Goal: Task Accomplishment & Management: Manage account settings

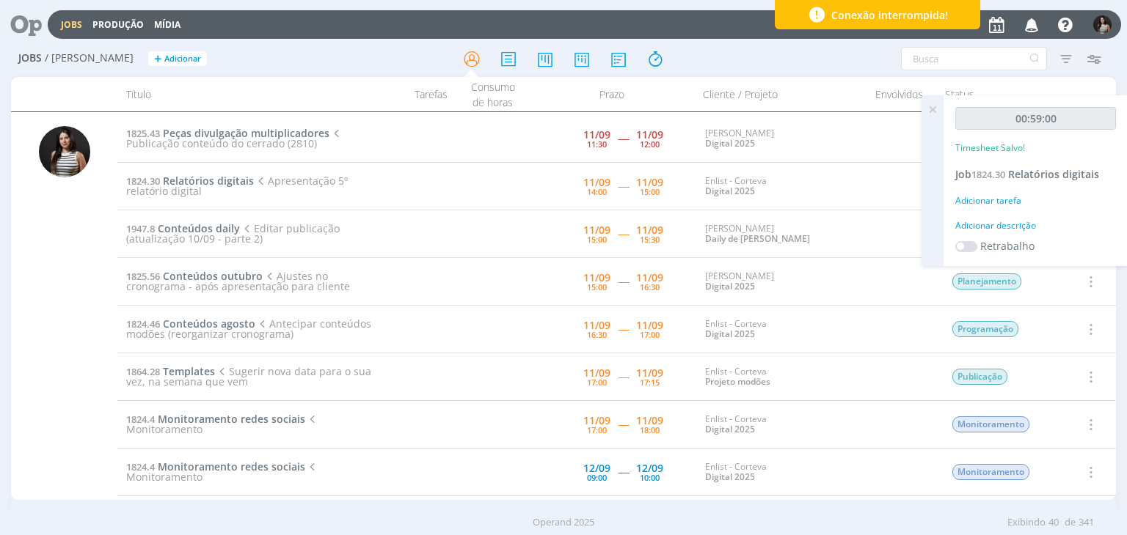
click at [930, 112] on icon at bounding box center [932, 109] width 26 height 29
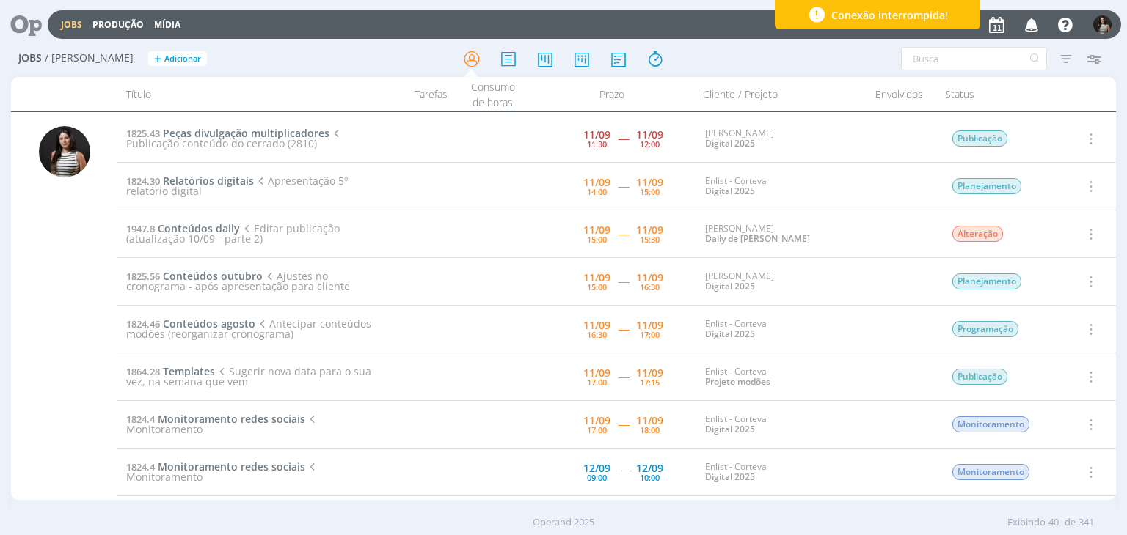
click at [1091, 186] on icon "button" at bounding box center [1089, 186] width 16 height 18
click at [1070, 227] on link "Concluir" at bounding box center [1048, 234] width 116 height 23
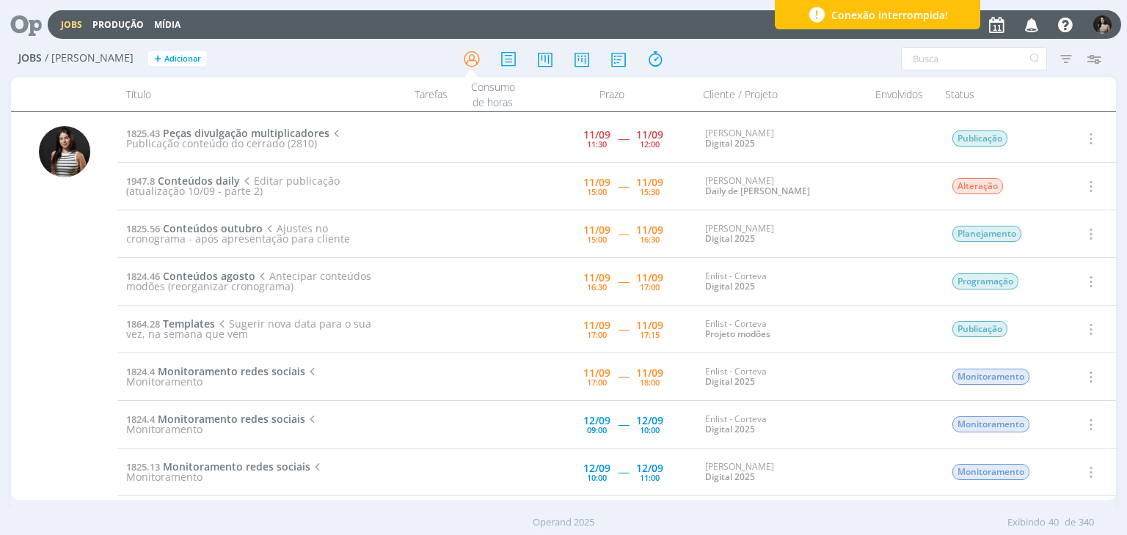
click at [1084, 184] on icon "button" at bounding box center [1089, 186] width 16 height 18
click at [1025, 282] on link "Iniciar timesheet" at bounding box center [1048, 281] width 116 height 23
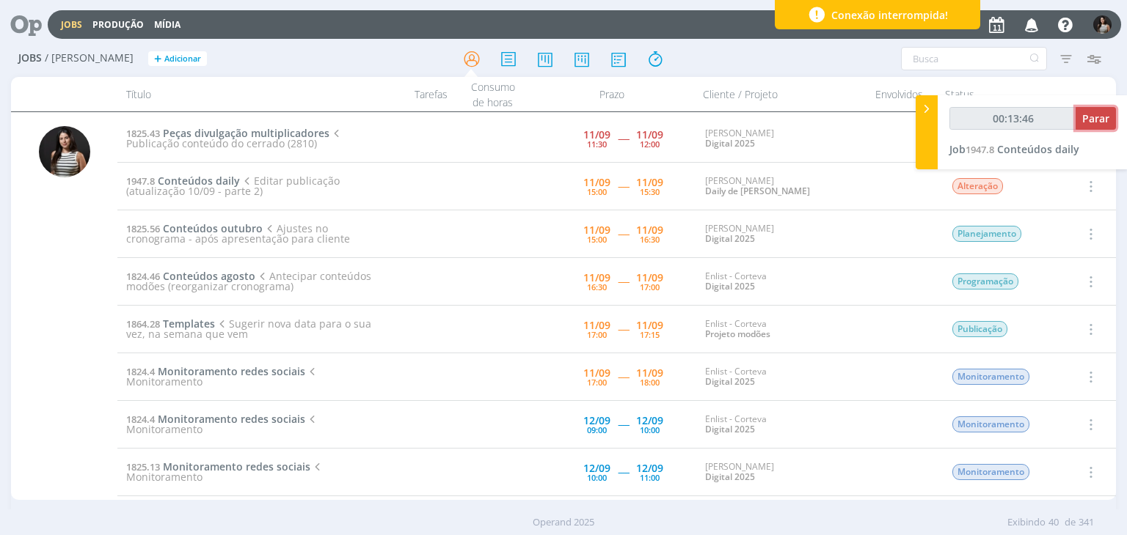
click at [1099, 115] on span "Parar" at bounding box center [1095, 118] width 27 height 14
type input "00:14:00"
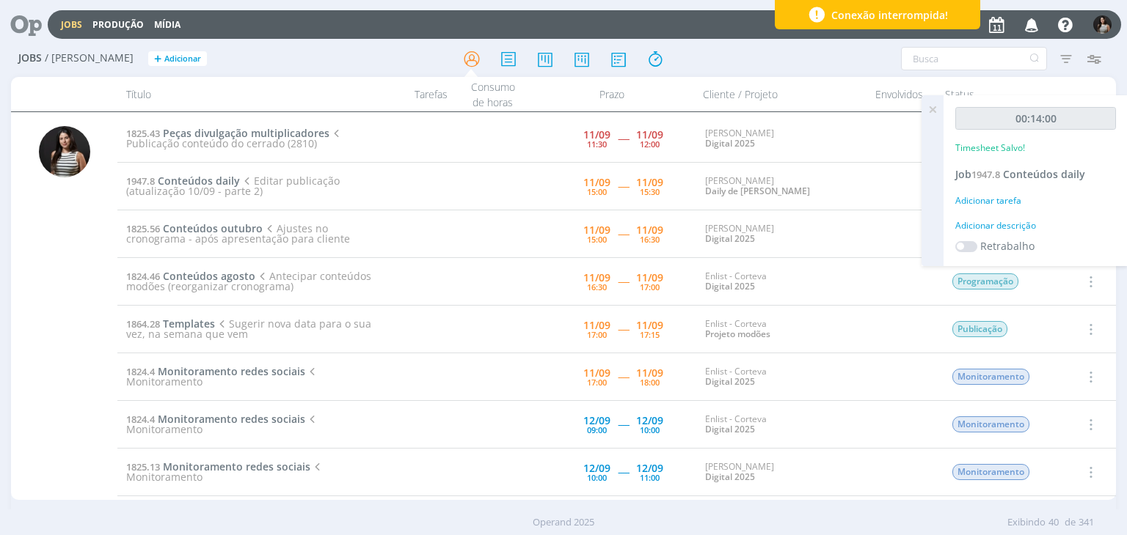
click at [934, 108] on icon at bounding box center [932, 109] width 26 height 29
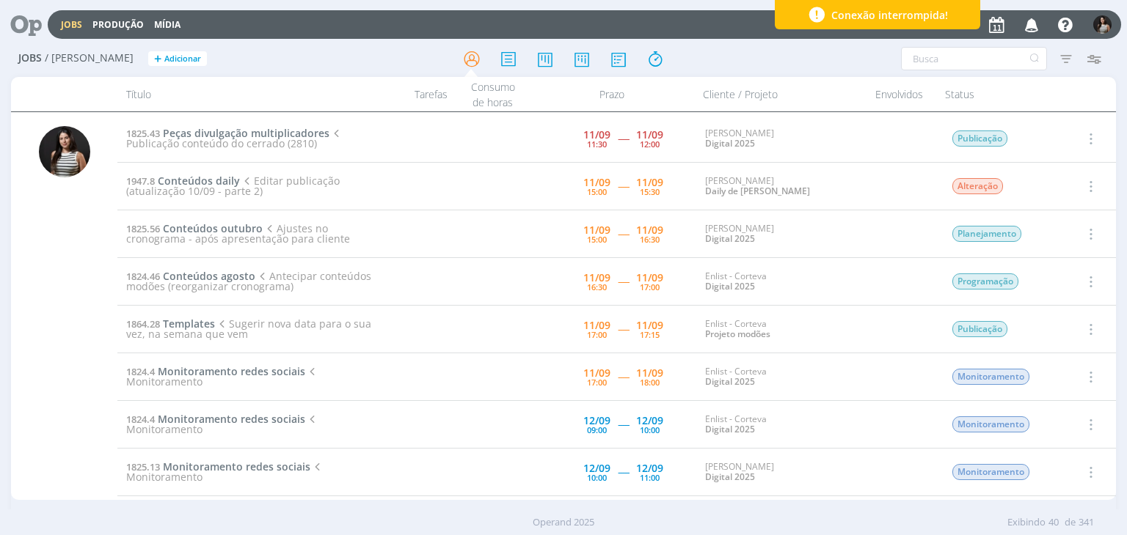
click at [1089, 184] on icon "button" at bounding box center [1089, 186] width 16 height 18
drag, startPoint x: 1058, startPoint y: 238, endPoint x: 1080, endPoint y: 230, distance: 24.1
click at [1058, 238] on link "Concluir" at bounding box center [1048, 234] width 116 height 23
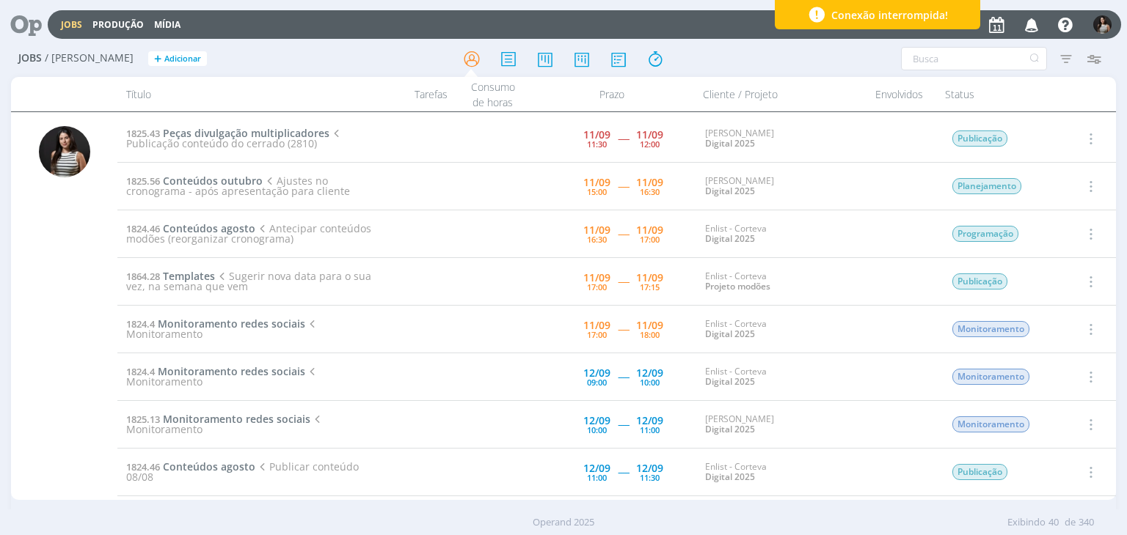
click at [1088, 186] on icon "button" at bounding box center [1089, 186] width 16 height 18
click at [1050, 279] on link "Iniciar timesheet" at bounding box center [1048, 281] width 116 height 23
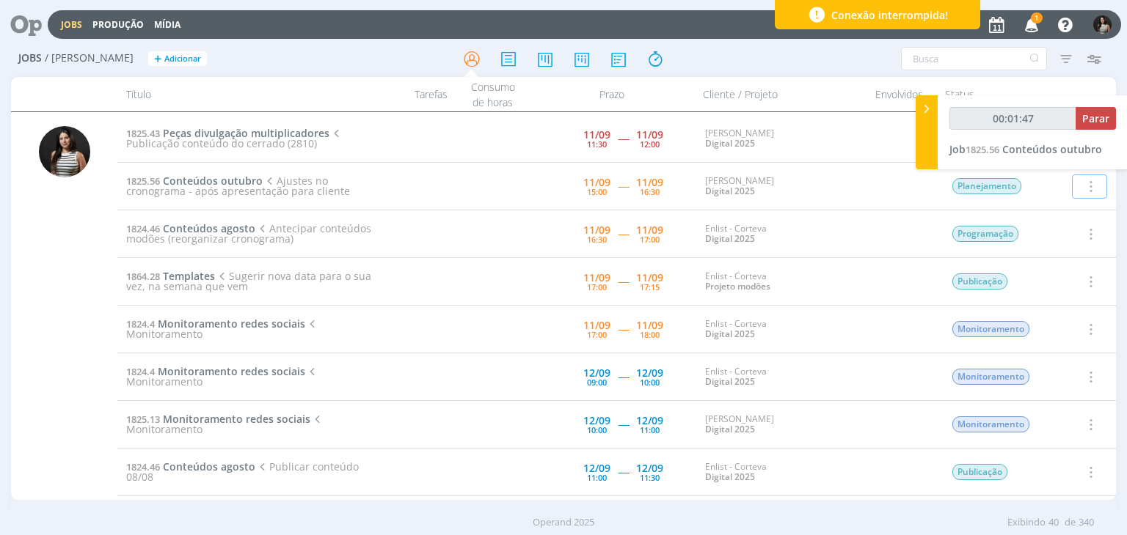
click at [1033, 18] on span "1" at bounding box center [1037, 17] width 12 height 11
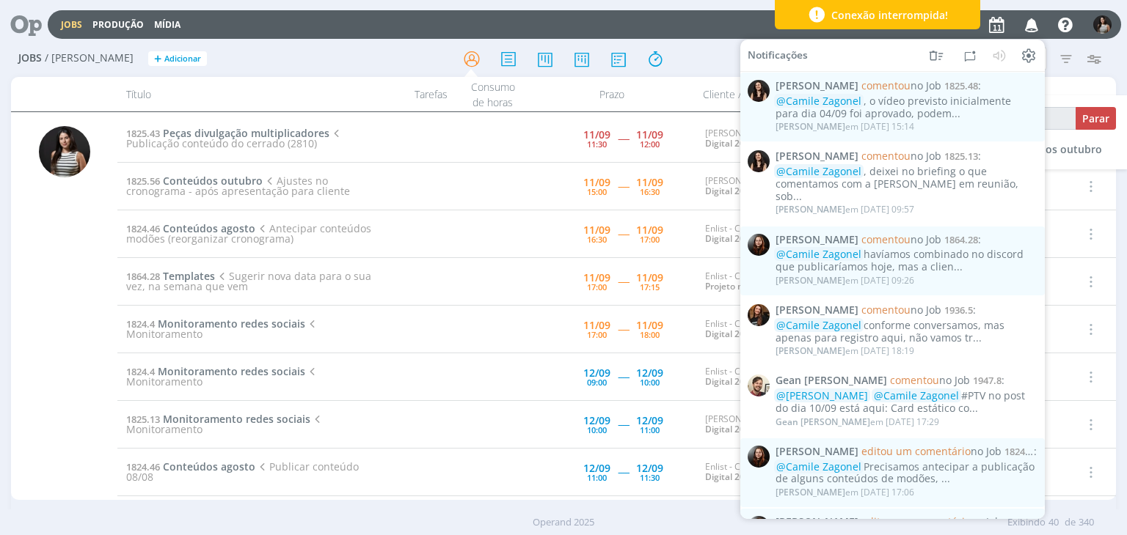
click at [1120, 51] on div "Jobs / Minha Pauta + Adicionar Filtros Filtrar Limpar Tipo Jobs e Tarefas Data …" at bounding box center [563, 292] width 1127 height 502
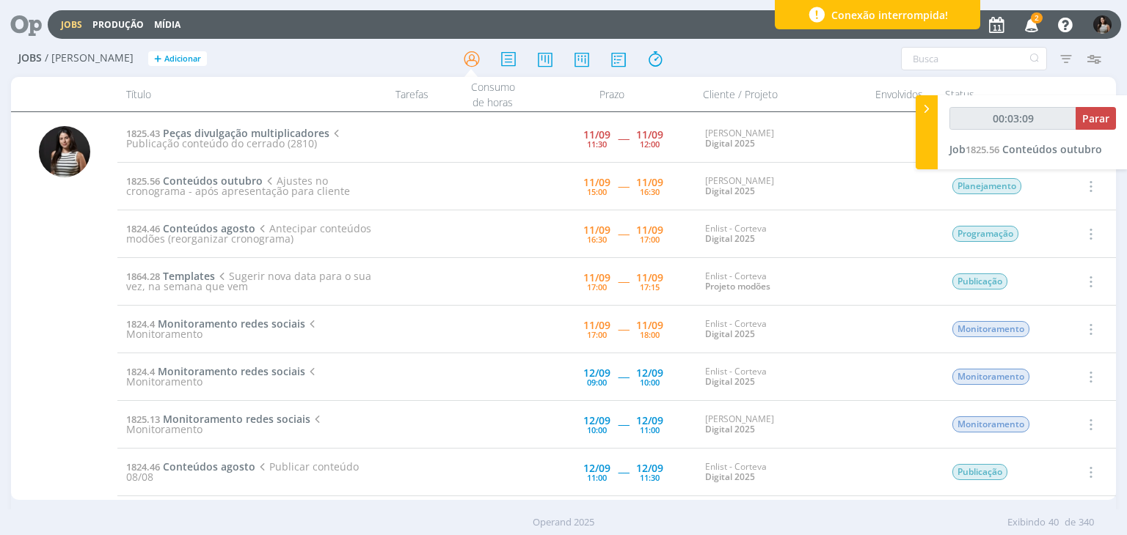
click at [1033, 27] on icon "button" at bounding box center [1032, 24] width 26 height 25
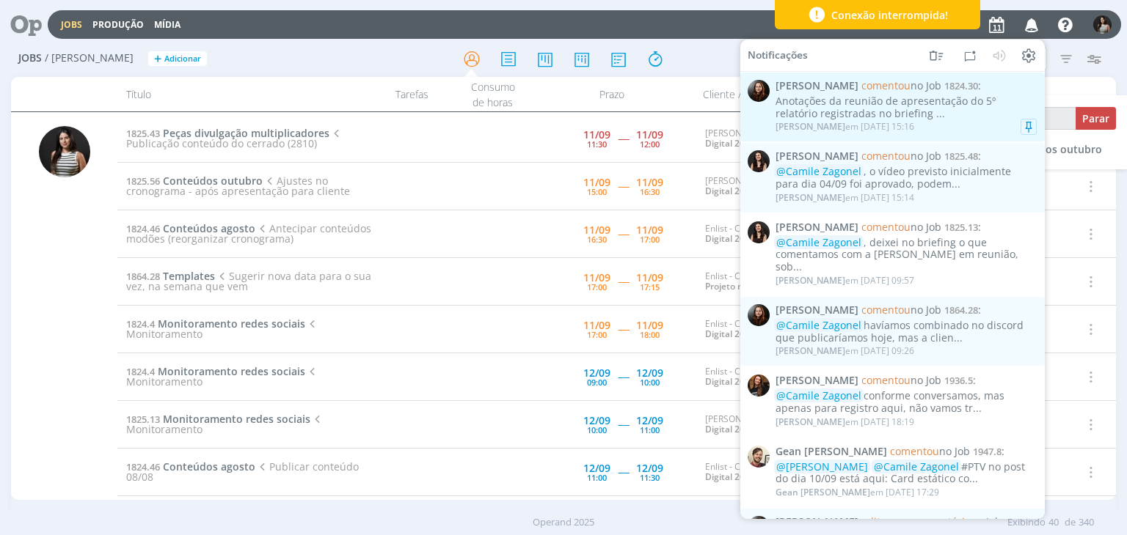
click at [945, 118] on div "Anotações da reunião de apresentação do 5º relatório registradas no briefing ..." at bounding box center [905, 107] width 261 height 25
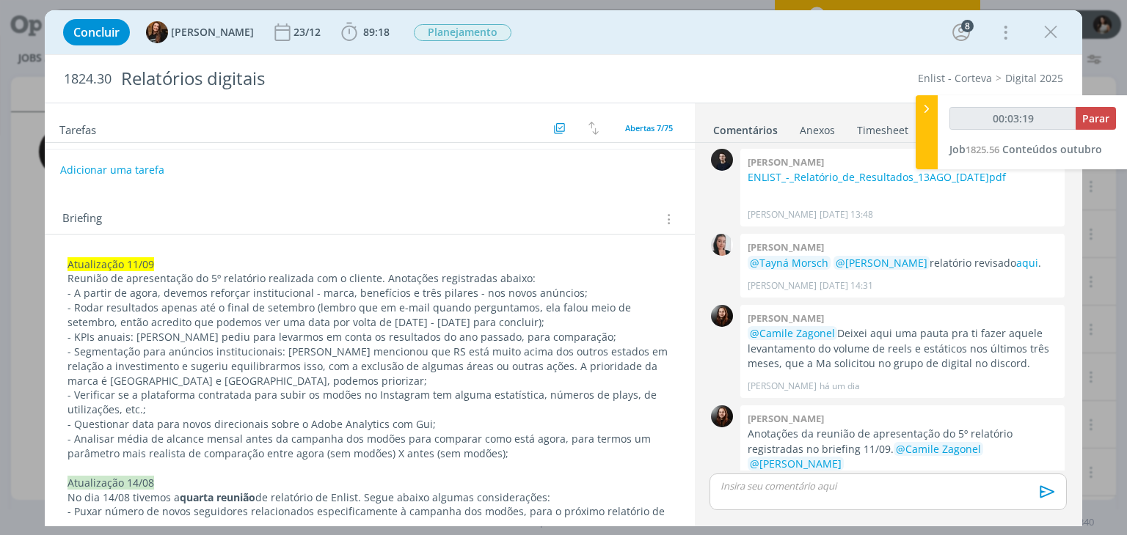
scroll to position [220, 0]
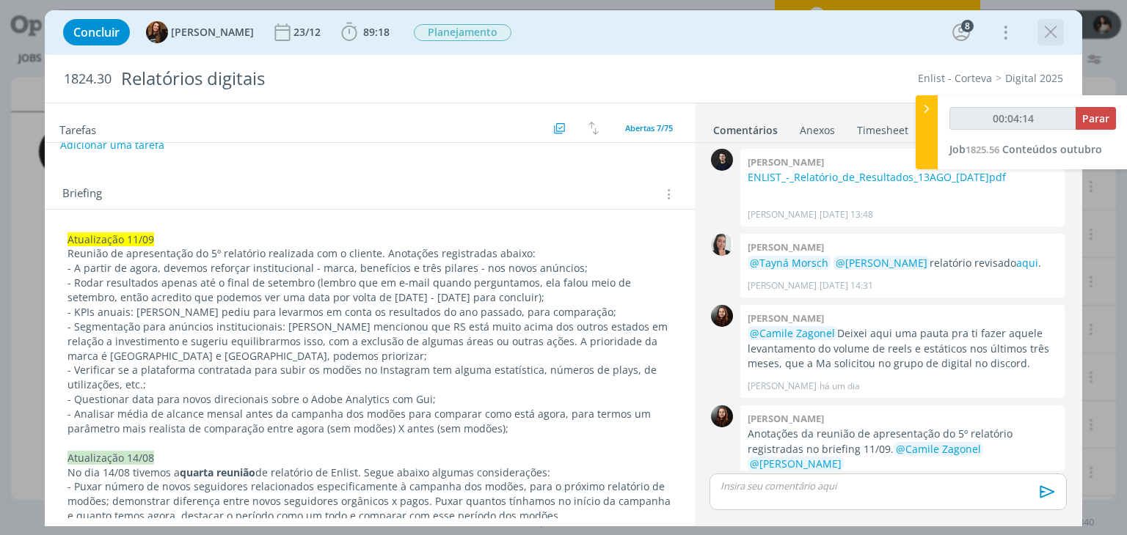
click at [1053, 33] on icon "dialog" at bounding box center [1050, 32] width 22 height 22
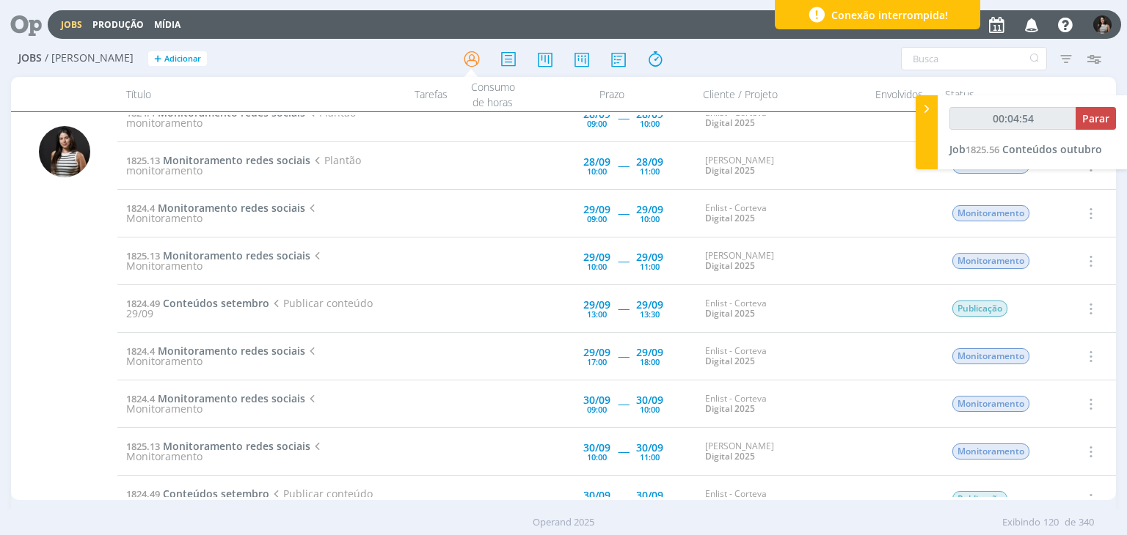
scroll to position [3494, 0]
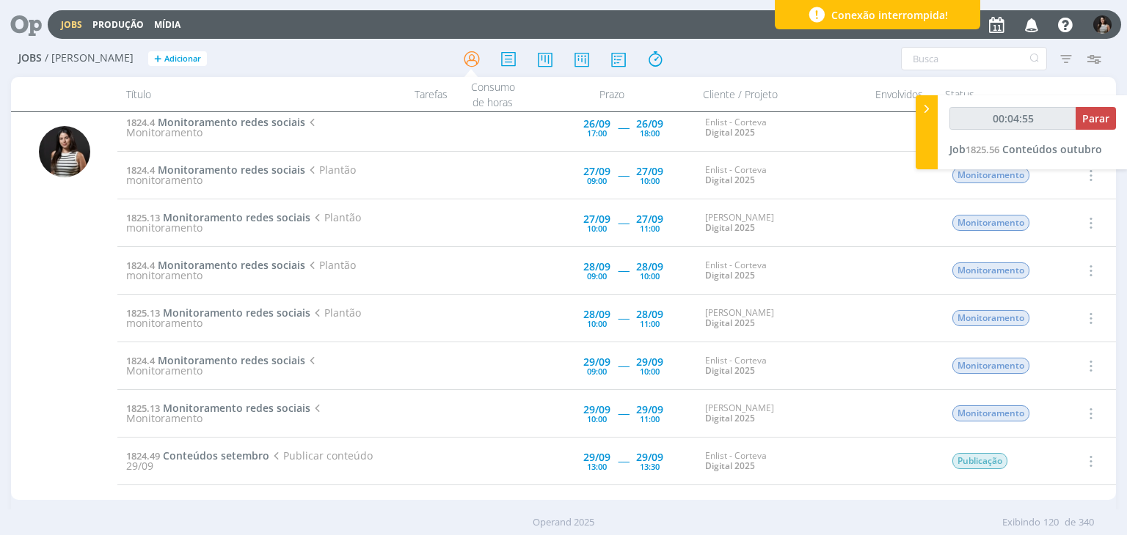
click at [1037, 30] on icon "button" at bounding box center [1032, 24] width 26 height 25
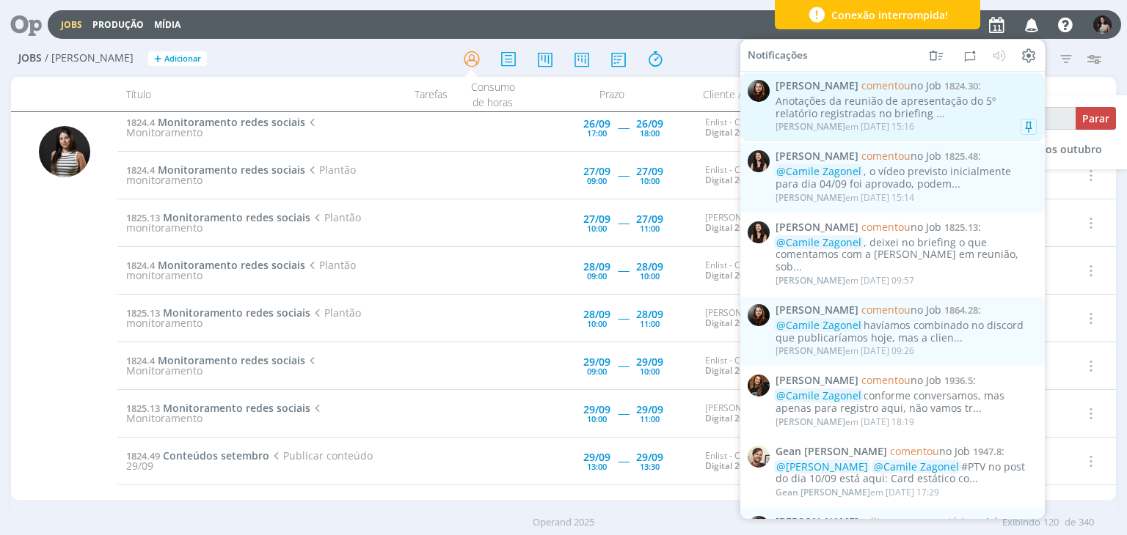
click at [935, 108] on div "Anotações da reunião de apresentação do 5º relatório registradas no briefing ..." at bounding box center [905, 107] width 261 height 25
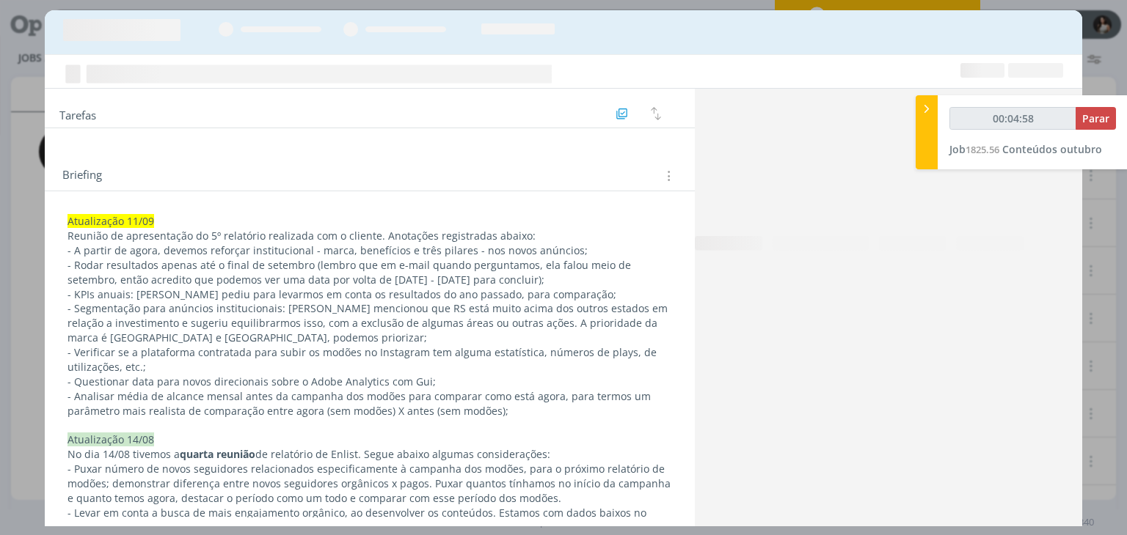
type input "00:04:59"
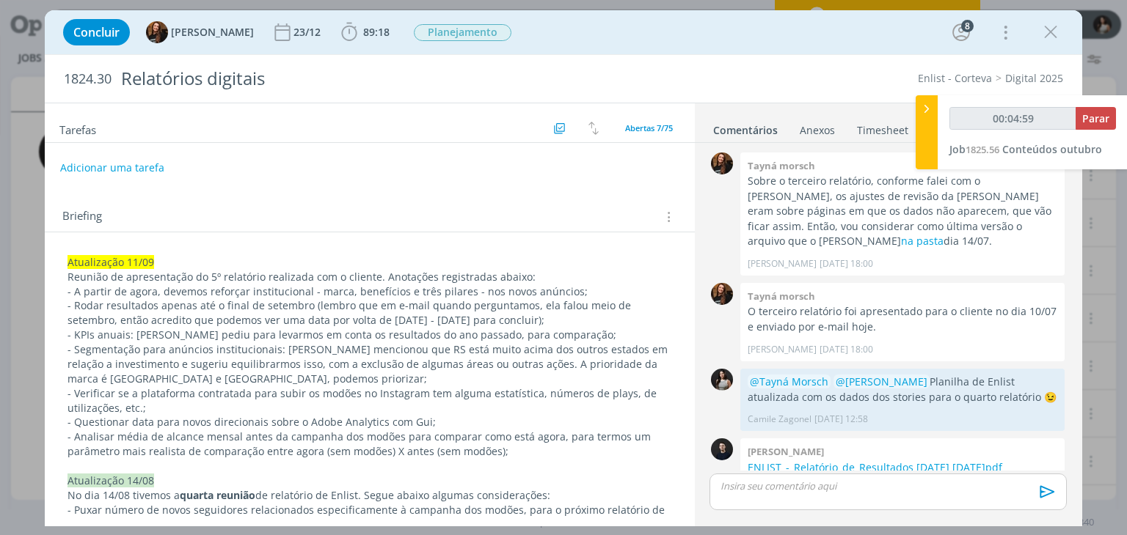
scroll to position [1551, 0]
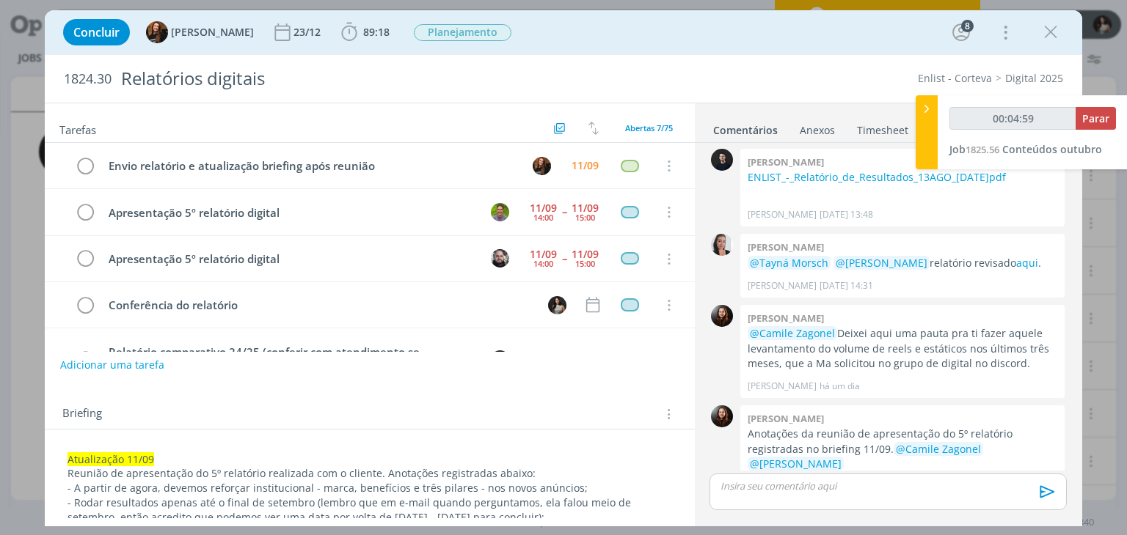
click at [931, 139] on div at bounding box center [926, 132] width 22 height 74
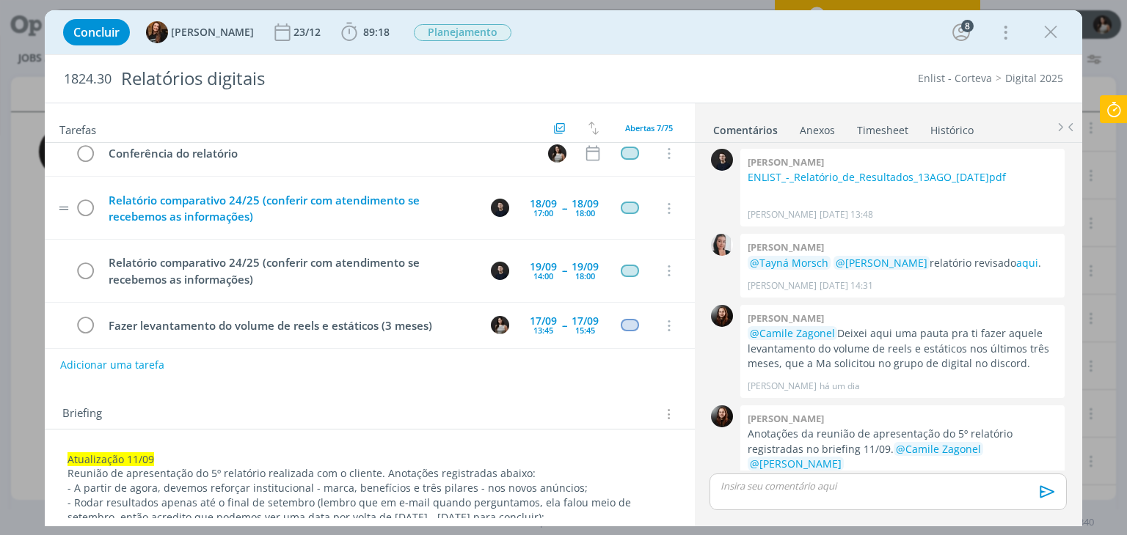
scroll to position [156, 0]
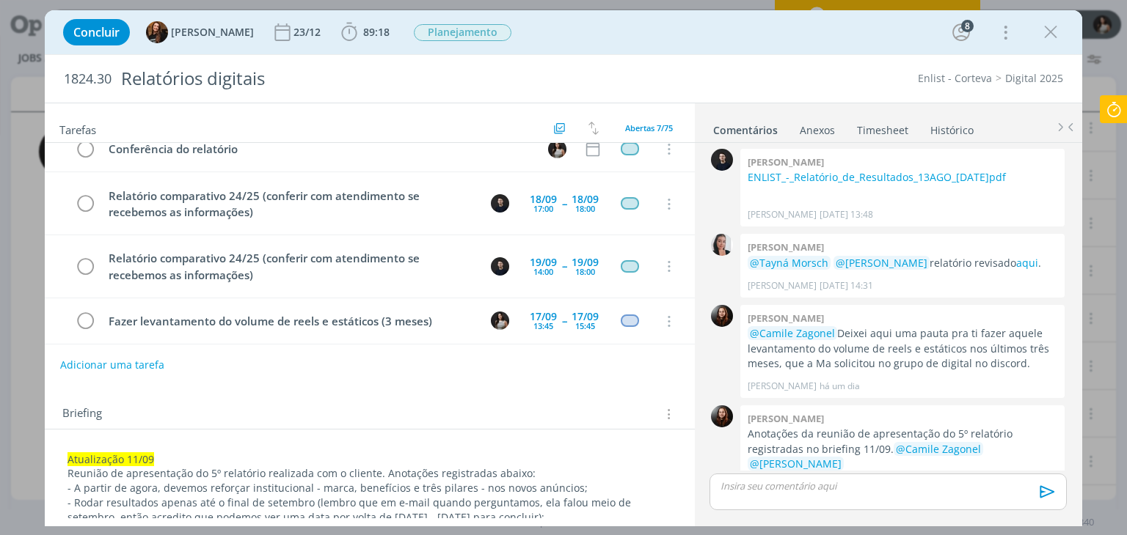
drag, startPoint x: 1047, startPoint y: 32, endPoint x: 733, endPoint y: 156, distance: 338.2
click at [1047, 32] on icon "dialog" at bounding box center [1050, 32] width 22 height 22
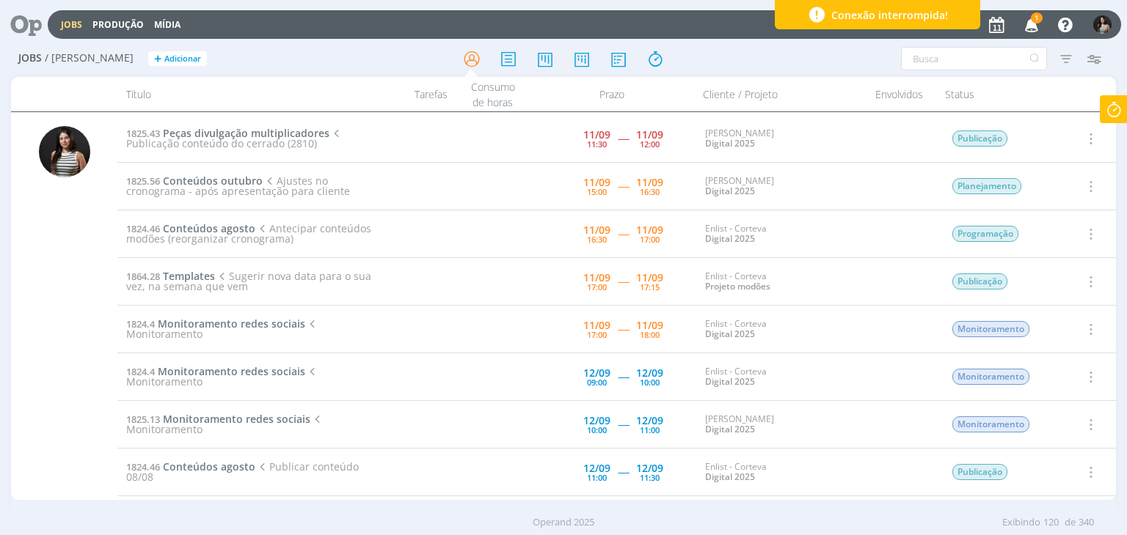
click at [1027, 27] on icon "button" at bounding box center [1032, 24] width 26 height 25
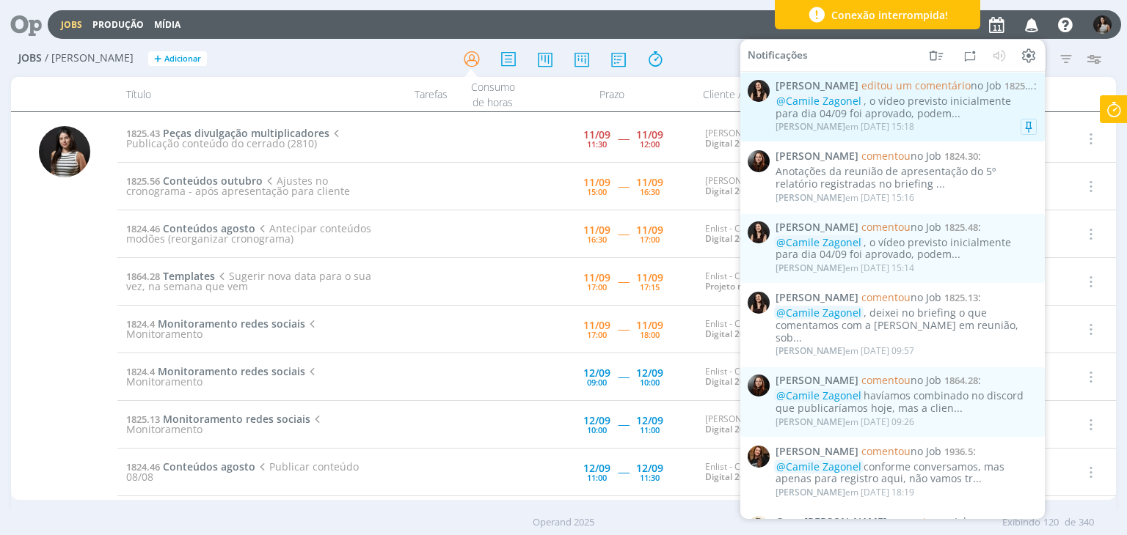
click at [936, 111] on div "@Camile Zagonel , o vídeo previsto inicialmente para dia 04/09 foi aprovado, po…" at bounding box center [905, 107] width 261 height 25
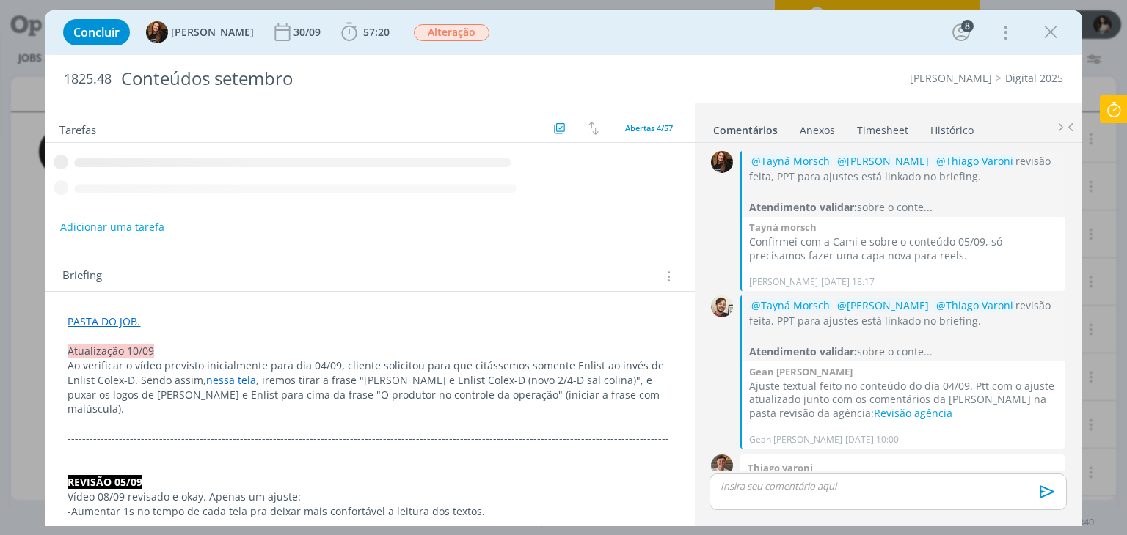
scroll to position [1459, 0]
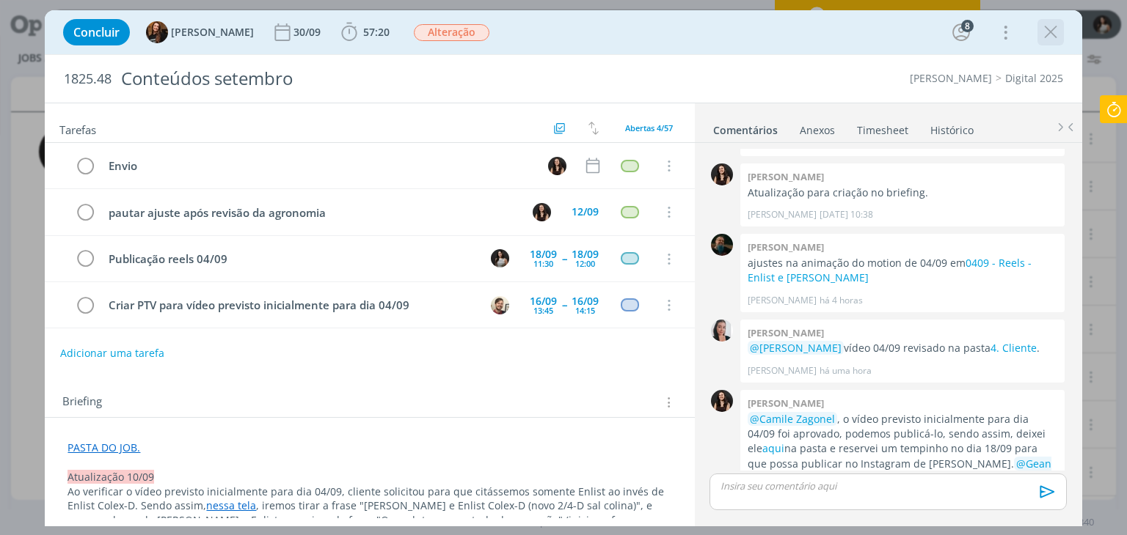
click at [1037, 37] on div "dialog" at bounding box center [1050, 32] width 26 height 26
click at [1050, 30] on icon "dialog" at bounding box center [1050, 32] width 22 height 22
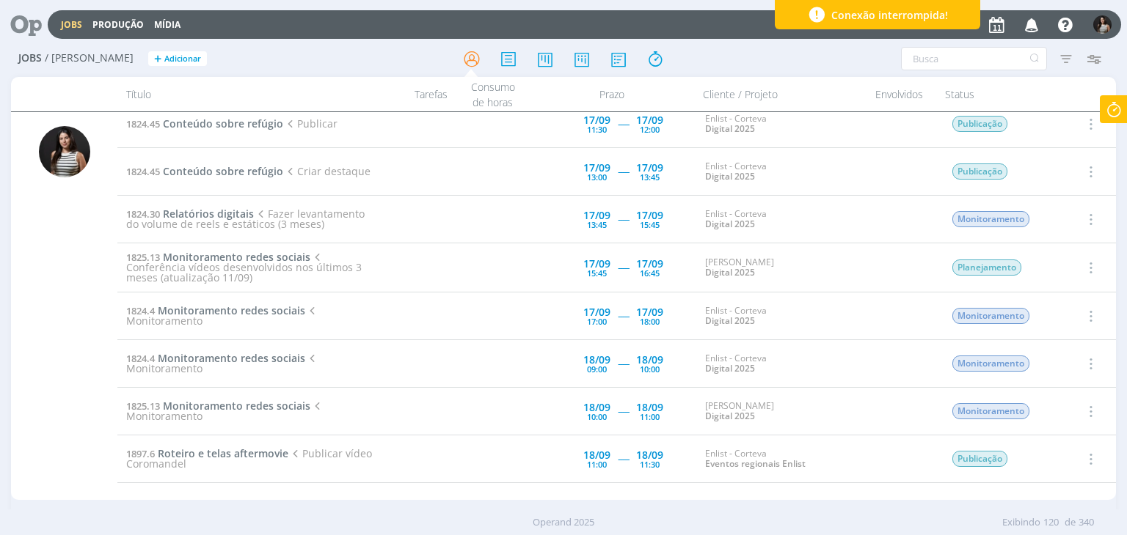
scroll to position [1540, 0]
click at [252, 253] on span "Monitoramento redes sociais" at bounding box center [236, 259] width 147 height 14
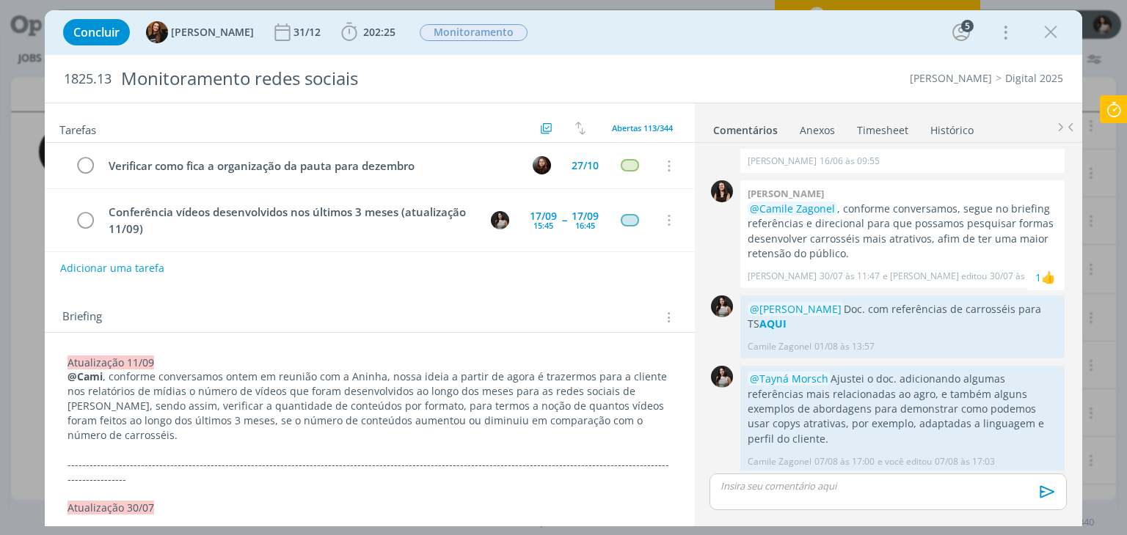
scroll to position [147, 0]
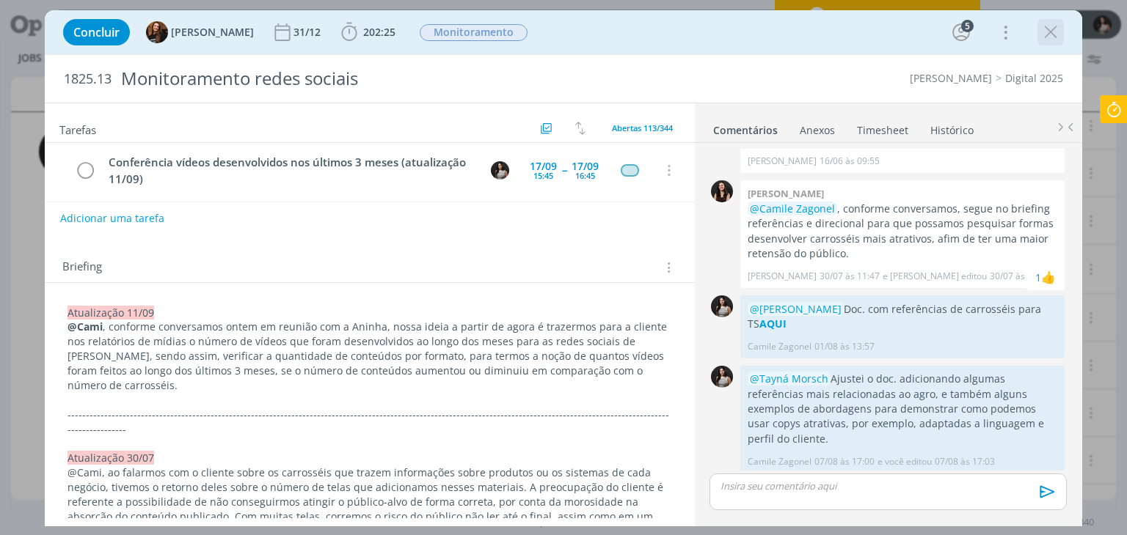
click at [1053, 41] on icon "dialog" at bounding box center [1050, 32] width 22 height 22
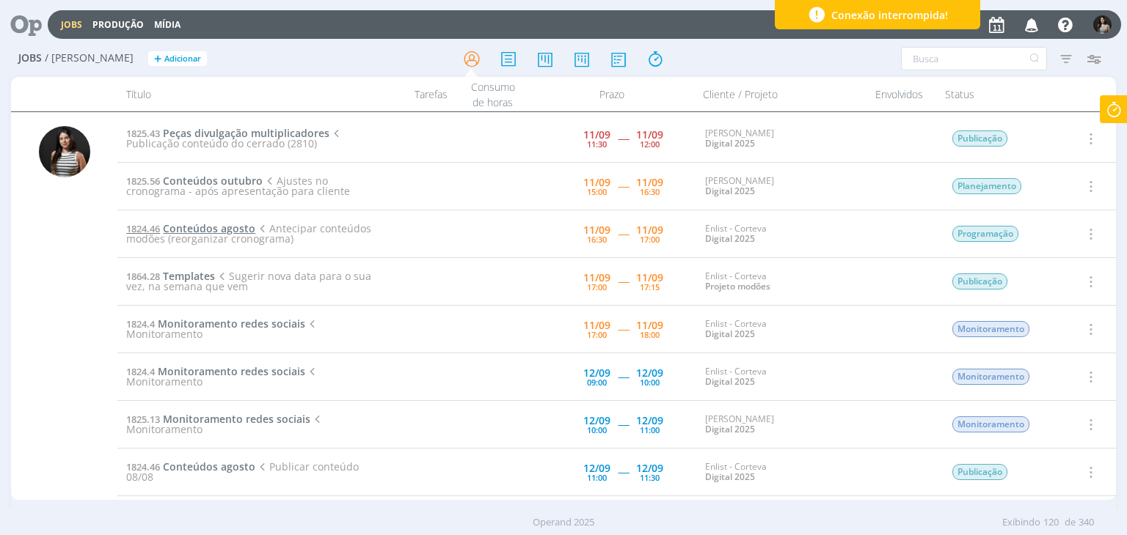
click at [230, 227] on span "Conteúdos agosto" at bounding box center [209, 229] width 92 height 14
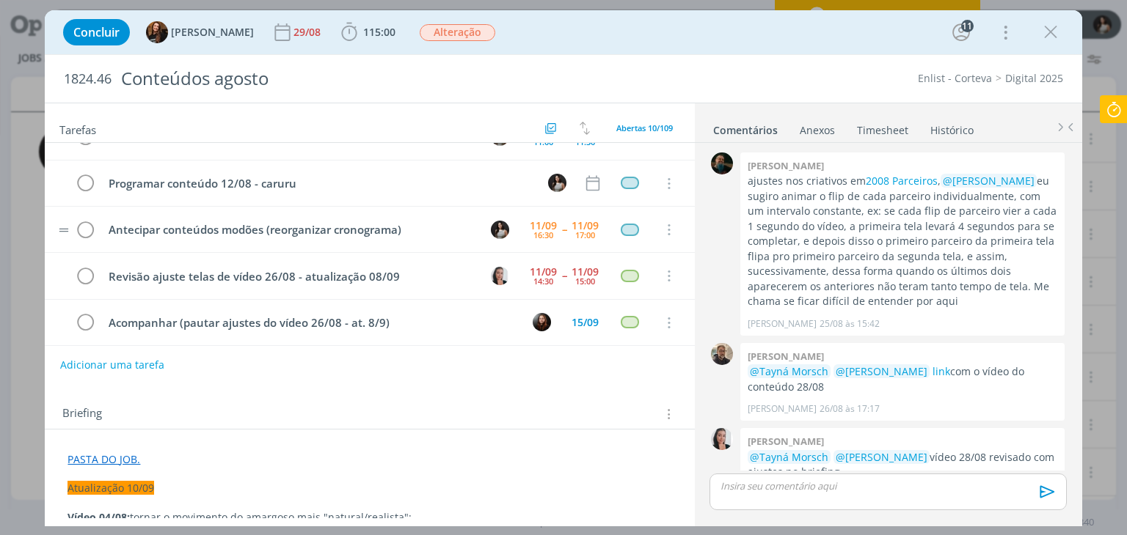
scroll to position [1928, 0]
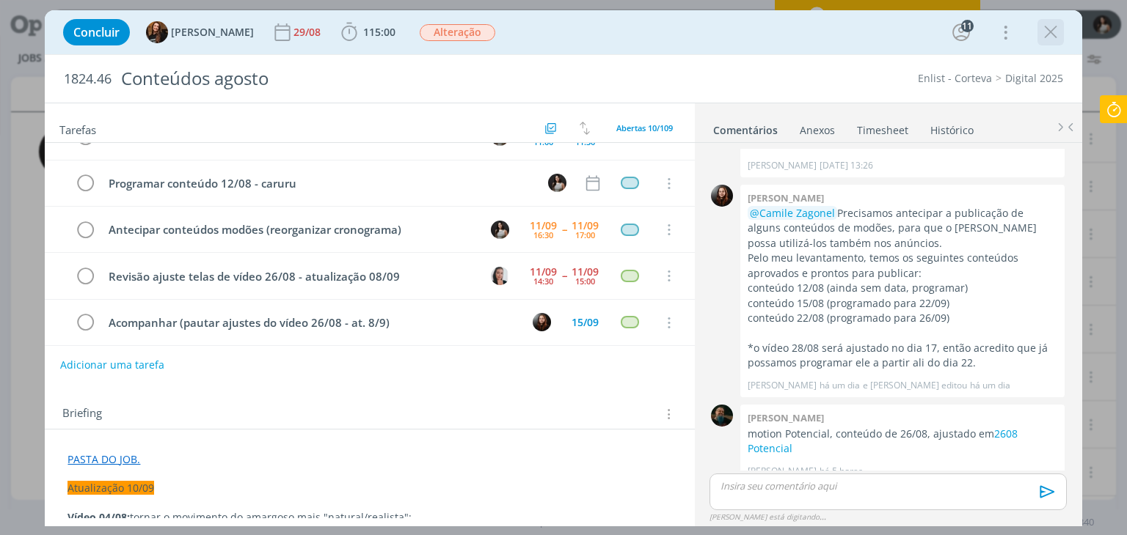
click at [1044, 30] on icon "dialog" at bounding box center [1050, 32] width 22 height 22
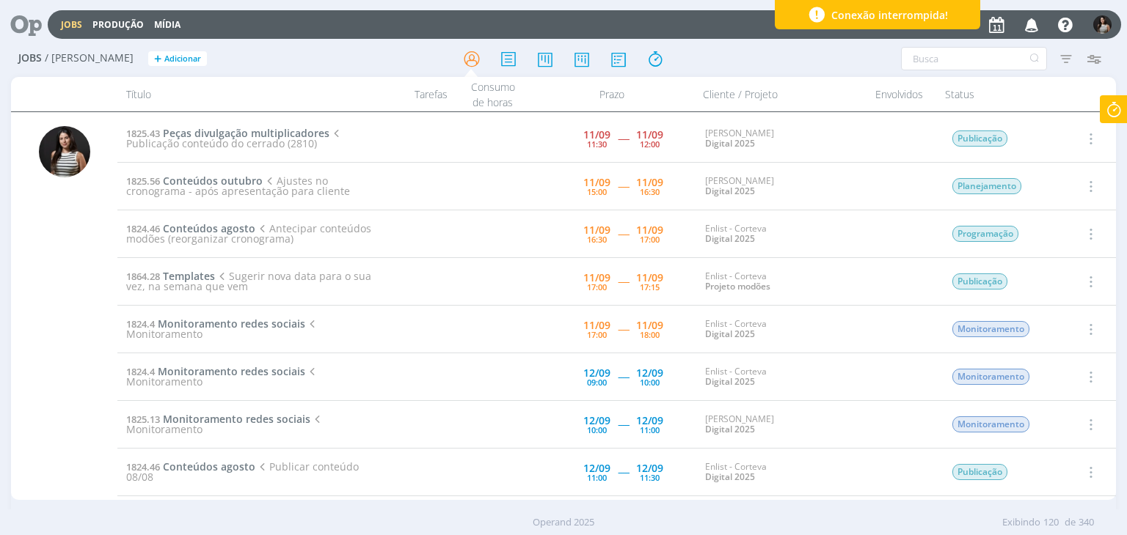
click at [1120, 111] on icon at bounding box center [1113, 109] width 26 height 29
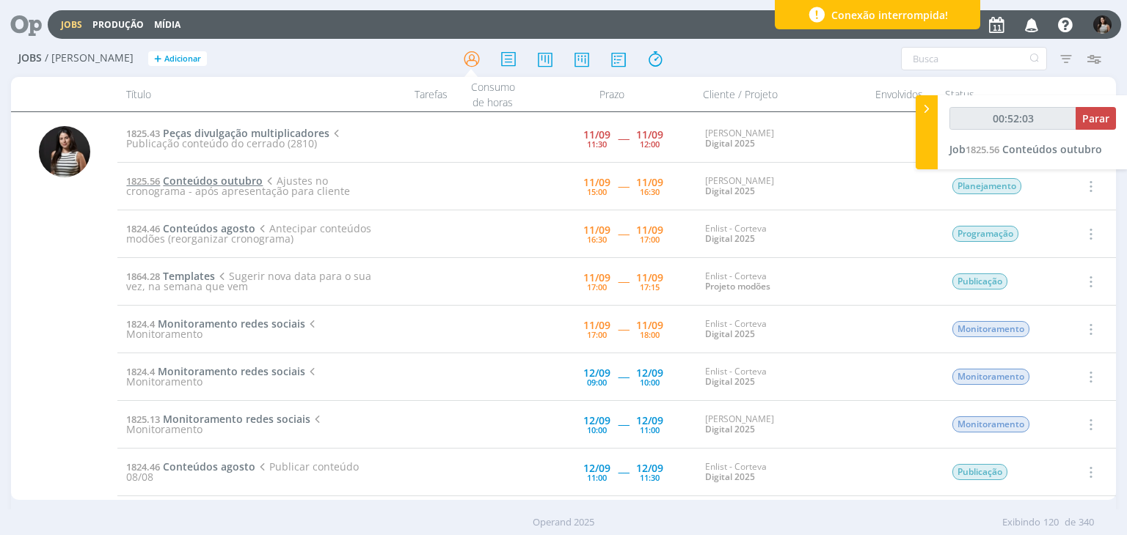
click at [229, 180] on span "Conteúdos outubro" at bounding box center [213, 181] width 100 height 14
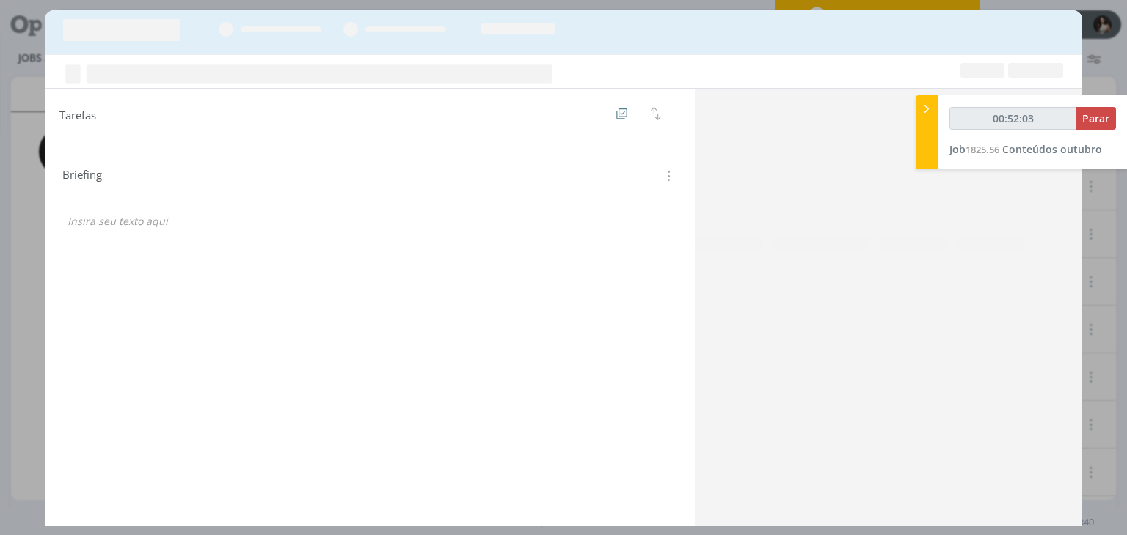
type input "00:52:04"
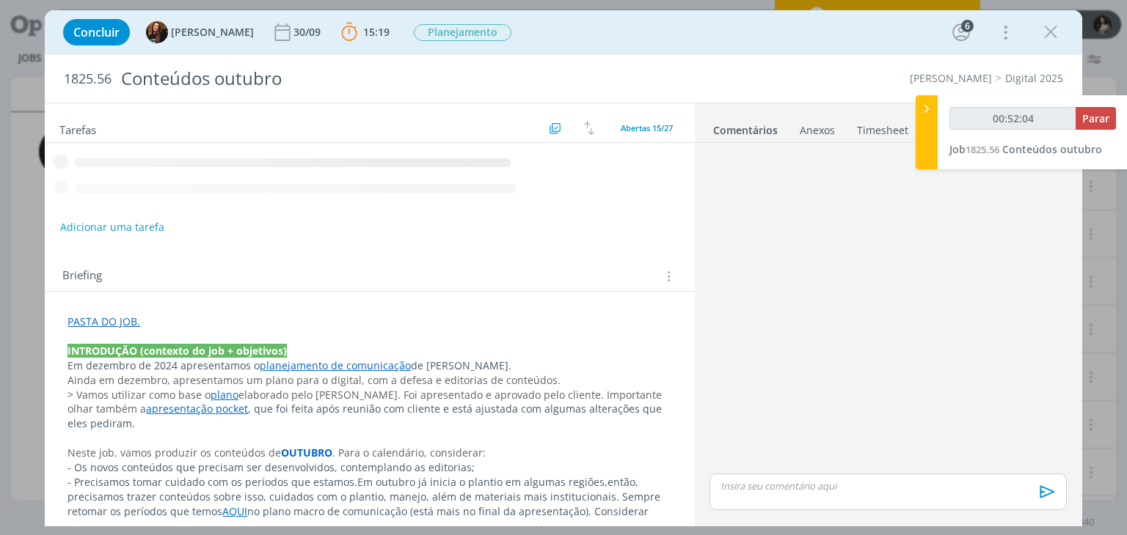
click at [924, 125] on div at bounding box center [926, 132] width 22 height 74
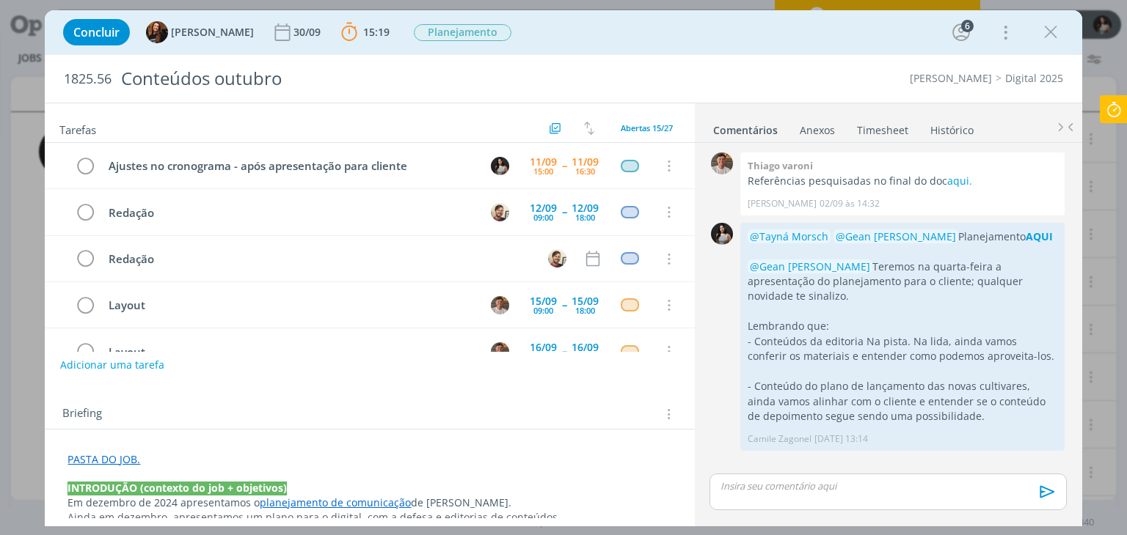
click at [896, 130] on link "Timesheet" at bounding box center [882, 127] width 53 height 21
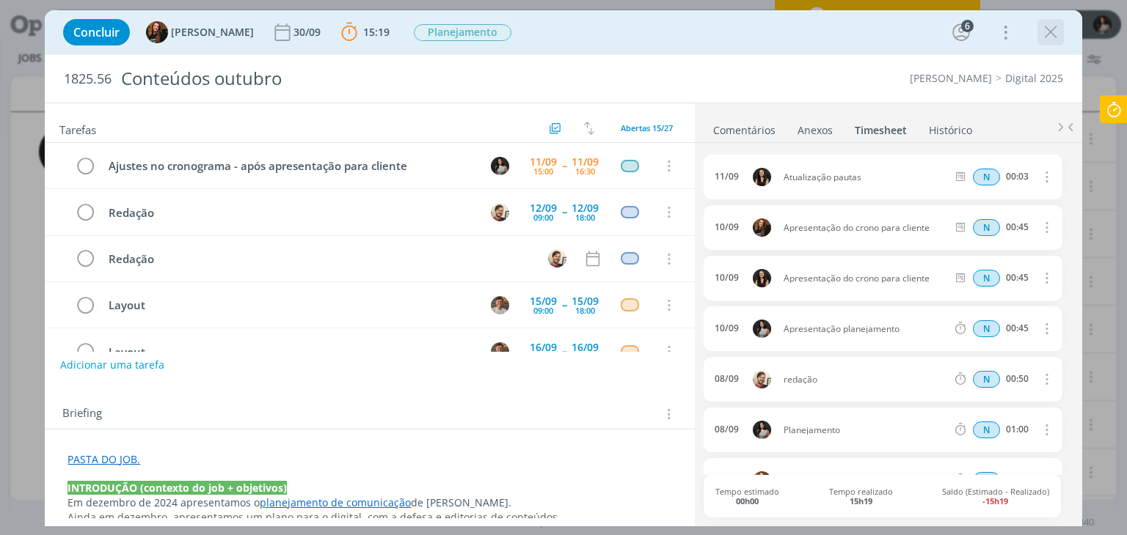
click at [1047, 40] on icon "dialog" at bounding box center [1050, 32] width 22 height 22
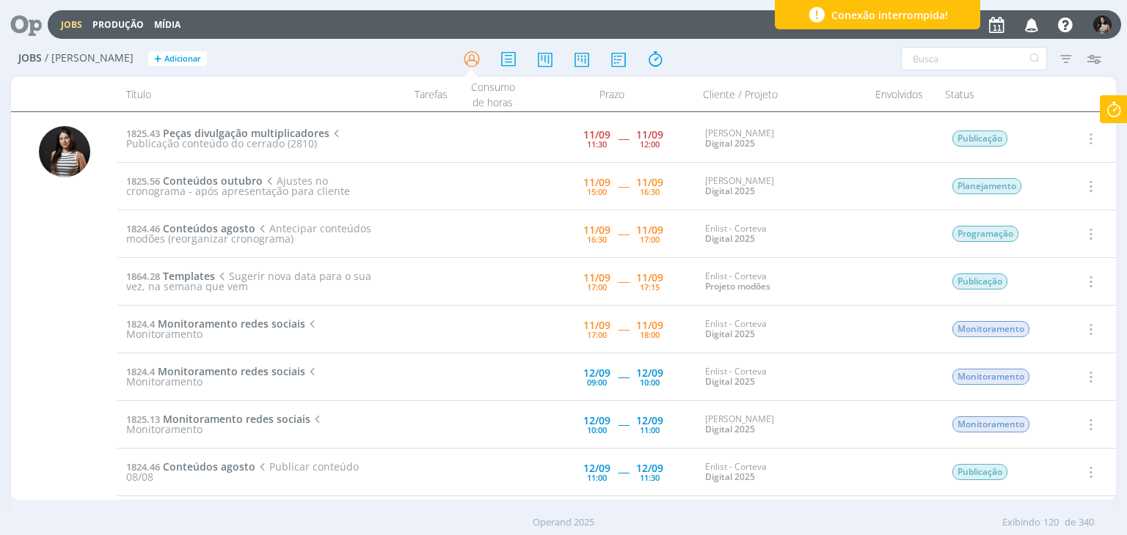
click at [1115, 105] on div "Jobs Produção Mídia Notificações Isabelle Silva editou um comentário no Job 182…" at bounding box center [563, 267] width 1127 height 535
click at [1115, 107] on icon at bounding box center [1113, 109] width 26 height 29
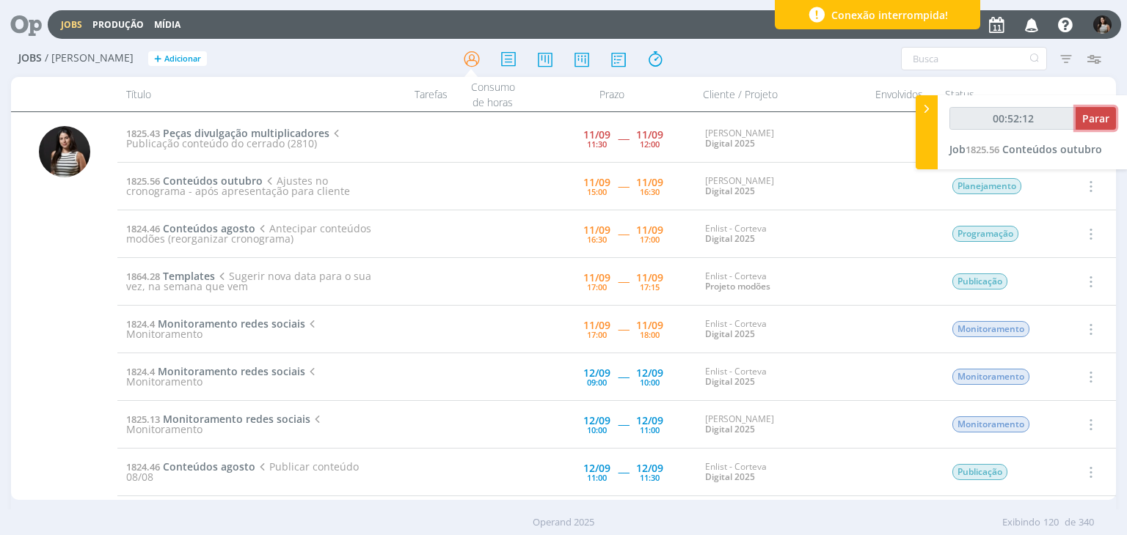
click at [1095, 126] on button "Parar" at bounding box center [1095, 118] width 40 height 23
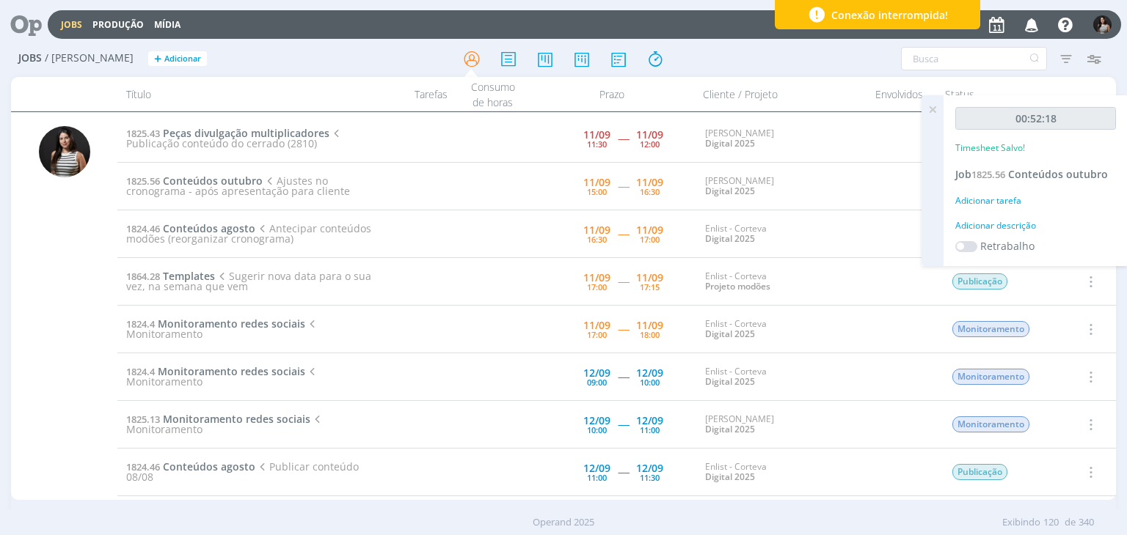
type input "00:53:00"
click at [938, 112] on icon at bounding box center [932, 109] width 26 height 29
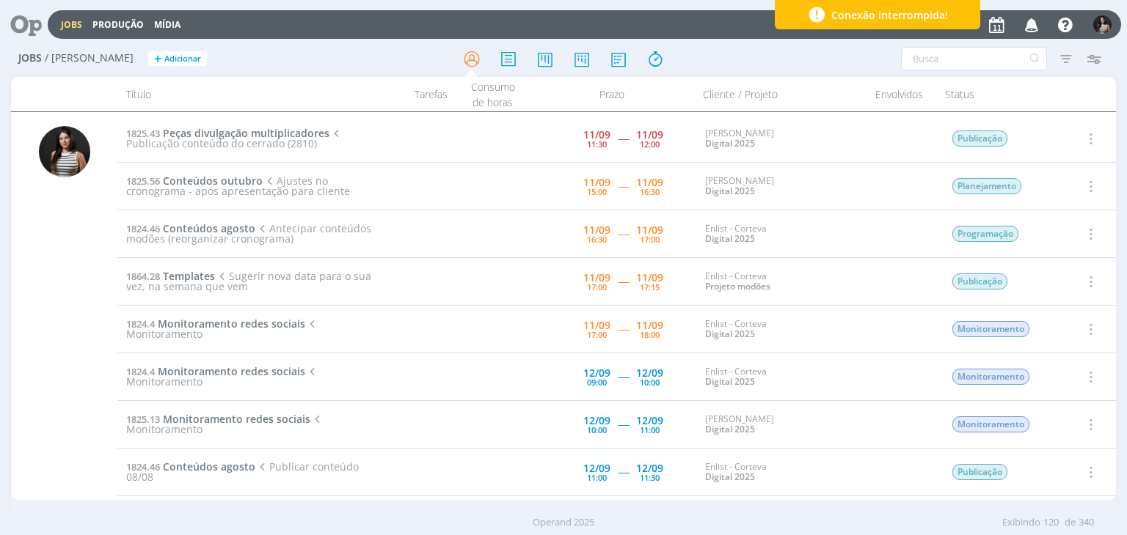
click at [1094, 179] on button "button" at bounding box center [1089, 187] width 35 height 24
click at [1038, 238] on link "Concluir" at bounding box center [1048, 234] width 116 height 23
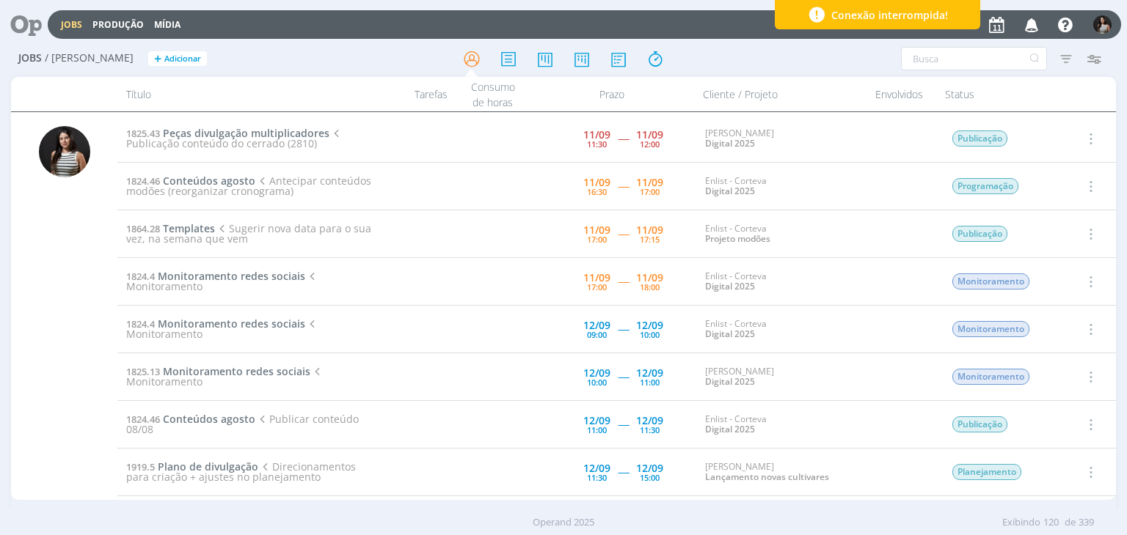
click at [1093, 142] on button "button" at bounding box center [1089, 139] width 35 height 24
click at [1064, 230] on link "Iniciar timesheet" at bounding box center [1048, 233] width 116 height 23
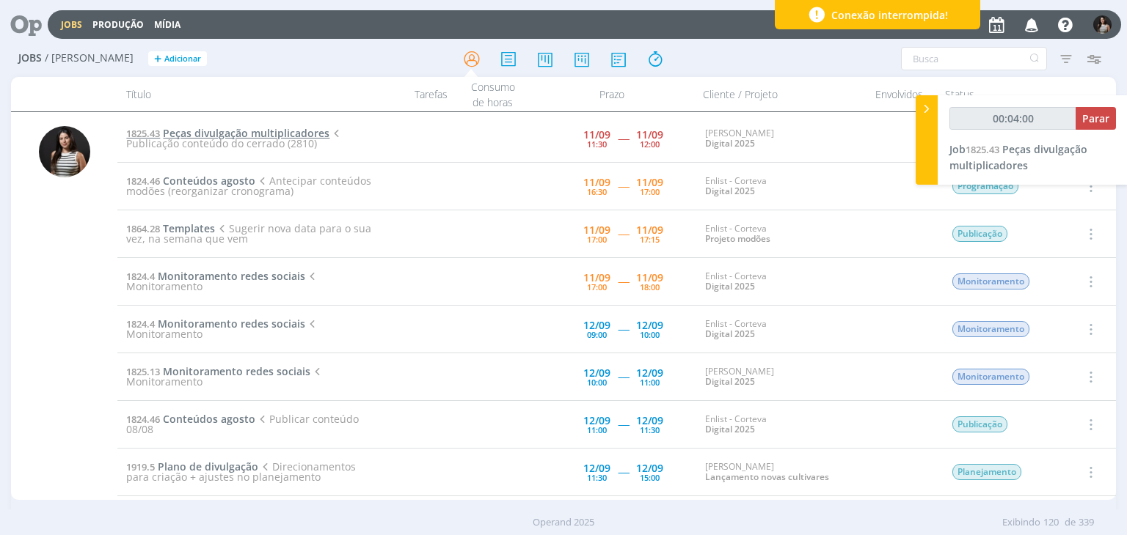
click at [246, 132] on span "Peças divulgação multiplicadores" at bounding box center [246, 133] width 166 height 14
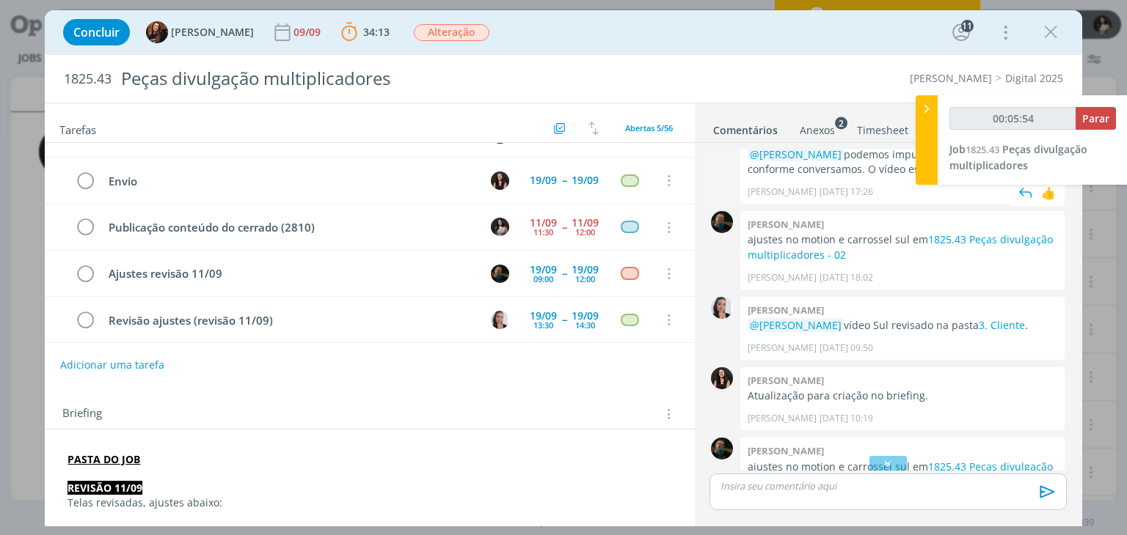
scroll to position [1282, 0]
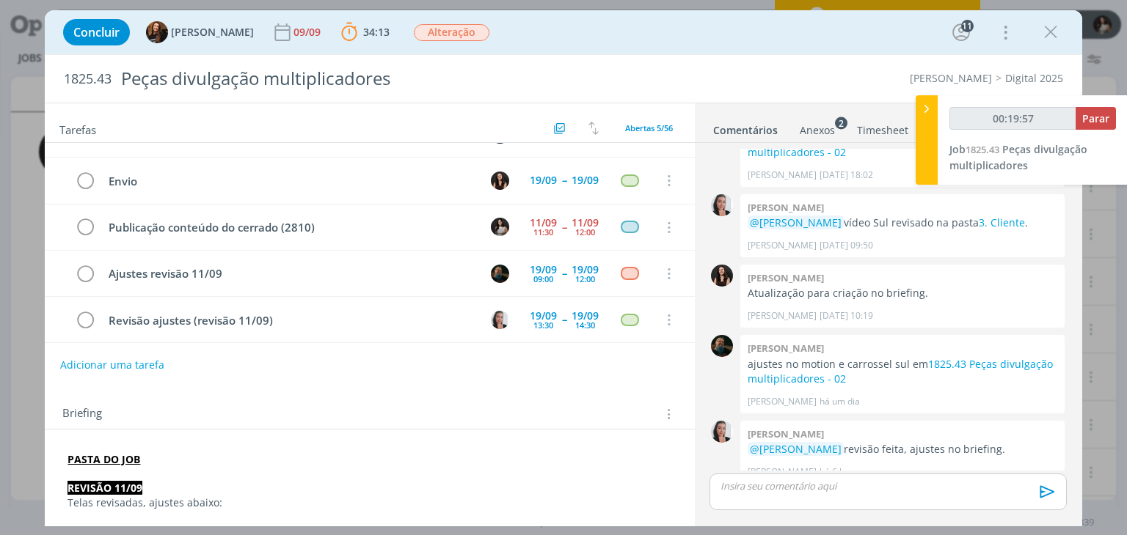
type input "00:19:58"
click at [1094, 123] on span "Parar" at bounding box center [1095, 118] width 27 height 14
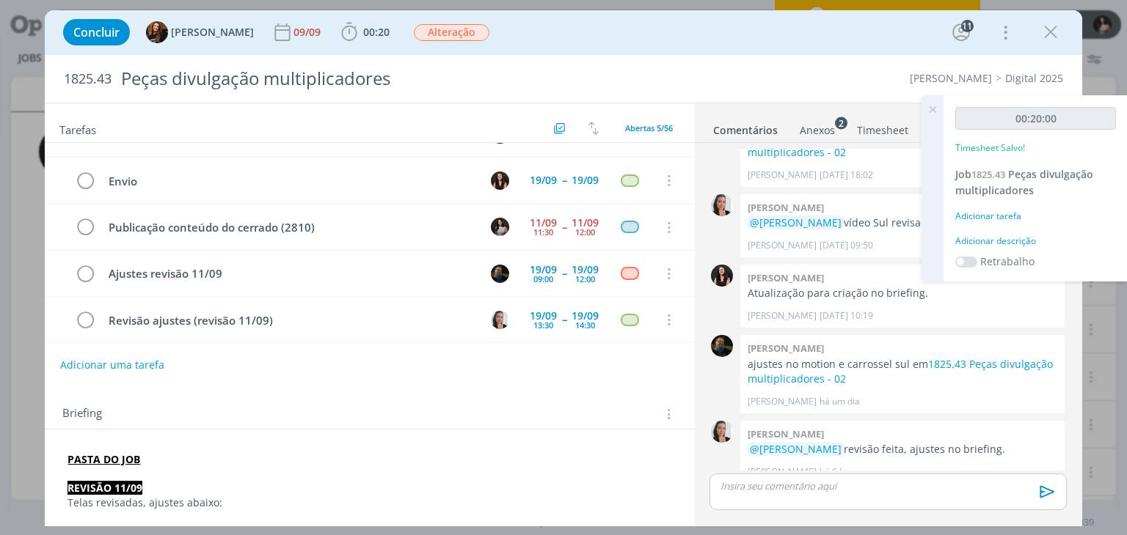
click at [929, 111] on icon at bounding box center [932, 109] width 26 height 29
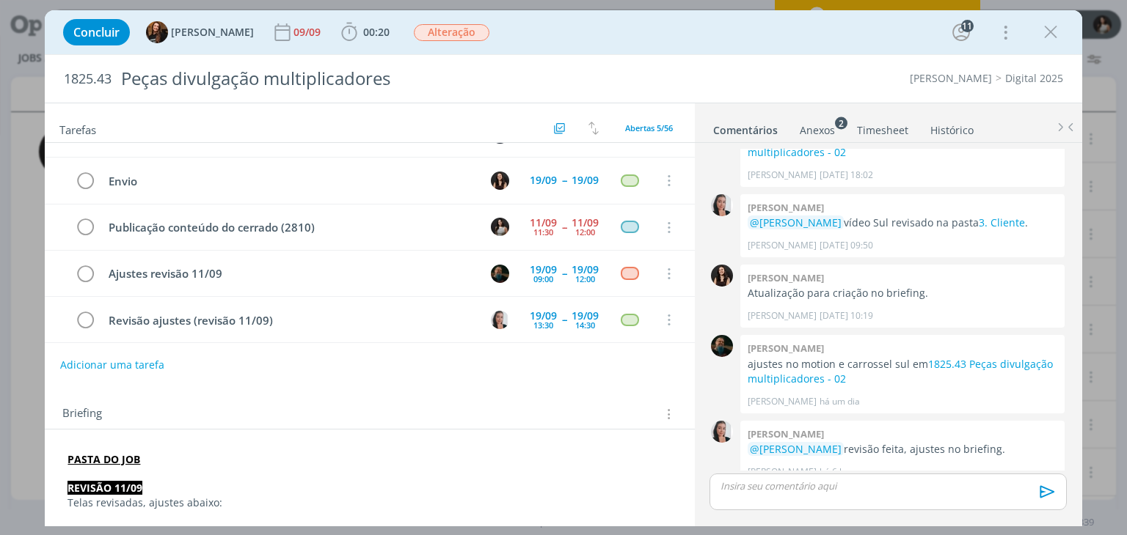
click at [883, 129] on link "Timesheet" at bounding box center [882, 127] width 53 height 21
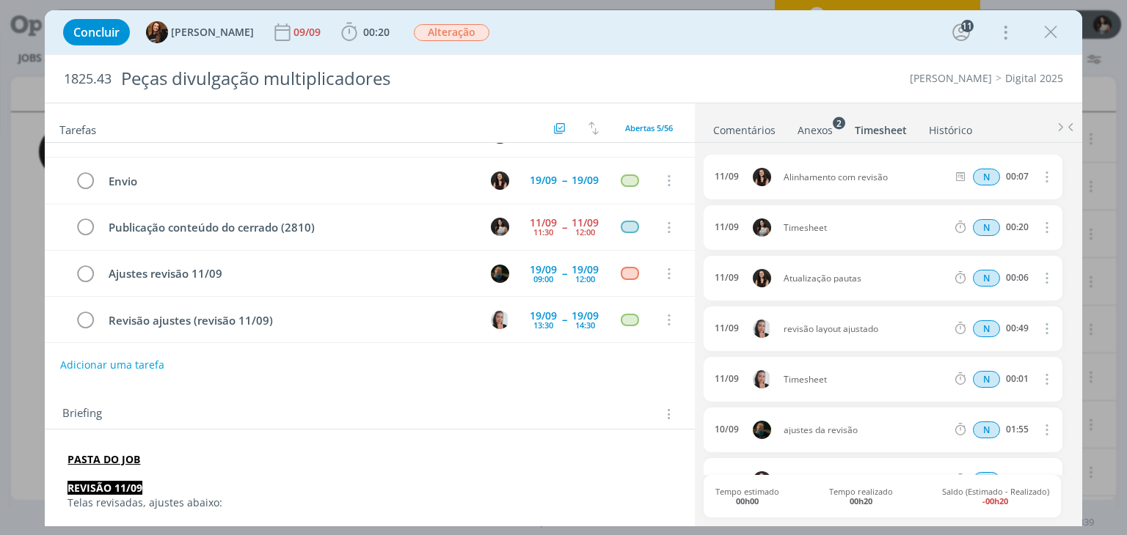
click at [1042, 227] on icon "dialog" at bounding box center [1045, 228] width 16 height 18
click at [998, 276] on link "Editar" at bounding box center [1004, 275] width 116 height 23
click at [775, 227] on div "11/09 16:26 Timesheet Selecione a tarefa N 00:20" at bounding box center [882, 227] width 358 height 45
click at [778, 152] on div "11/09 Alinhamento com revisão N 00:07 Excluir 11/09 16:26 Publicação + Atualiza…" at bounding box center [887, 333] width 368 height 381
click at [761, 130] on link "Comentários" at bounding box center [744, 127] width 64 height 21
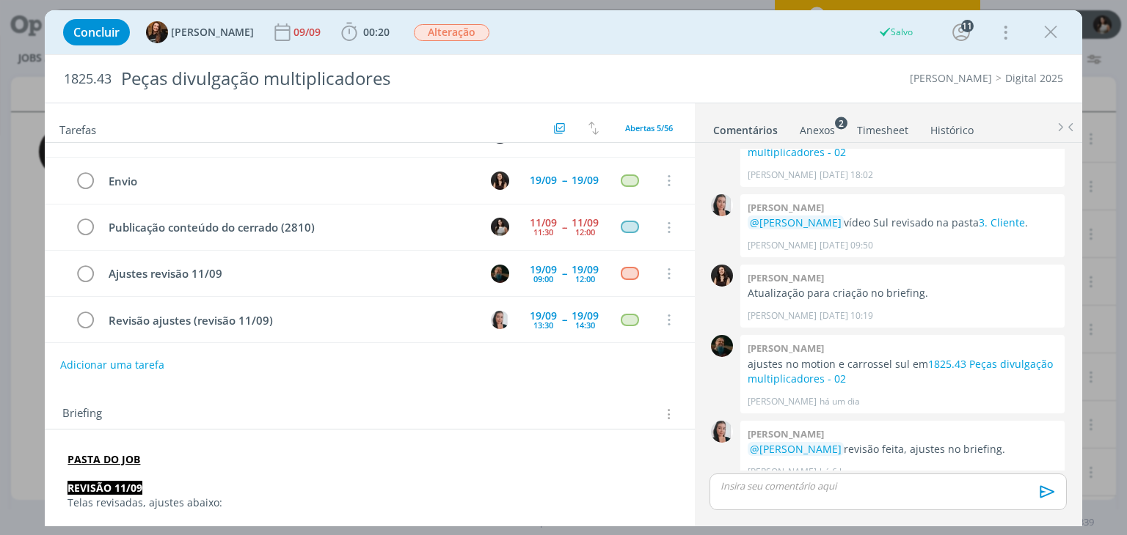
click at [786, 488] on p "dialog" at bounding box center [887, 486] width 333 height 13
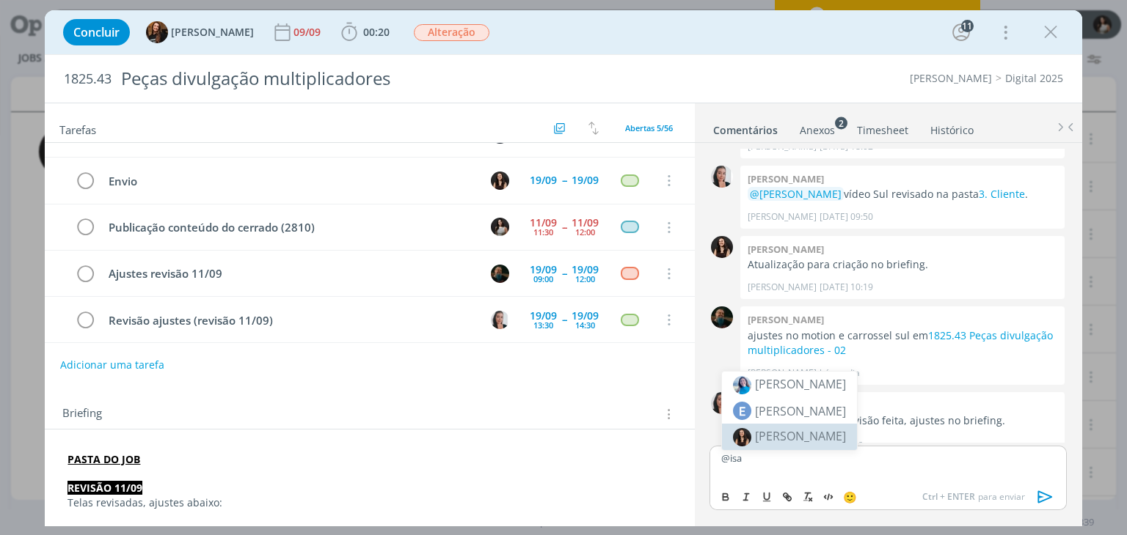
click at [787, 443] on span "[PERSON_NAME]" at bounding box center [800, 436] width 91 height 16
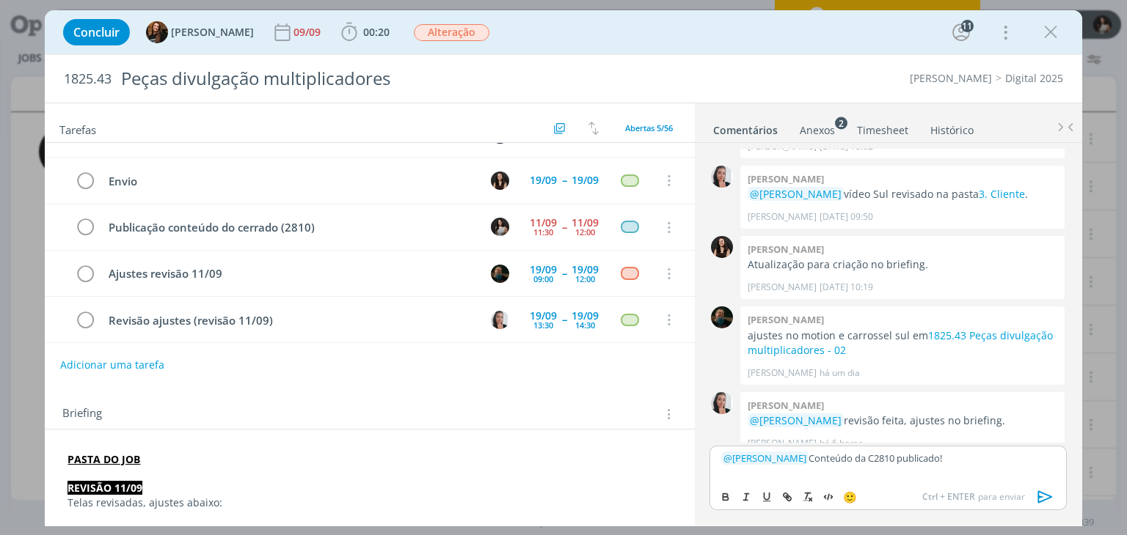
click at [1050, 500] on icon "dialog" at bounding box center [1045, 497] width 22 height 22
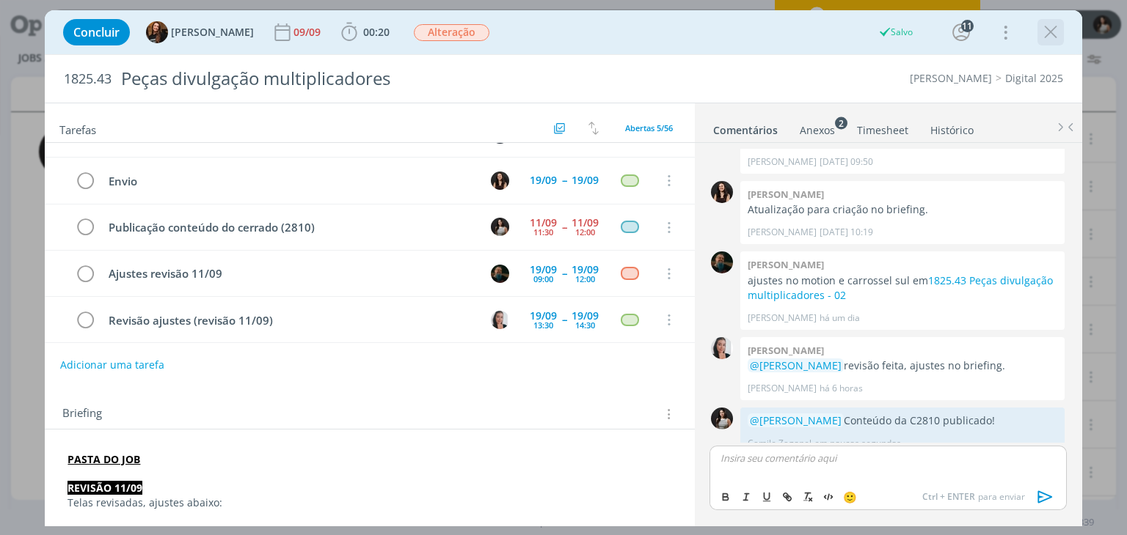
click at [1056, 35] on icon "dialog" at bounding box center [1050, 32] width 22 height 22
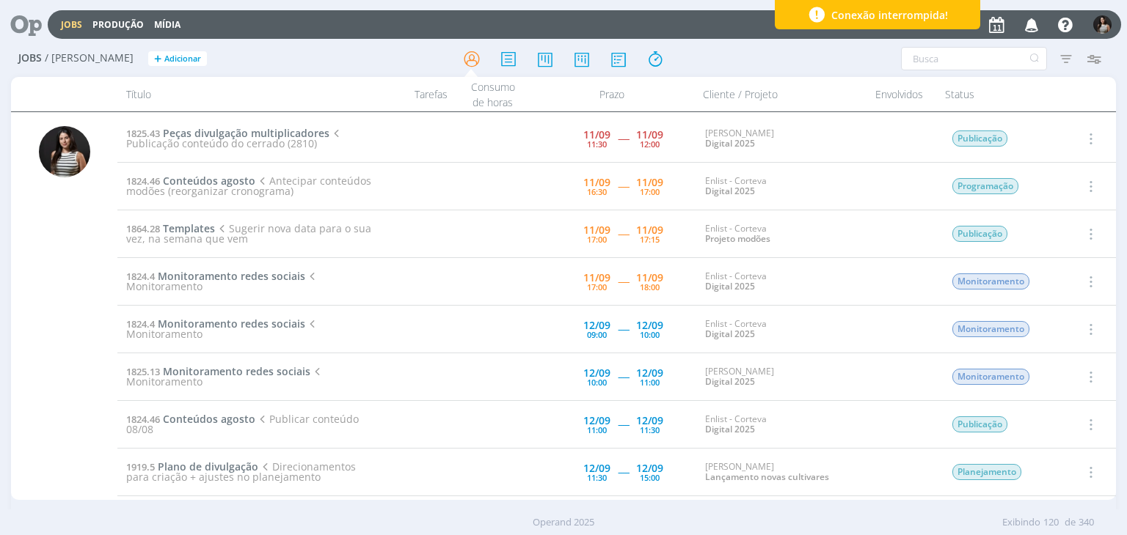
click at [1087, 132] on div at bounding box center [563, 267] width 1127 height 535
click at [1083, 136] on icon "button" at bounding box center [1089, 139] width 16 height 18
click at [1064, 181] on link "Concluir" at bounding box center [1048, 186] width 116 height 23
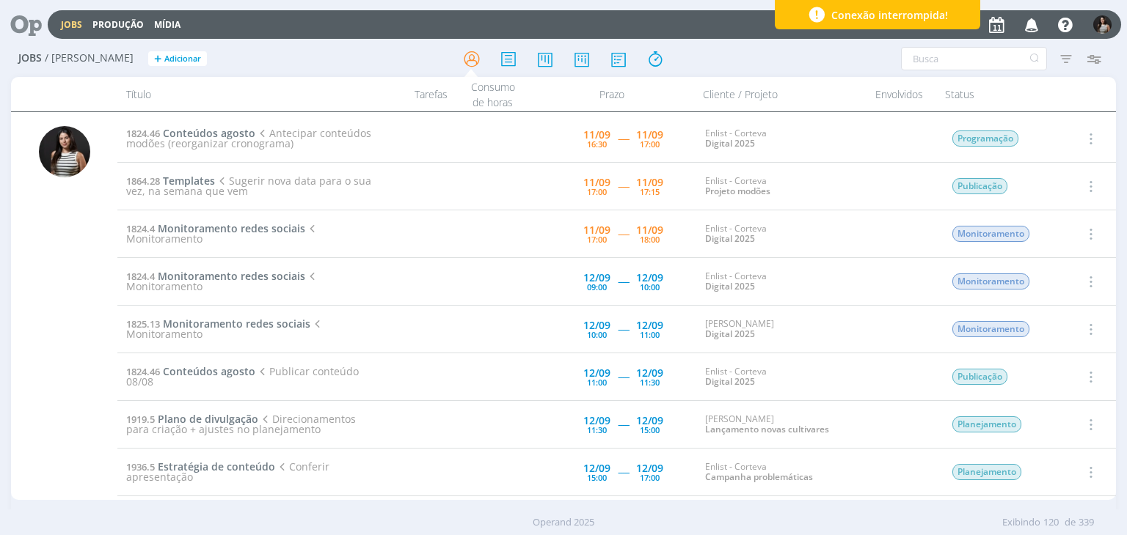
click at [1091, 138] on icon "button" at bounding box center [1089, 139] width 16 height 18
click at [1036, 238] on link "Iniciar timesheet" at bounding box center [1048, 233] width 116 height 23
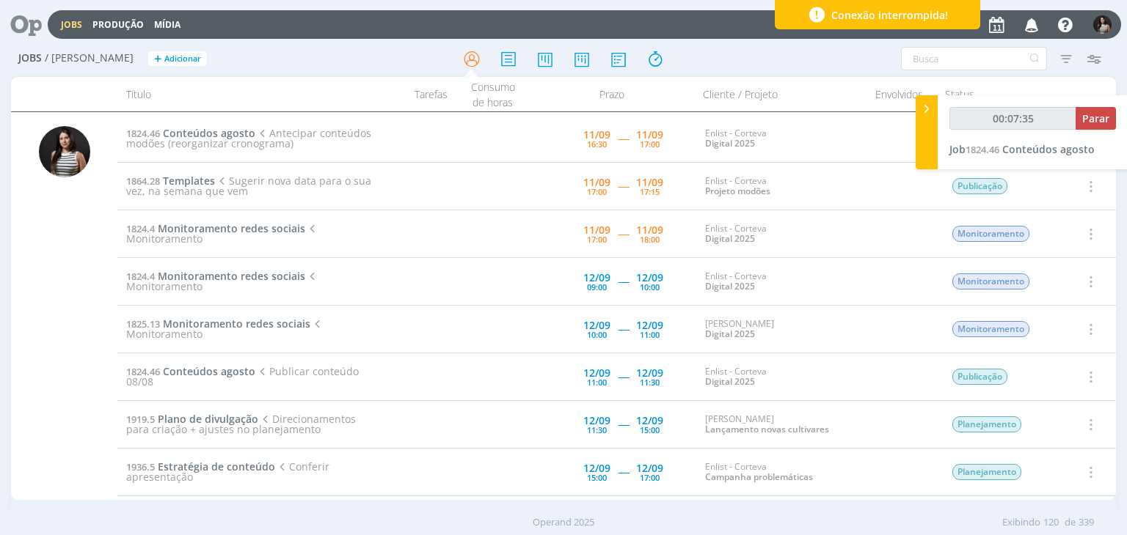
scroll to position [147, 0]
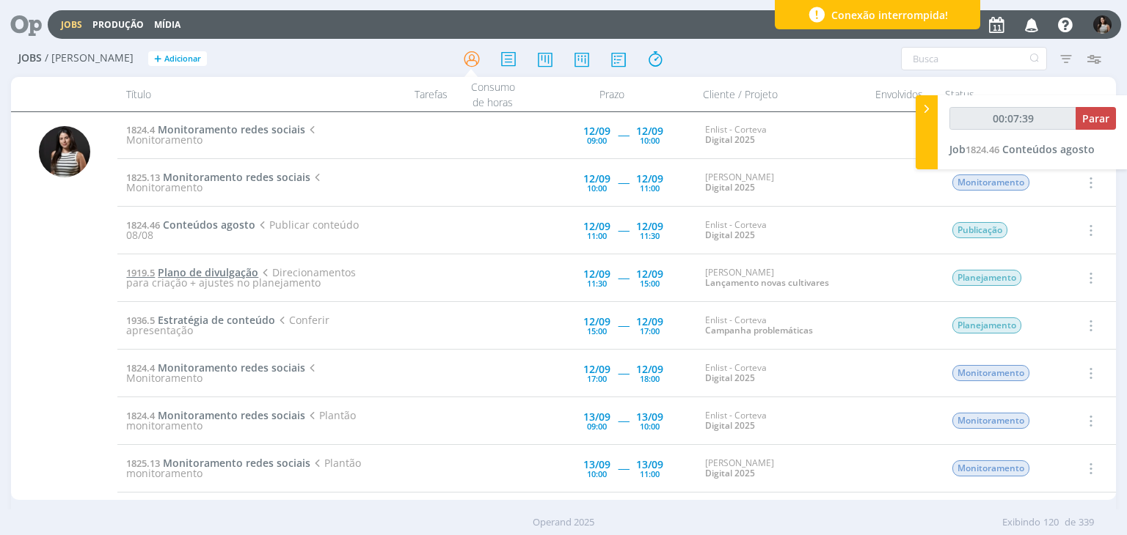
click at [230, 271] on span "Plano de divulgação" at bounding box center [208, 273] width 100 height 14
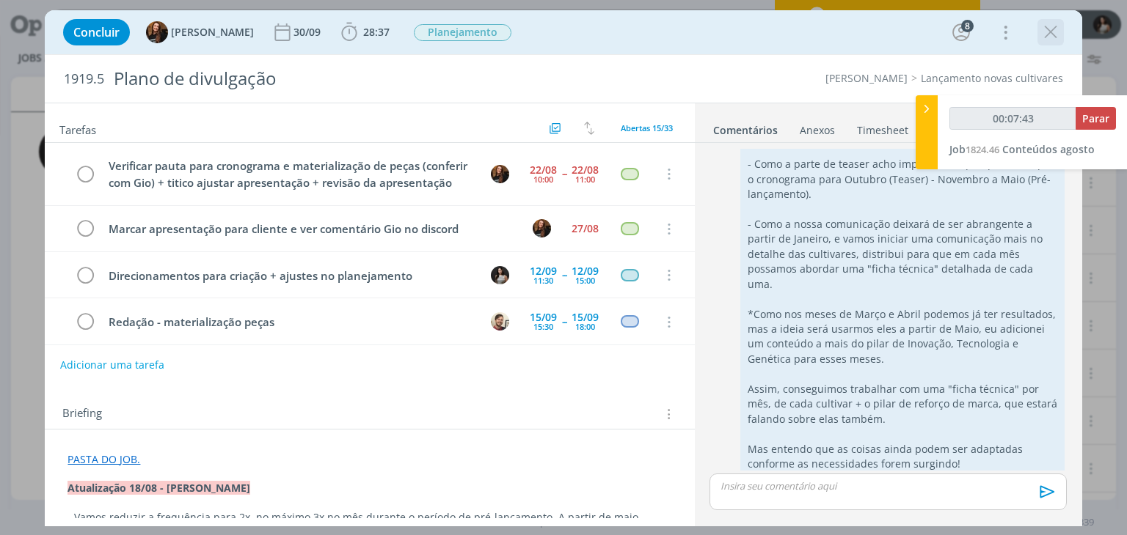
scroll to position [78, 0]
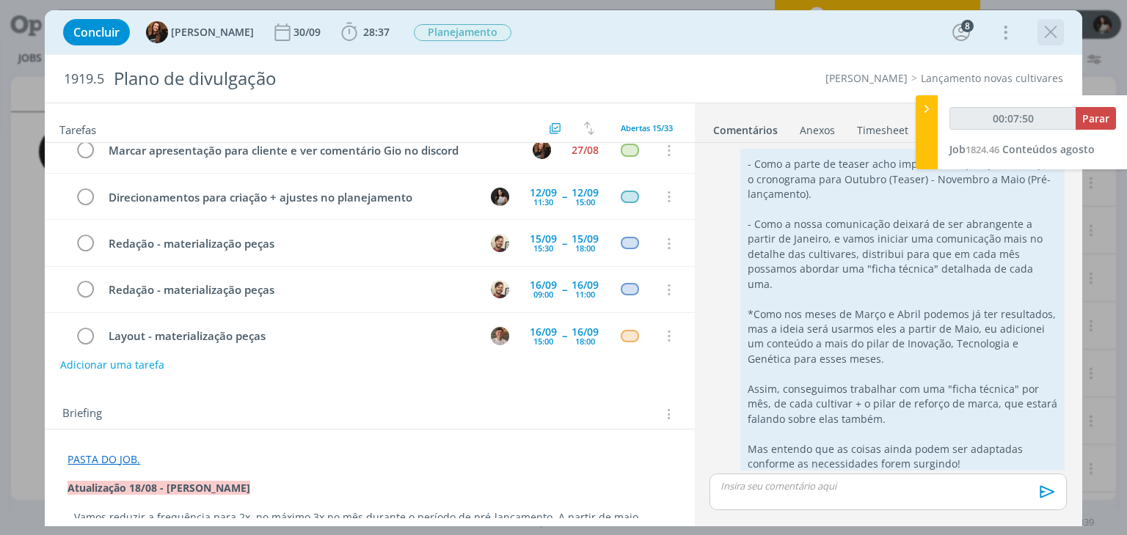
click at [1051, 30] on icon "dialog" at bounding box center [1050, 32] width 22 height 22
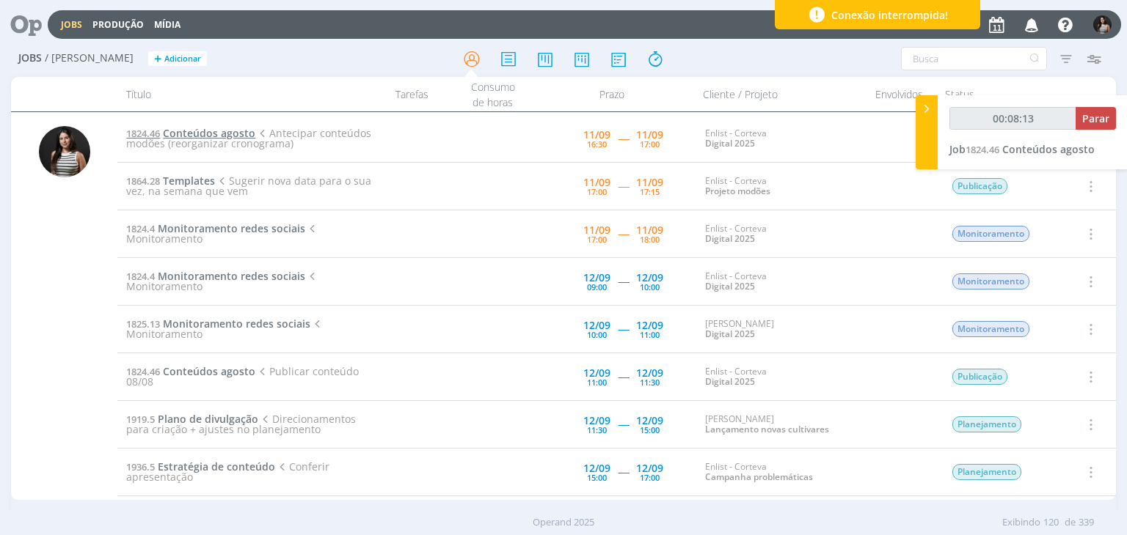
click at [197, 134] on span "Conteúdos agosto" at bounding box center [209, 133] width 92 height 14
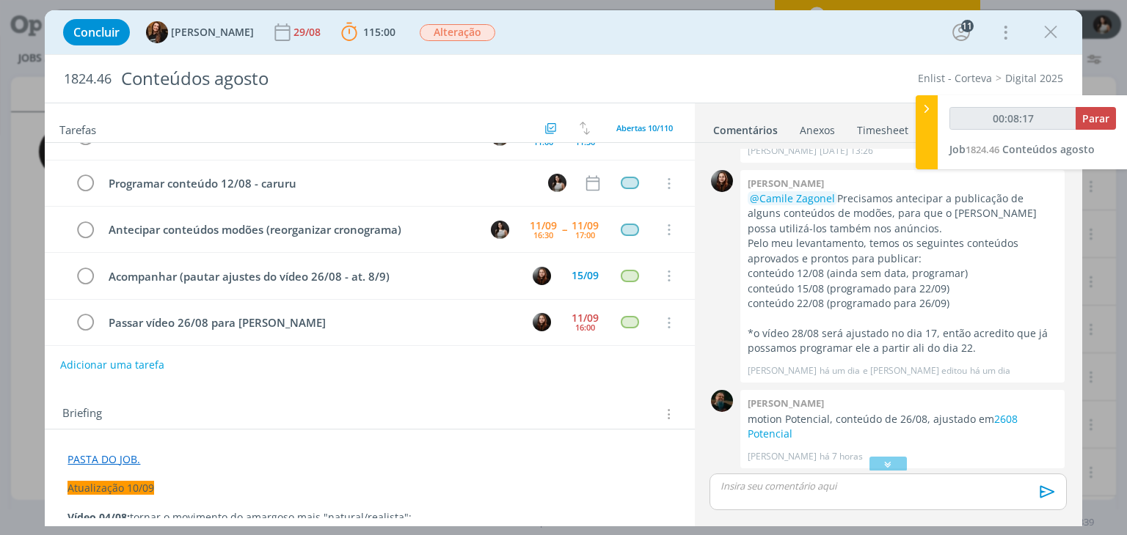
scroll to position [1911, 0]
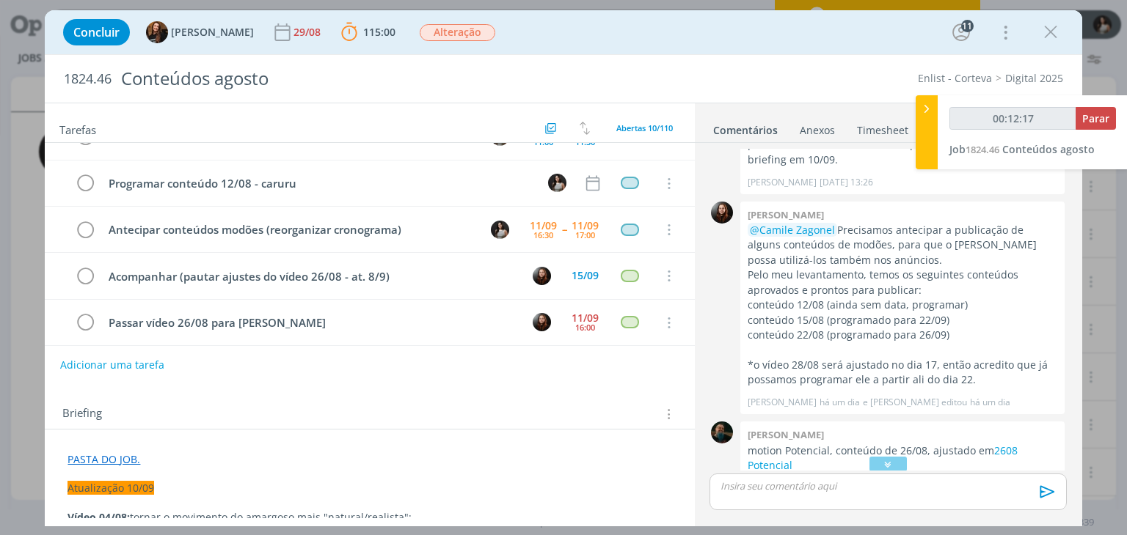
click at [758, 488] on p "dialog" at bounding box center [887, 486] width 333 height 13
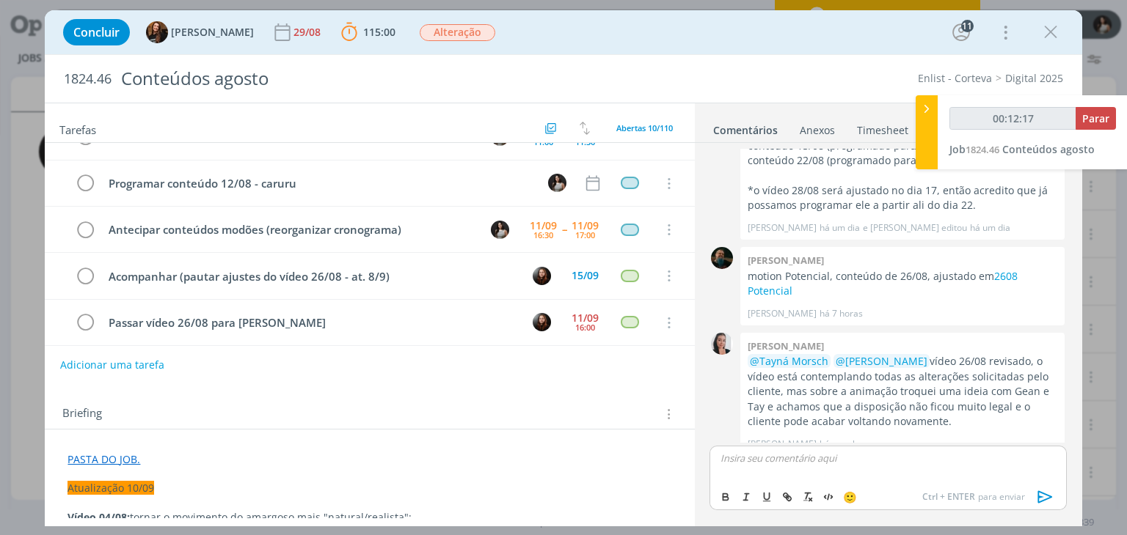
type input "00:12:18"
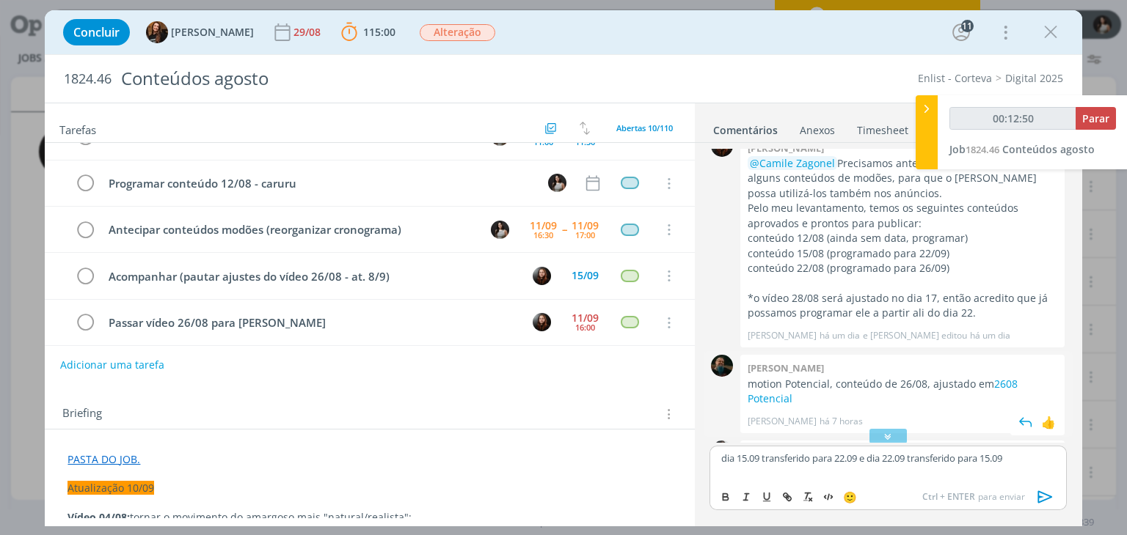
scroll to position [1939, 0]
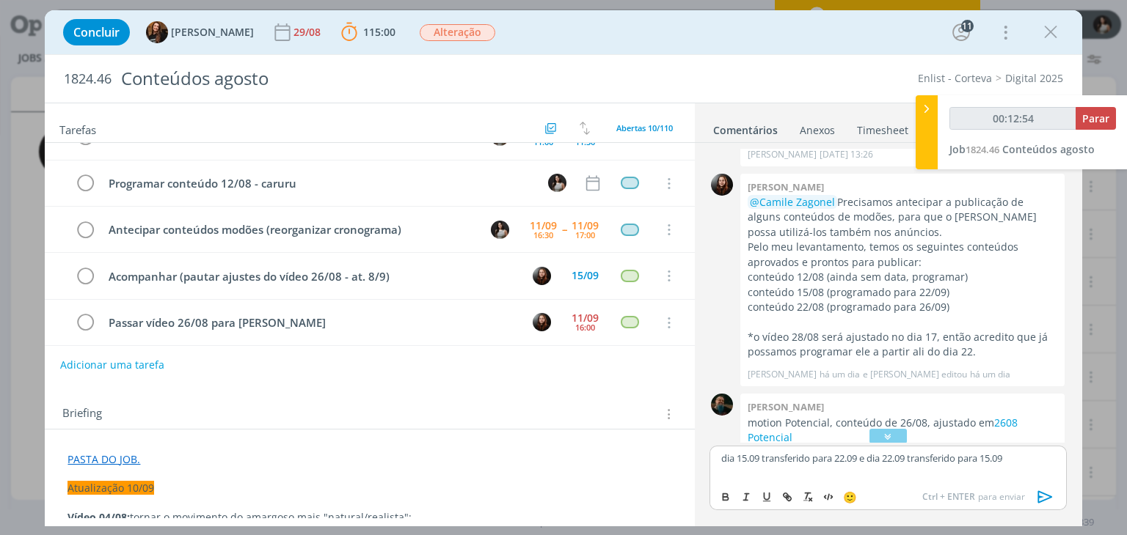
click at [722, 461] on p "dia 15.09 transferido para 22.09 e dia 22.09 transferido para 15.09" at bounding box center [887, 458] width 333 height 13
click at [777, 471] on div "15.08 - dia 15.09 transferido para 22.09 e dia 22.09 transferido para 15.09" at bounding box center [887, 464] width 356 height 37
click at [773, 475] on div "15.08 - dia 15.09 transferido para 22.09 e dia 22.09 transferido para 15.09" at bounding box center [887, 464] width 356 height 37
drag, startPoint x: 751, startPoint y: 472, endPoint x: 733, endPoint y: 476, distance: 18.9
click at [750, 472] on div "15.08 - dia 15.09 transferido para 22.09 e dia 22.09 transferido para 15.09" at bounding box center [887, 464] width 356 height 37
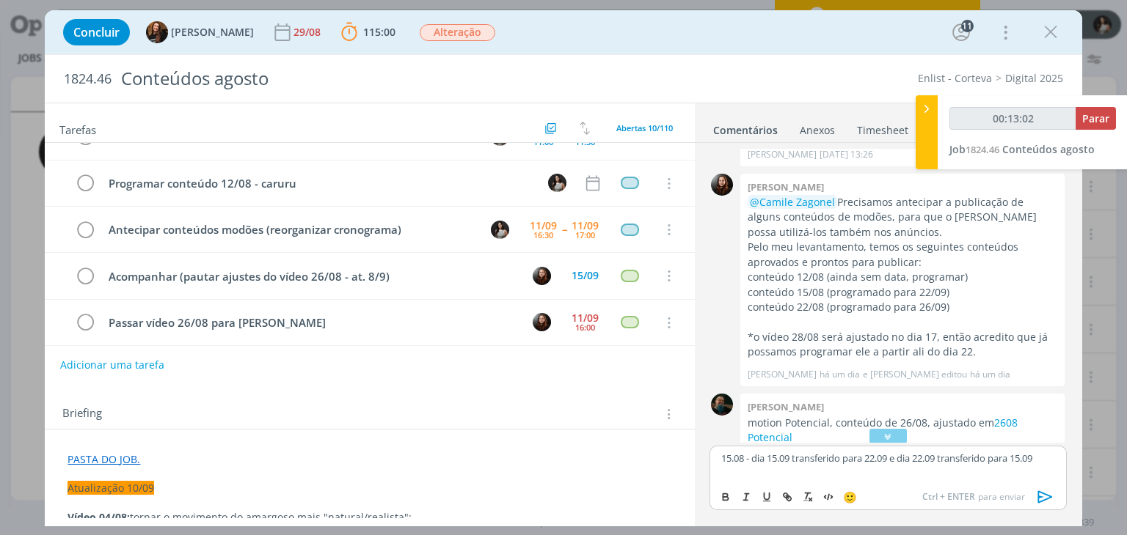
click at [1053, 460] on p "15.08 - dia 15.09 transferido para 22.09 e dia 22.09 transferido para 15.09" at bounding box center [887, 458] width 333 height 13
click at [791, 473] on p "22.08 -" at bounding box center [887, 470] width 333 height 13
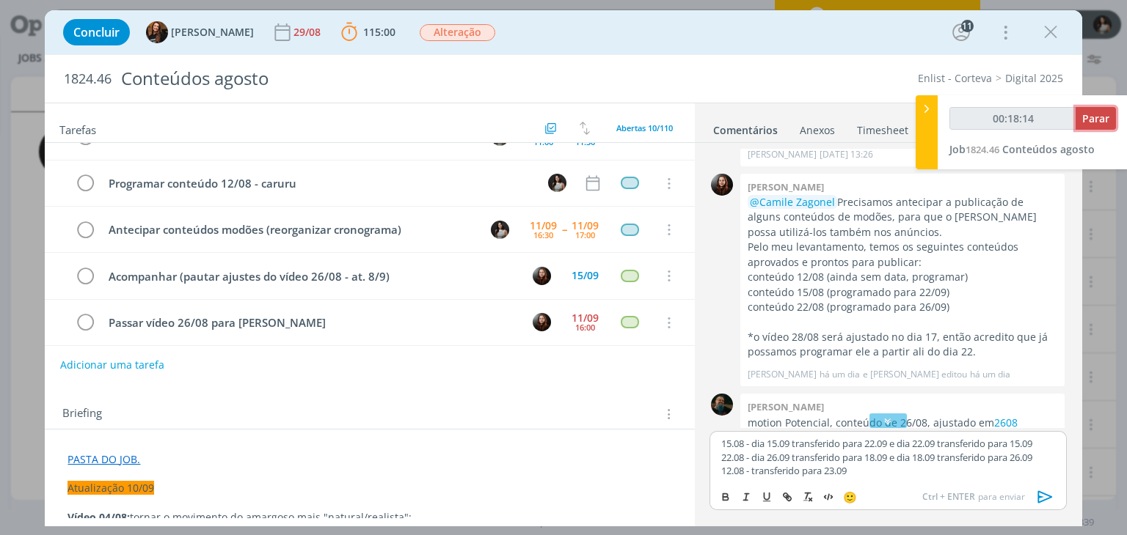
click at [1099, 123] on span "Parar" at bounding box center [1095, 118] width 27 height 14
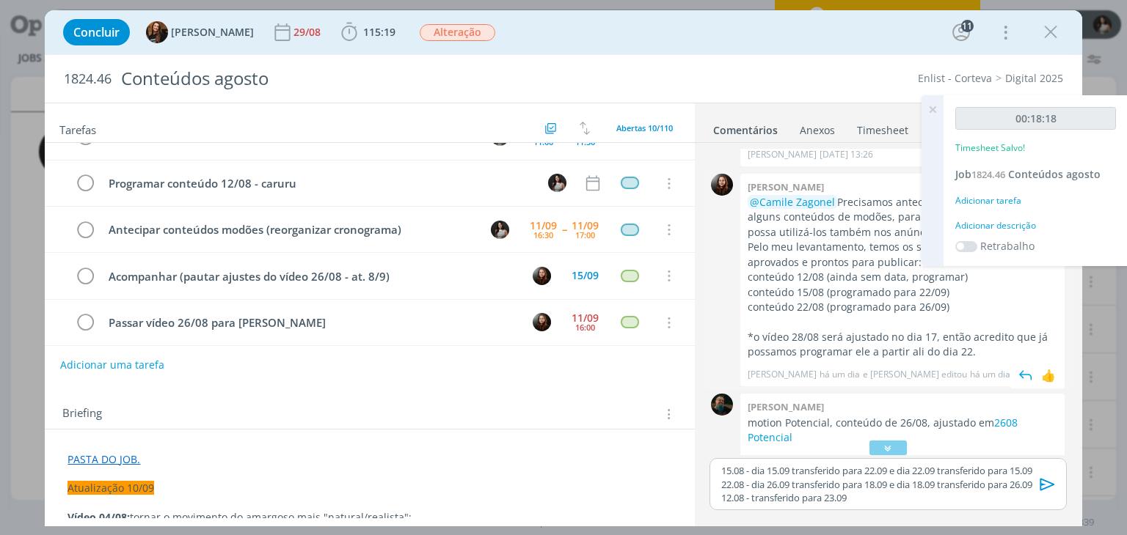
type input "00:19:00"
click at [933, 106] on icon at bounding box center [932, 109] width 26 height 29
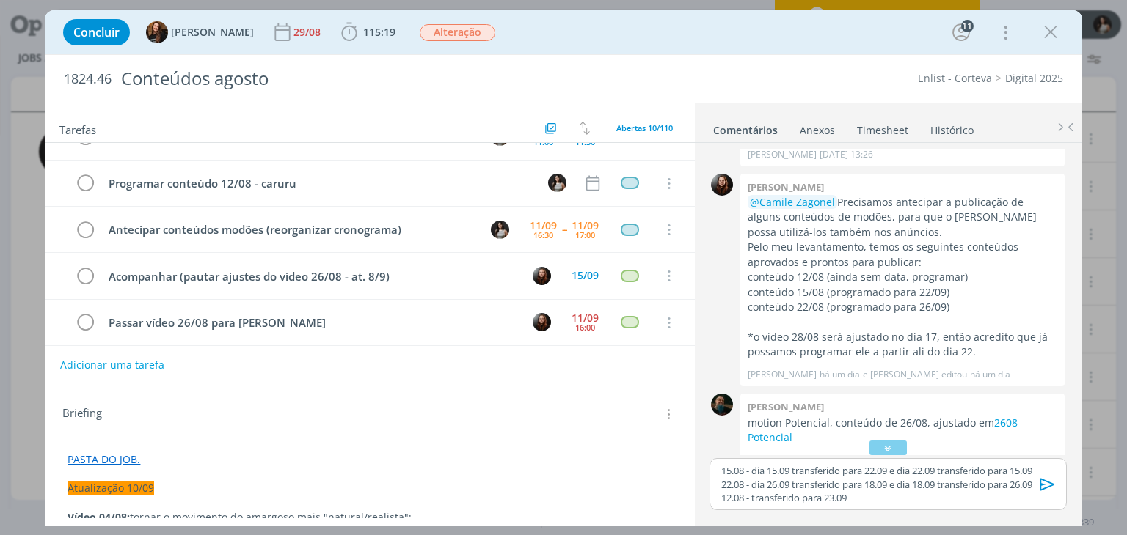
click at [722, 470] on p "15.08 - dia 15.09 transferido para 22.09 e dia 22.09 transferido para 15.09" at bounding box center [887, 470] width 333 height 13
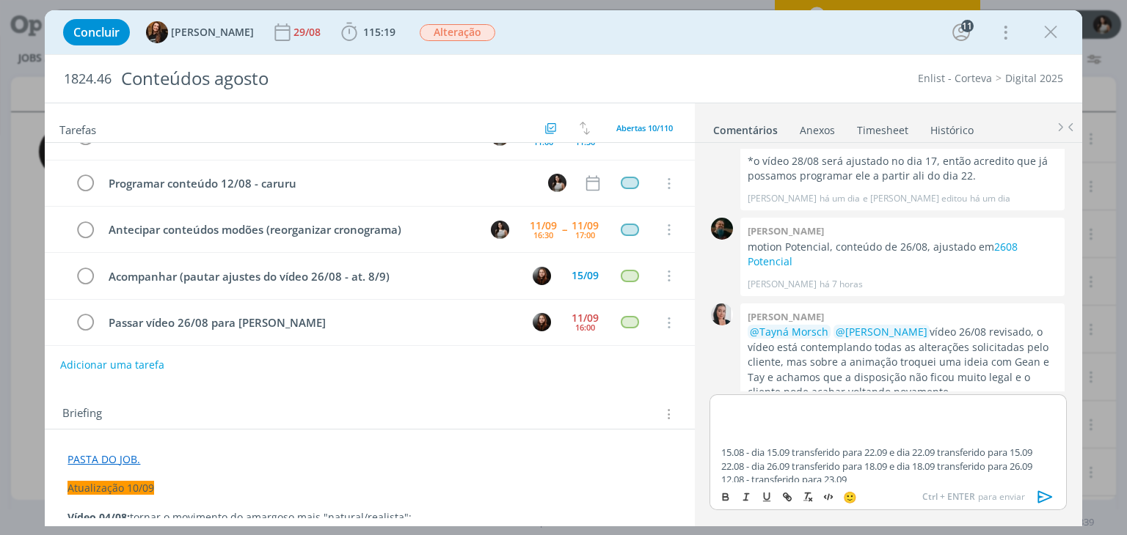
scroll to position [18, 0]
click at [807, 414] on p "dialog" at bounding box center [887, 416] width 333 height 13
click at [807, 408] on p "dialog" at bounding box center [887, 403] width 333 height 13
click at [808, 406] on p "dialog" at bounding box center [887, 406] width 333 height 13
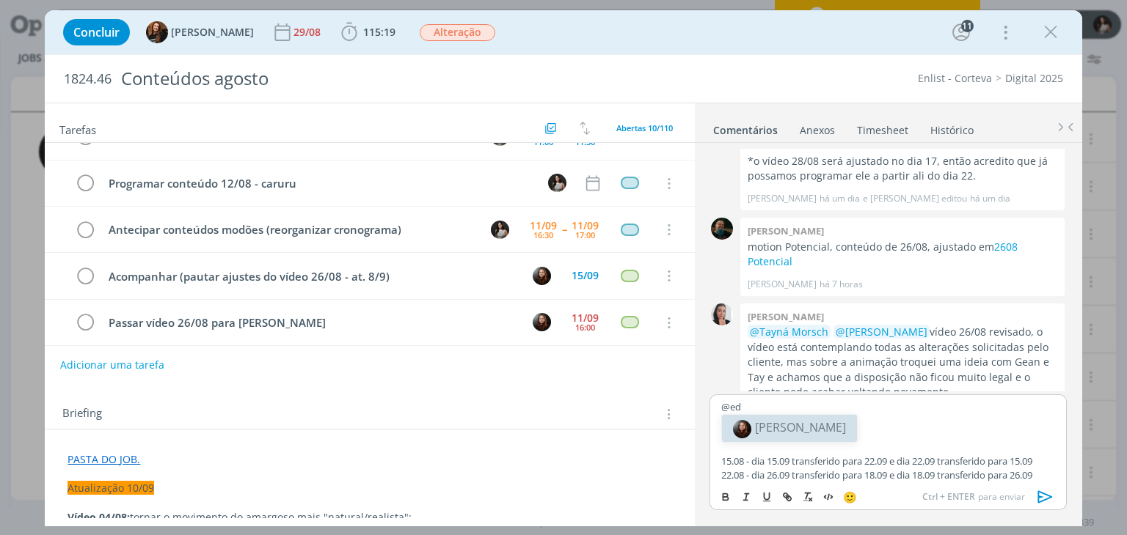
click at [803, 437] on body "Jobs Produção Mídia Notificações Isabelle Silva editou um comentário no Job 182…" at bounding box center [563, 267] width 1127 height 535
click at [797, 410] on p "@ed" at bounding box center [887, 406] width 333 height 13
click at [794, 425] on span "[PERSON_NAME]" at bounding box center [800, 428] width 91 height 16
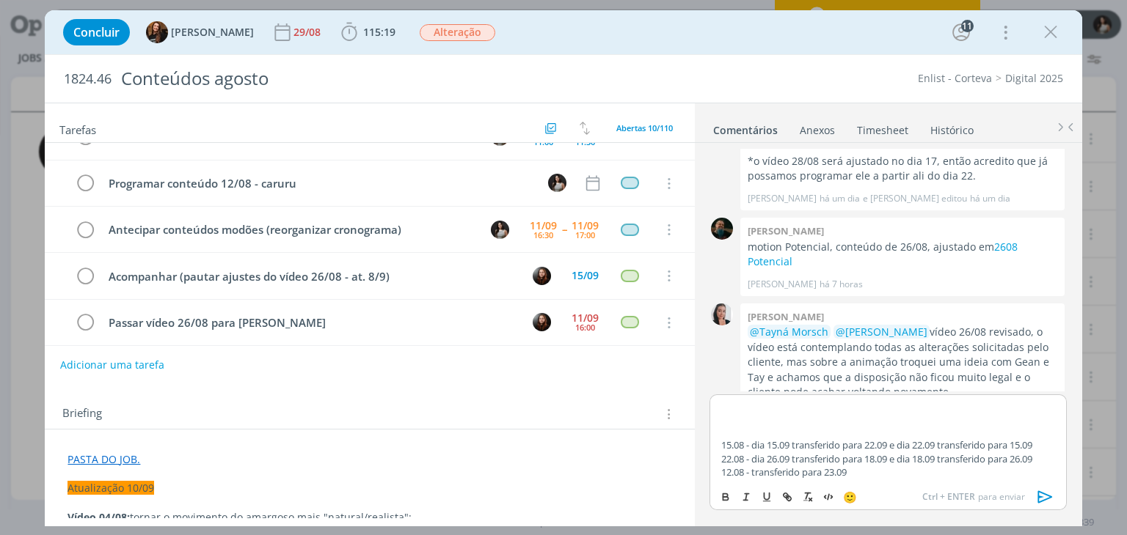
scroll to position [44, 0]
click at [825, 427] on p "dialog" at bounding box center [887, 431] width 333 height 13
click at [797, 417] on p "dialog" at bounding box center [887, 417] width 333 height 13
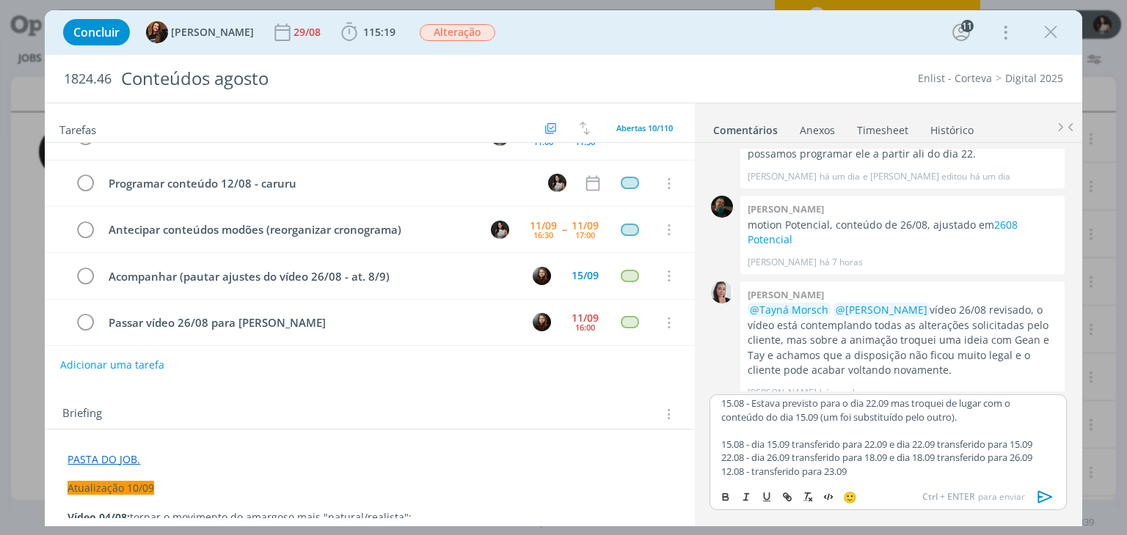
click at [804, 414] on p "15.08 - Estava previsto para o dia 22.09 mas troquei de lugar com o conteúdo do…" at bounding box center [887, 410] width 333 height 27
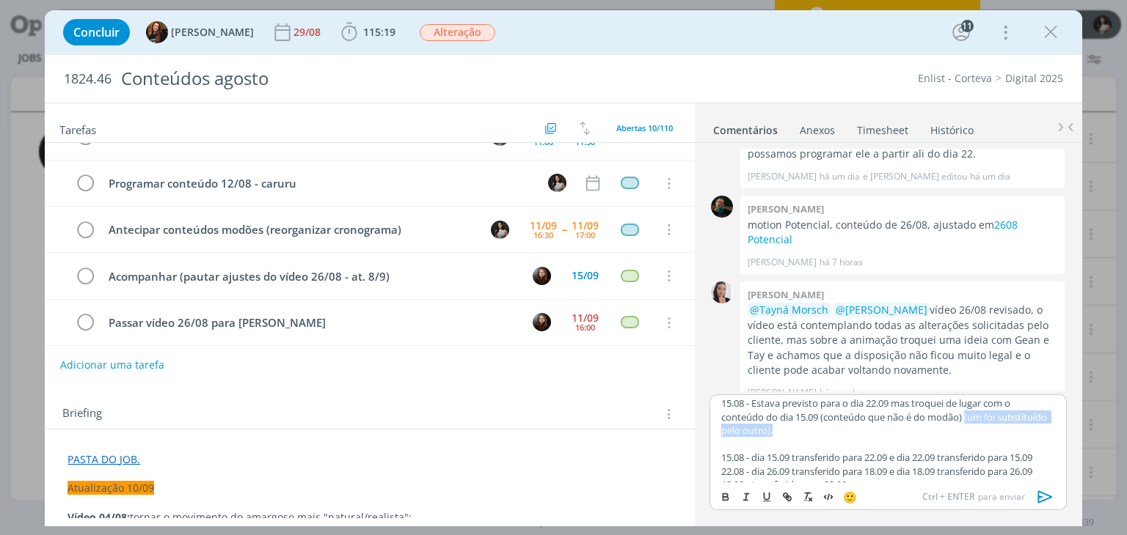
drag, startPoint x: 951, startPoint y: 417, endPoint x: 969, endPoint y: 425, distance: 19.1
click at [969, 425] on p "15.08 - Estava previsto para o dia 22.09 mas troquei de lugar com o conteúdo do…" at bounding box center [887, 417] width 333 height 40
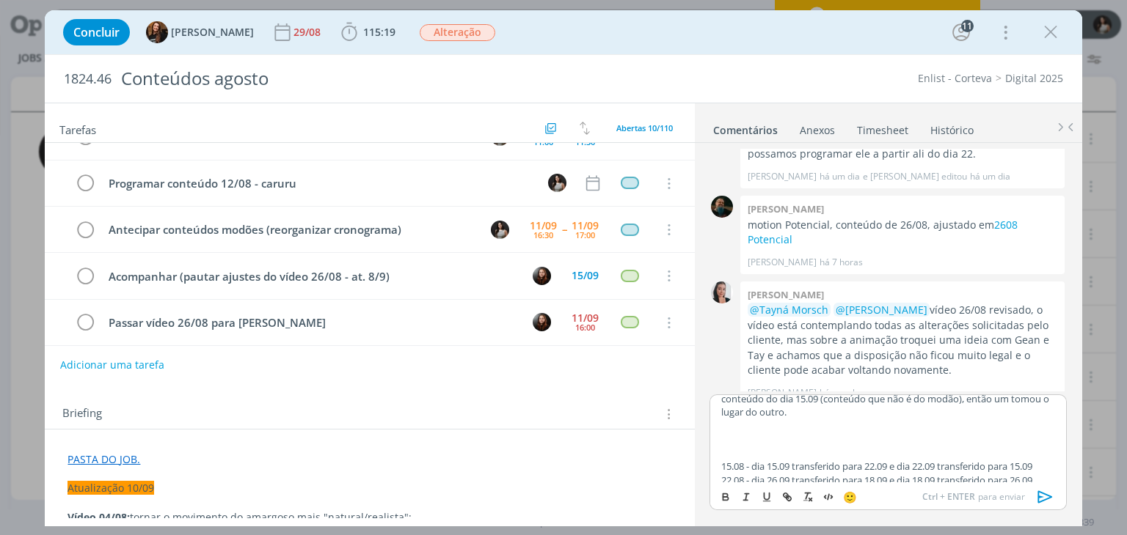
scroll to position [56, 0]
click at [1066, 436] on div "﻿ @ Eduarda Pereira ﻿ Ajustei o planejamento aqui. 15.08 - Estava previsto para…" at bounding box center [887, 439] width 356 height 88
click at [791, 442] on p "22.08 -" at bounding box center [887, 440] width 333 height 13
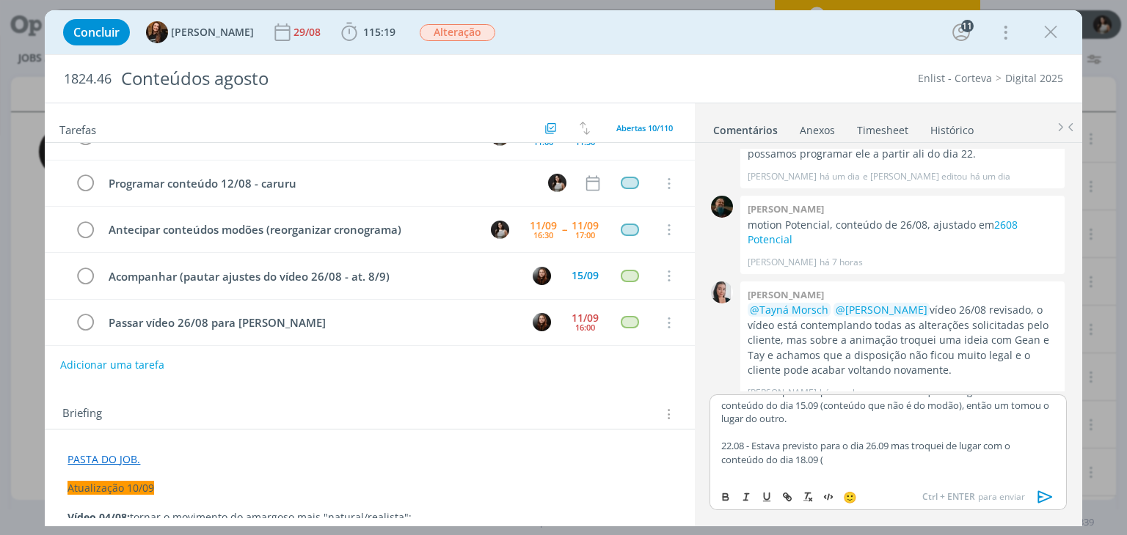
scroll to position [45, 0]
click at [899, 403] on p "15.08 - Estava previsto para o dia 22.09 mas troquei de lugar com o conteúdo do…" at bounding box center [887, 403] width 333 height 40
click at [822, 455] on p "22.08 - Estava previsto para o dia 26.09 mas troquei de lugar com o conteúdo do…" at bounding box center [887, 450] width 333 height 27
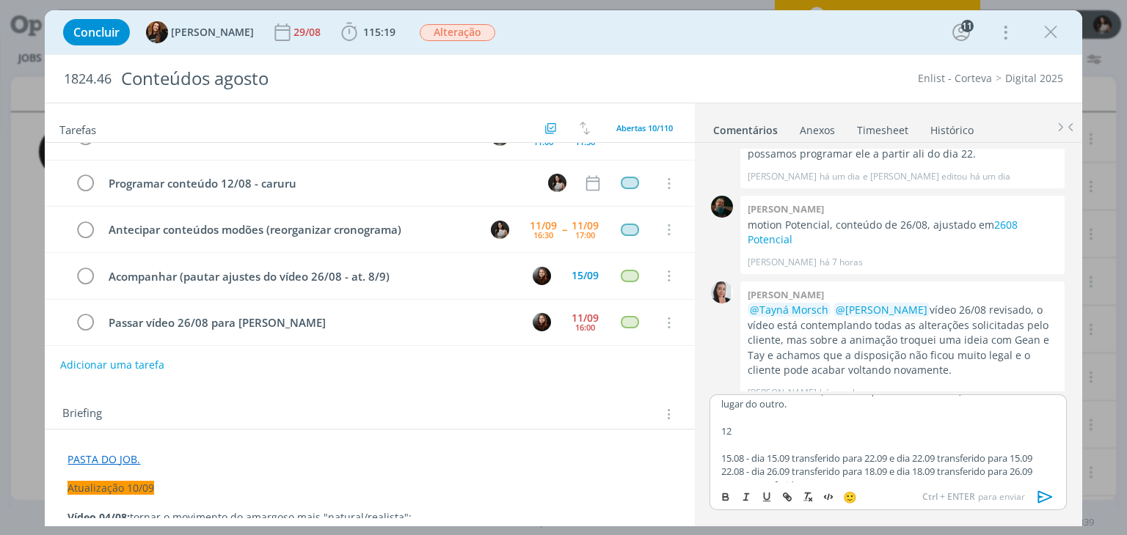
scroll to position [125, 0]
click at [879, 469] on p "12.08 - transferido para 23.09" at bounding box center [887, 471] width 333 height 13
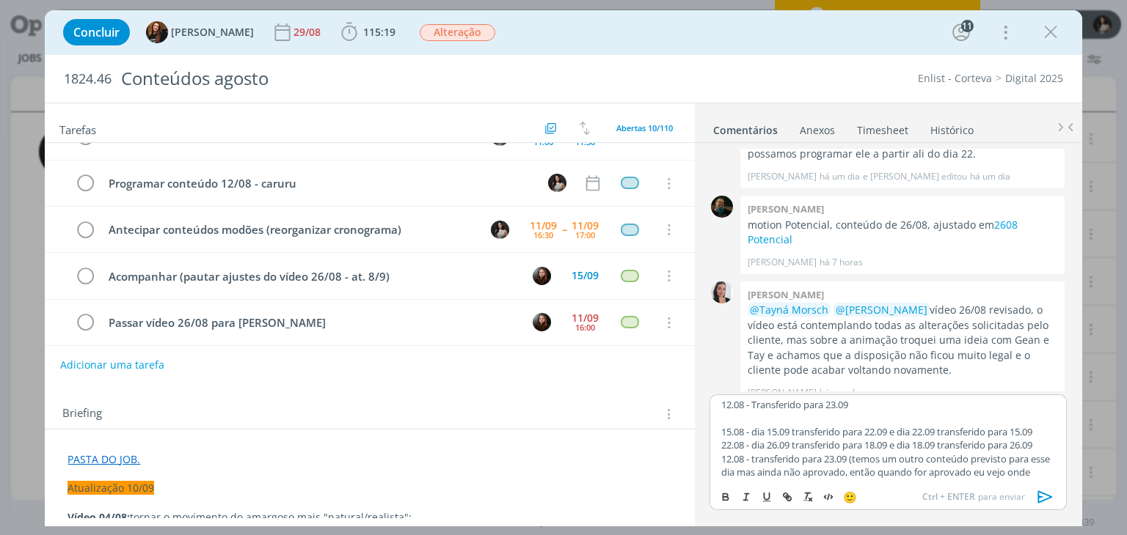
scroll to position [139, 0]
click at [857, 458] on p "12.08 - transferido para 23.09 (temos um outro conteúdo previsto para esse dia …" at bounding box center [887, 471] width 333 height 40
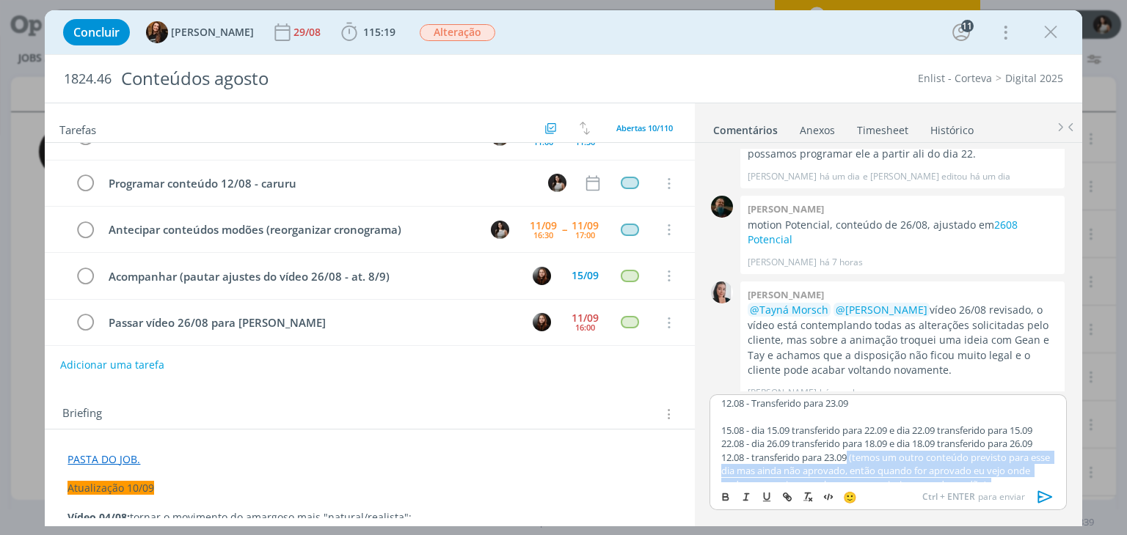
scroll to position [166, 0]
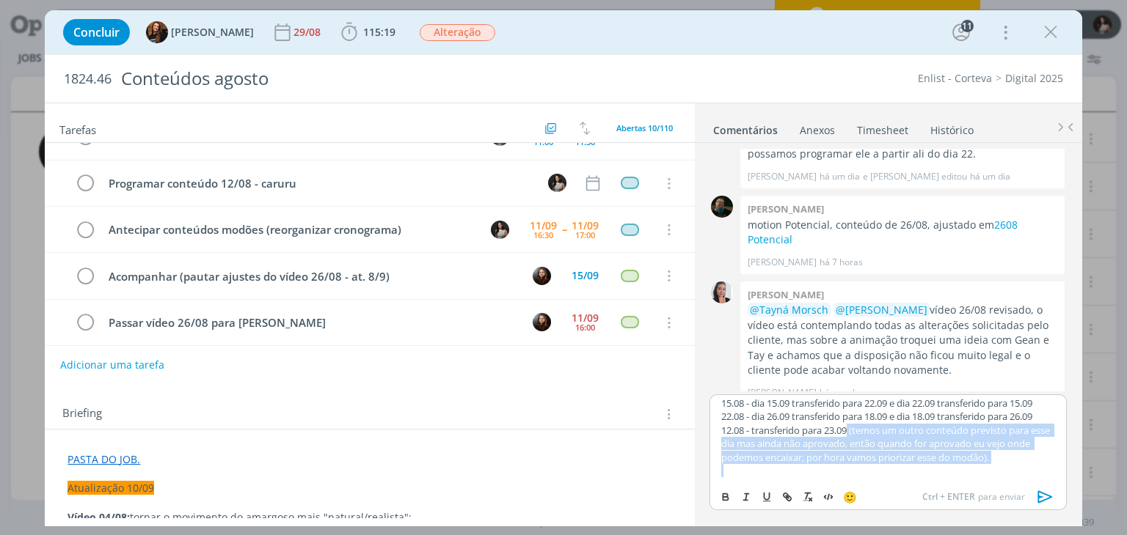
drag, startPoint x: 853, startPoint y: 458, endPoint x: 951, endPoint y: 477, distance: 99.4
click at [951, 477] on div "﻿ @ Eduarda Pereira ﻿ Ajustei o planejamento aqui. 15.08 - Estava previsto para…" at bounding box center [887, 439] width 356 height 88
copy p "(temos um outro conteúdo previsto para esse dia mas ainda não aprovado, então q…"
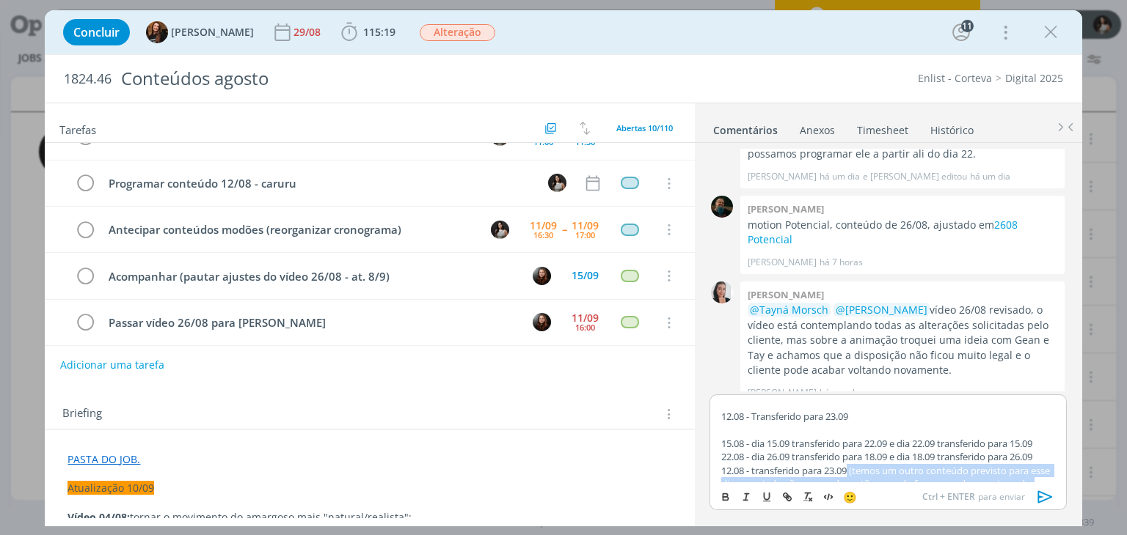
scroll to position [122, 0]
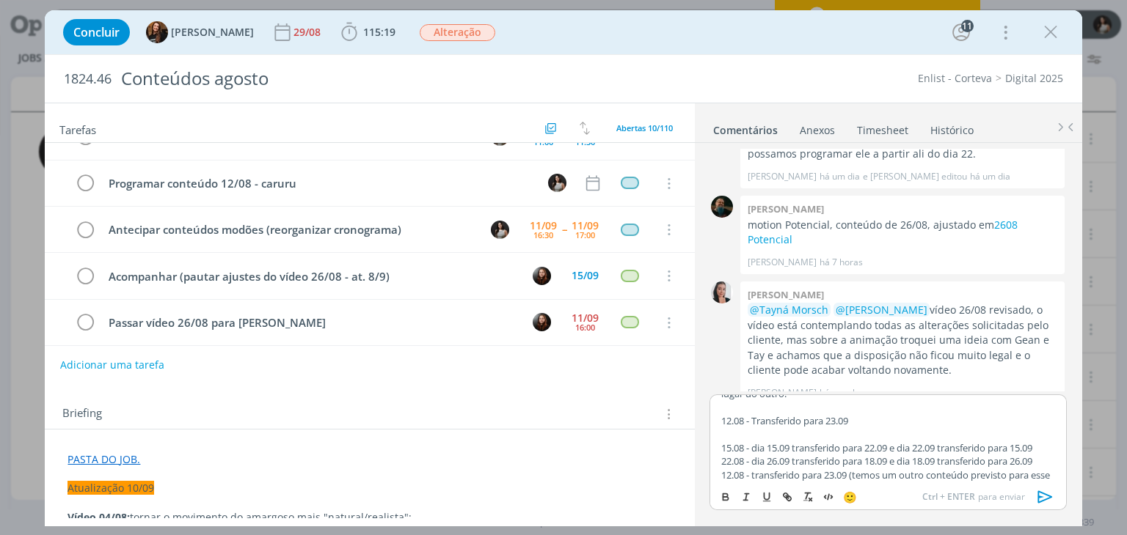
click at [925, 423] on p "12.08 - Transferido para 23.09" at bounding box center [887, 420] width 333 height 13
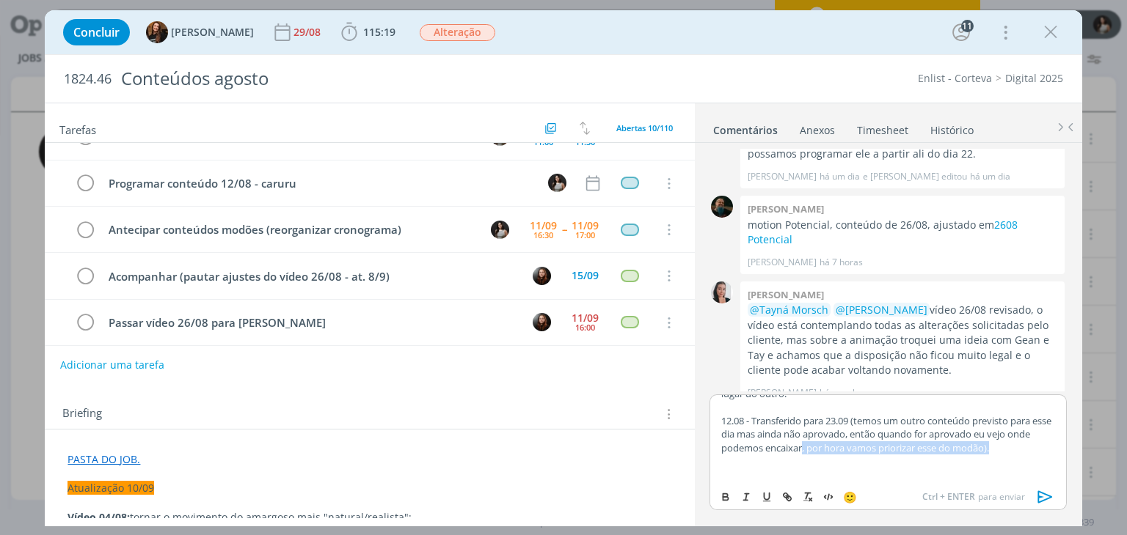
drag, startPoint x: 828, startPoint y: 445, endPoint x: 1037, endPoint y: 444, distance: 209.0
click at [1037, 444] on p "12.08 - Transferido para 23.09 (temos um outro conteúdo previsto para esse dia …" at bounding box center [887, 434] width 333 height 40
click at [1022, 459] on p "dialog" at bounding box center [887, 461] width 333 height 13
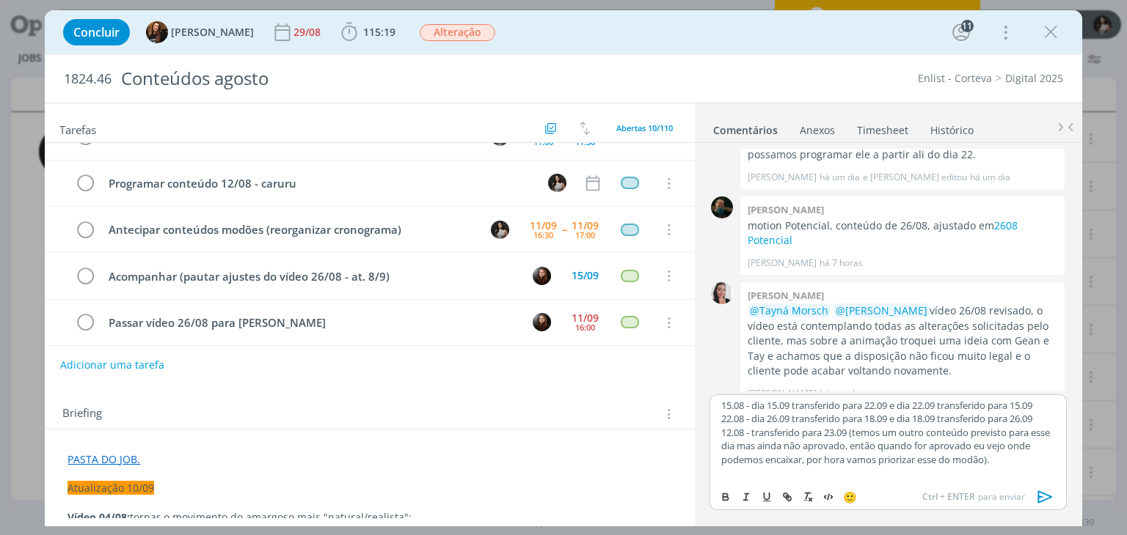
scroll to position [220, 0]
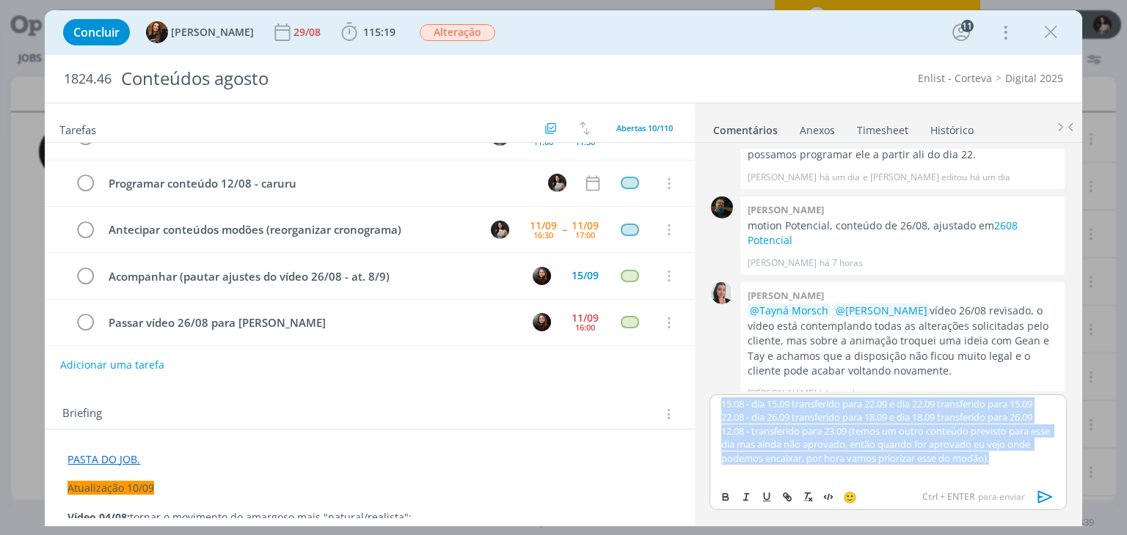
drag, startPoint x: 1029, startPoint y: 460, endPoint x: 717, endPoint y: 409, distance: 316.5
click at [717, 409] on div "﻿ @ Eduarda Pereira ﻿ Ajustei o planejamento aqui. 15.08 - Estava previsto para…" at bounding box center [887, 439] width 356 height 88
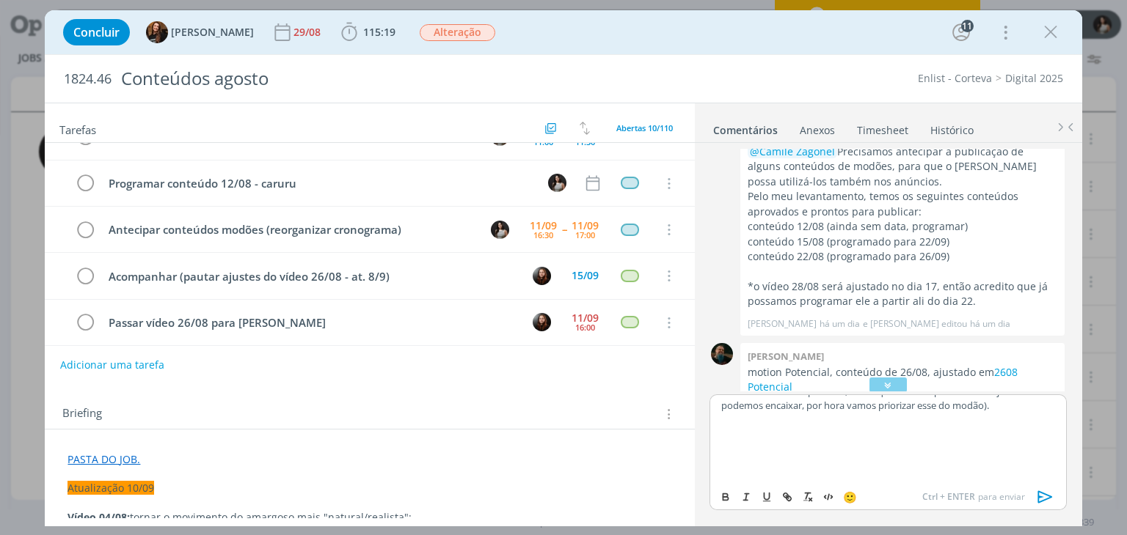
scroll to position [166, 0]
click at [764, 425] on p "dialog" at bounding box center [887, 431] width 333 height 13
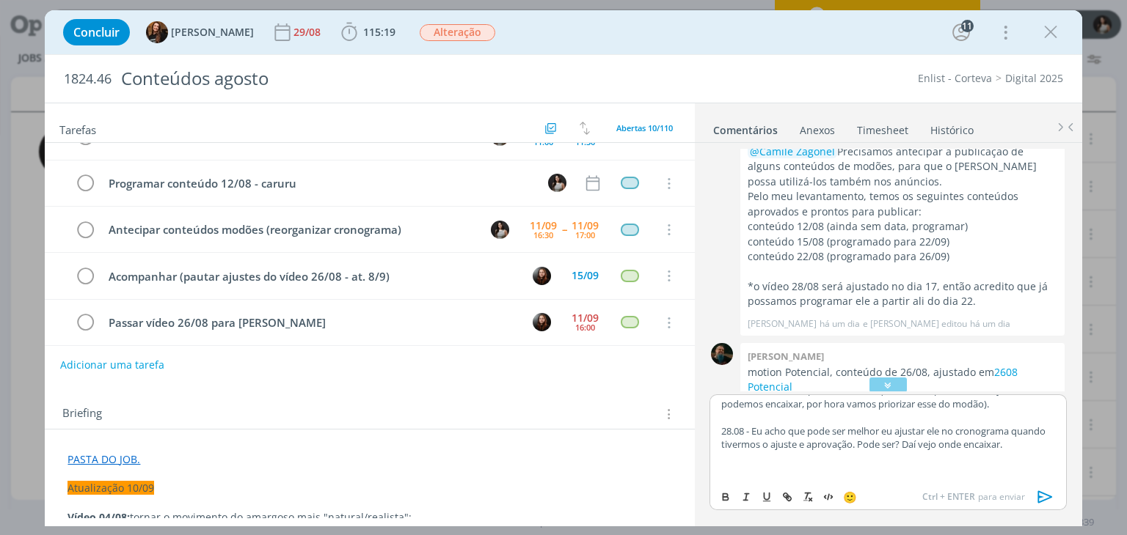
click at [1041, 499] on icon "dialog" at bounding box center [1045, 497] width 22 height 22
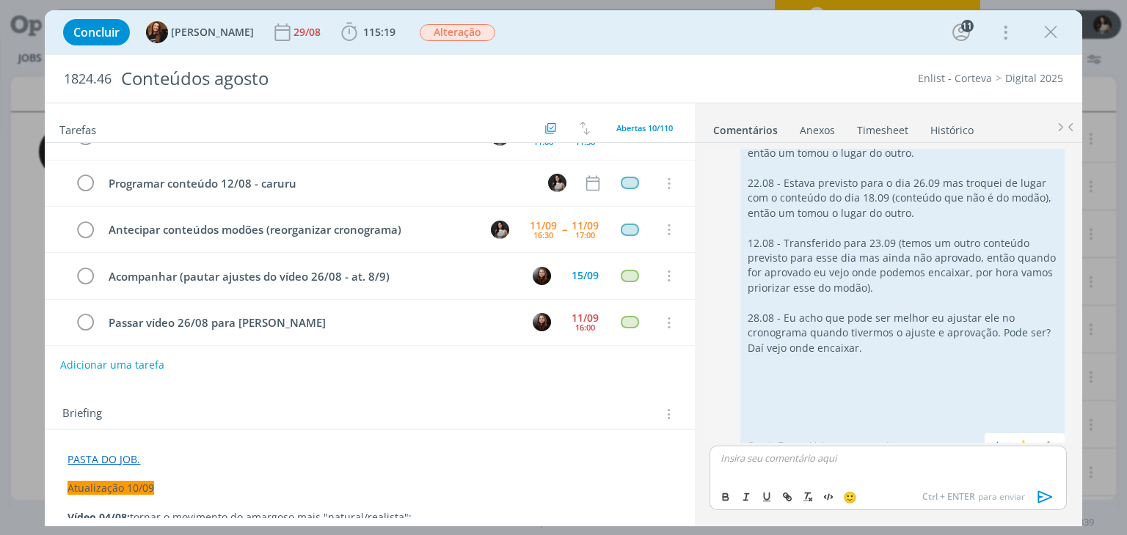
scroll to position [2470, 0]
click at [1039, 439] on icon "dialog" at bounding box center [1047, 446] width 16 height 14
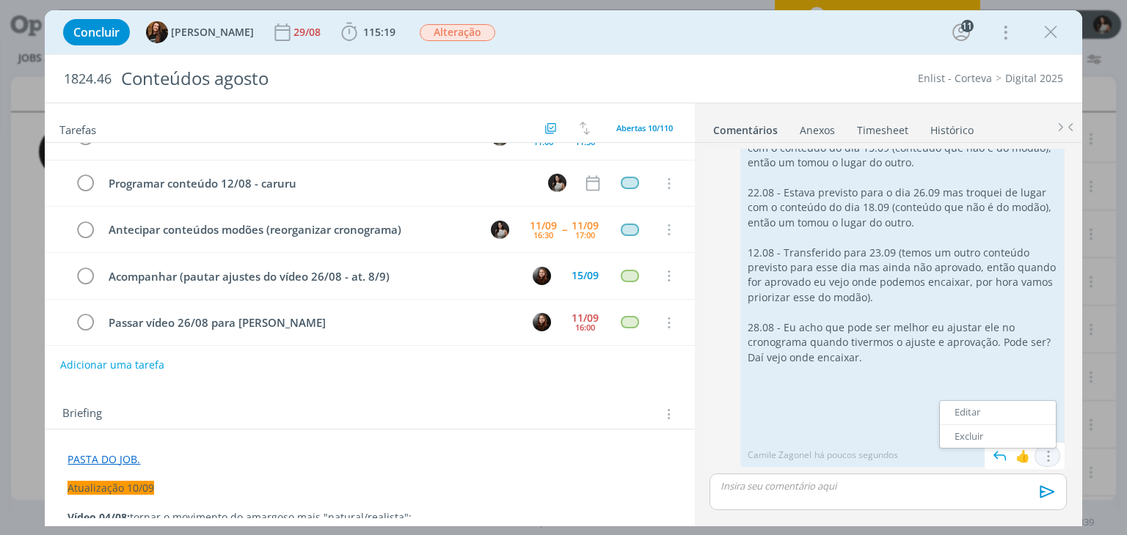
scroll to position [2442, 0]
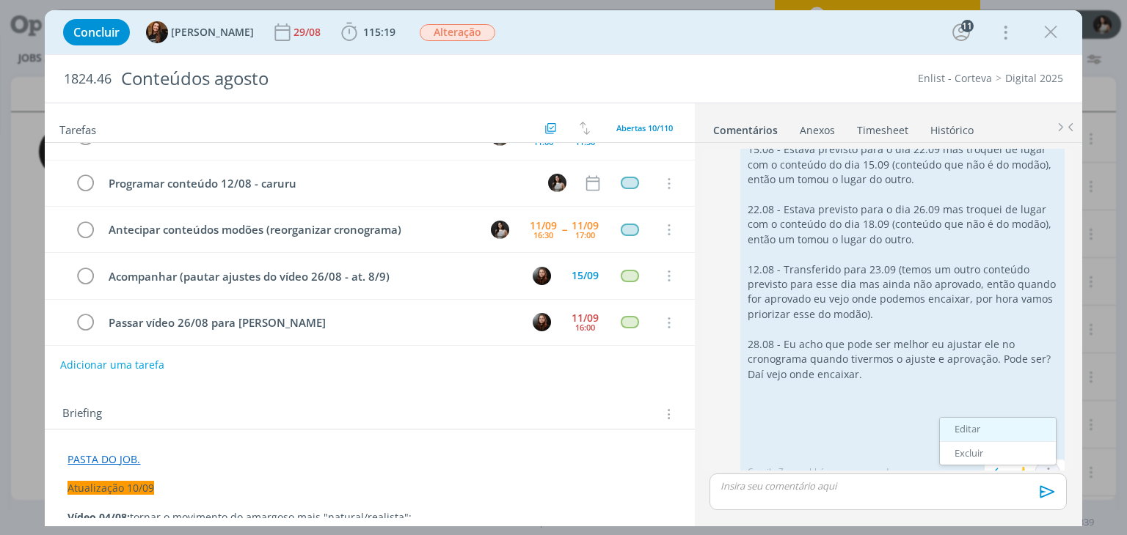
click at [1011, 418] on link "Editar" at bounding box center [998, 429] width 116 height 23
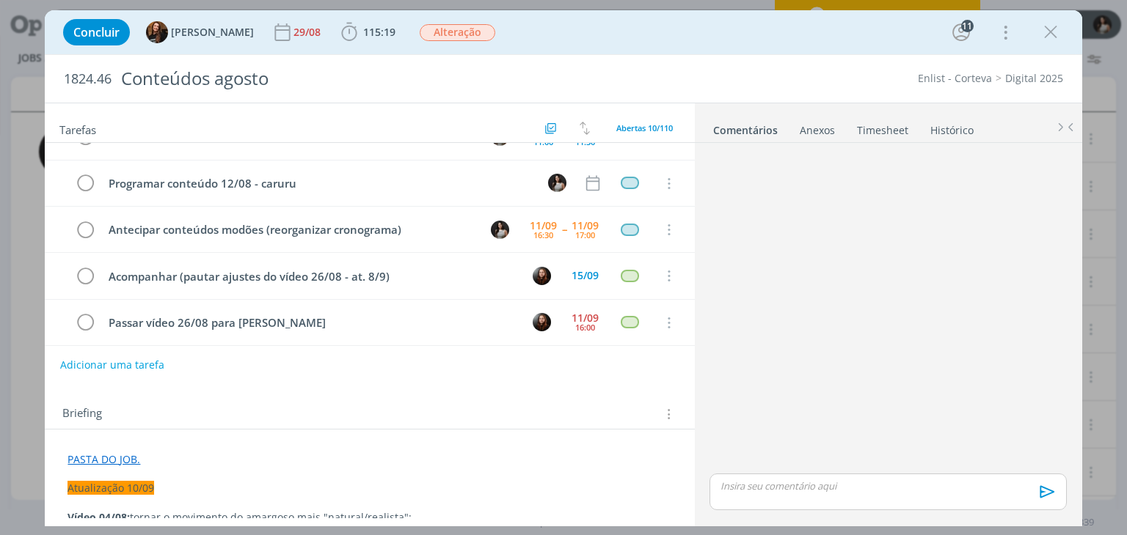
scroll to position [2373, 0]
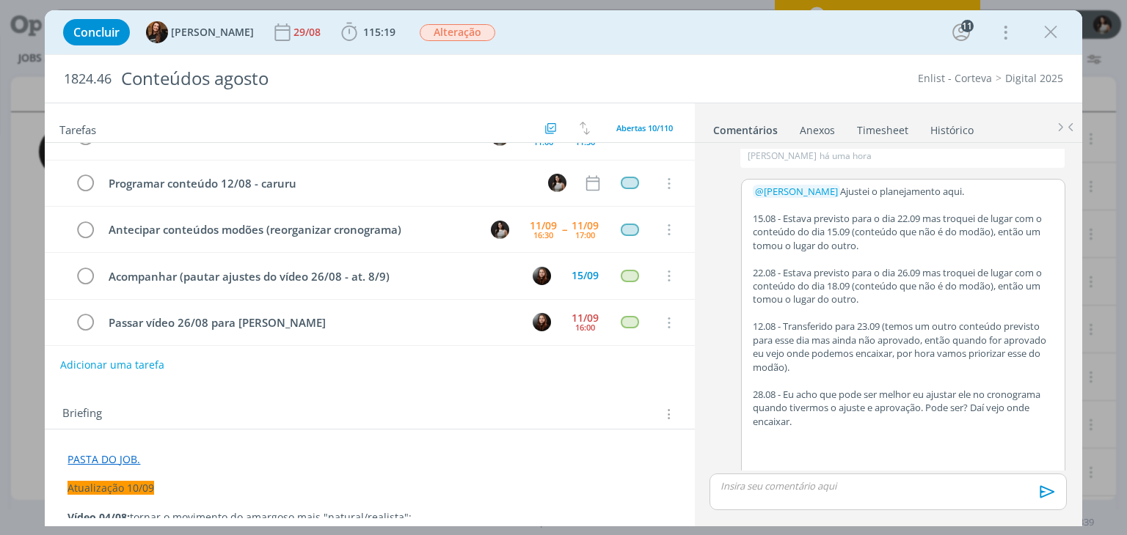
click at [813, 442] on p "dialog" at bounding box center [903, 448] width 301 height 13
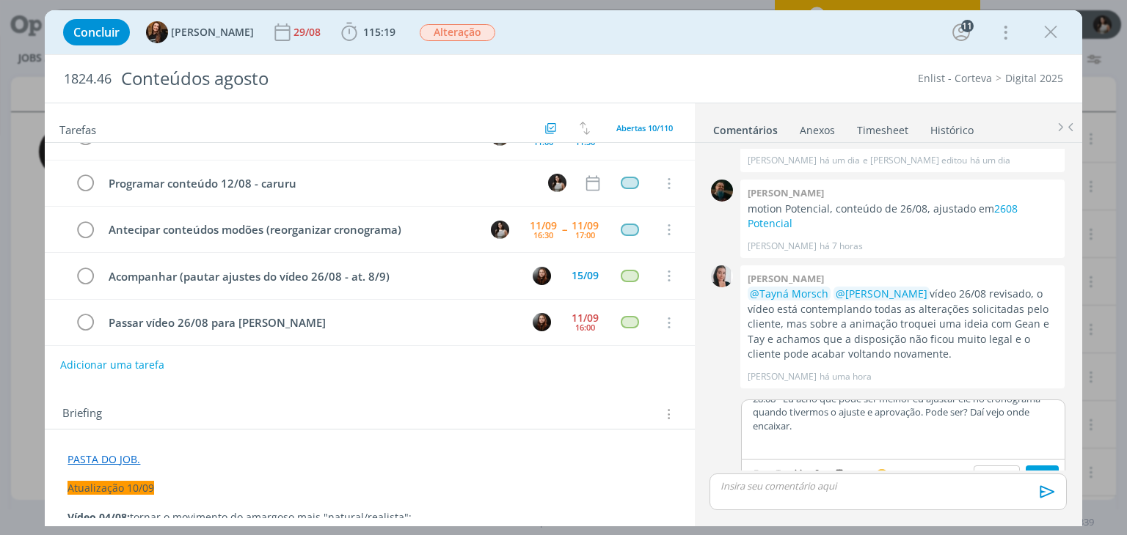
scroll to position [189, 0]
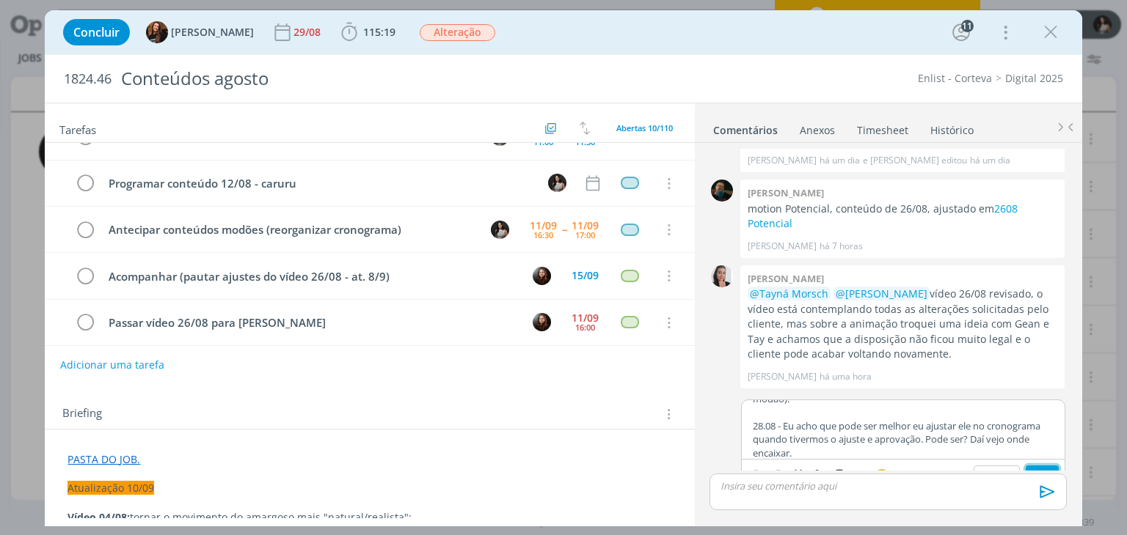
click at [1028, 466] on button "Salvar" at bounding box center [1041, 475] width 33 height 18
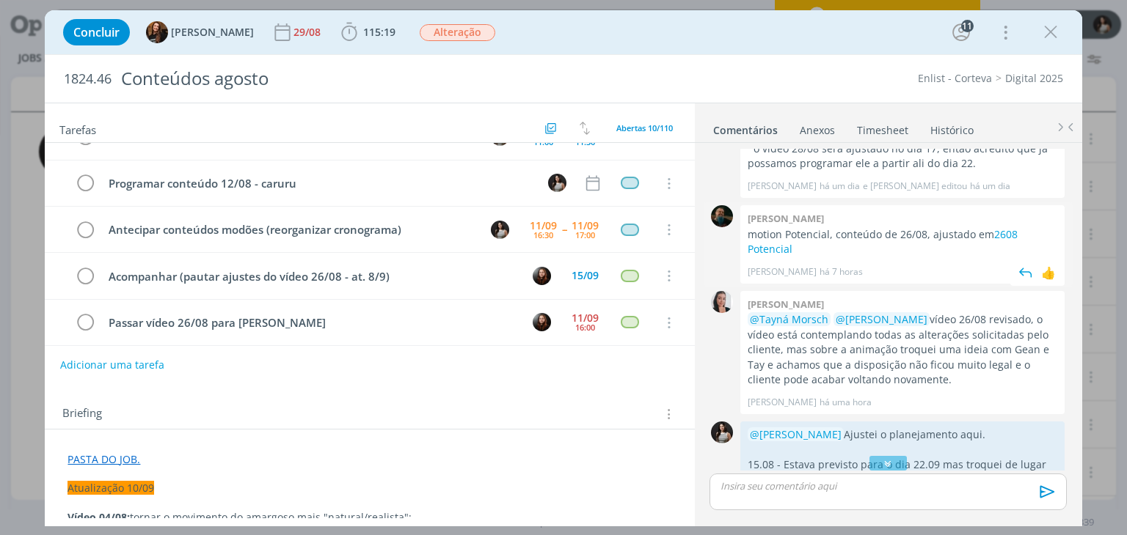
scroll to position [2104, 0]
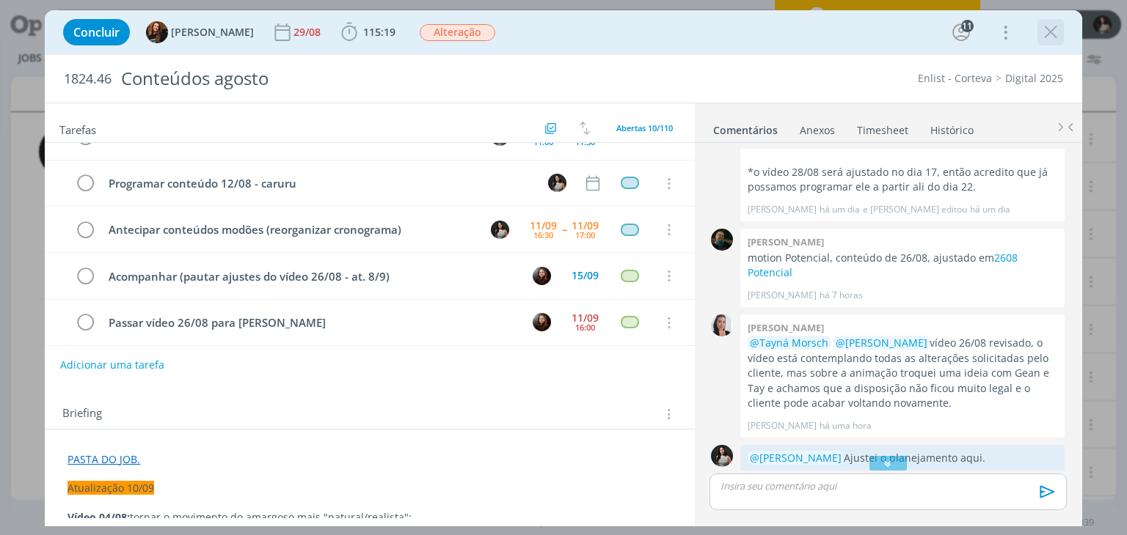
click at [1053, 39] on icon "dialog" at bounding box center [1050, 32] width 22 height 22
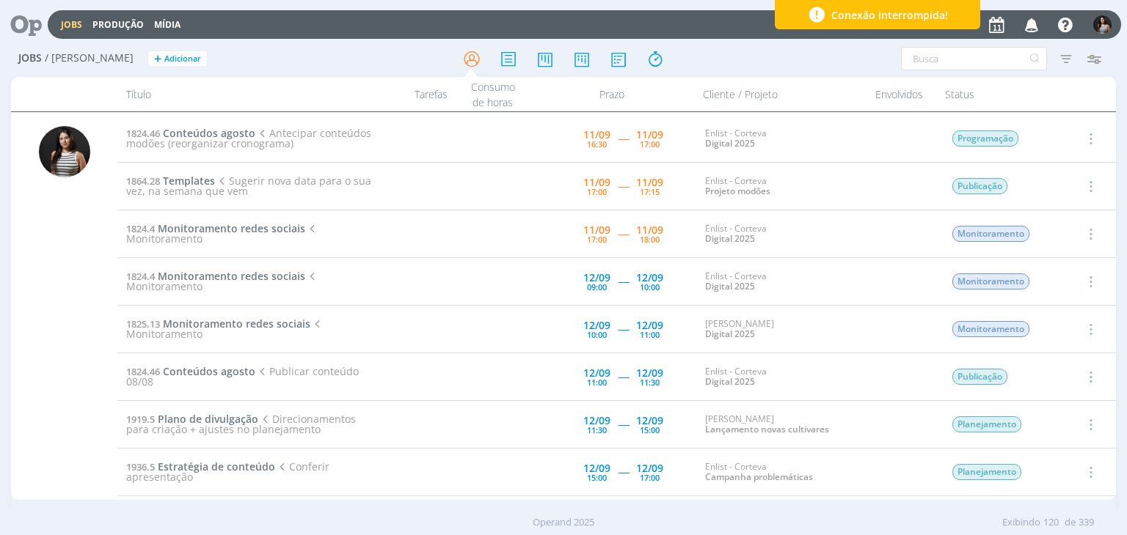
click at [1089, 136] on icon "button" at bounding box center [1089, 139] width 16 height 18
click at [1046, 181] on link "Concluir" at bounding box center [1048, 186] width 116 height 23
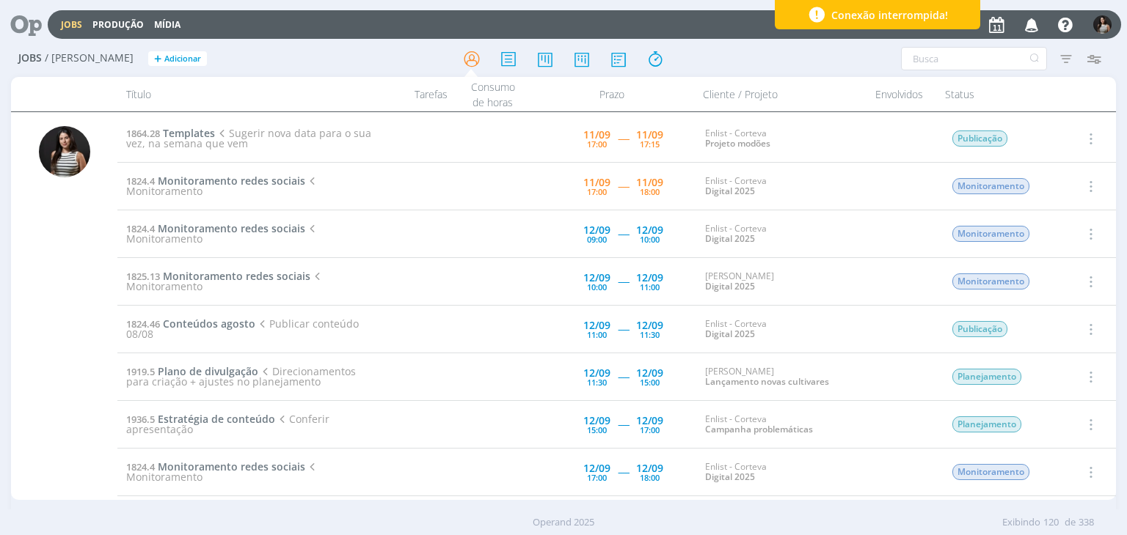
click at [1088, 139] on icon "button" at bounding box center [1089, 139] width 16 height 18
click at [1021, 233] on link "Iniciar timesheet" at bounding box center [1048, 233] width 116 height 23
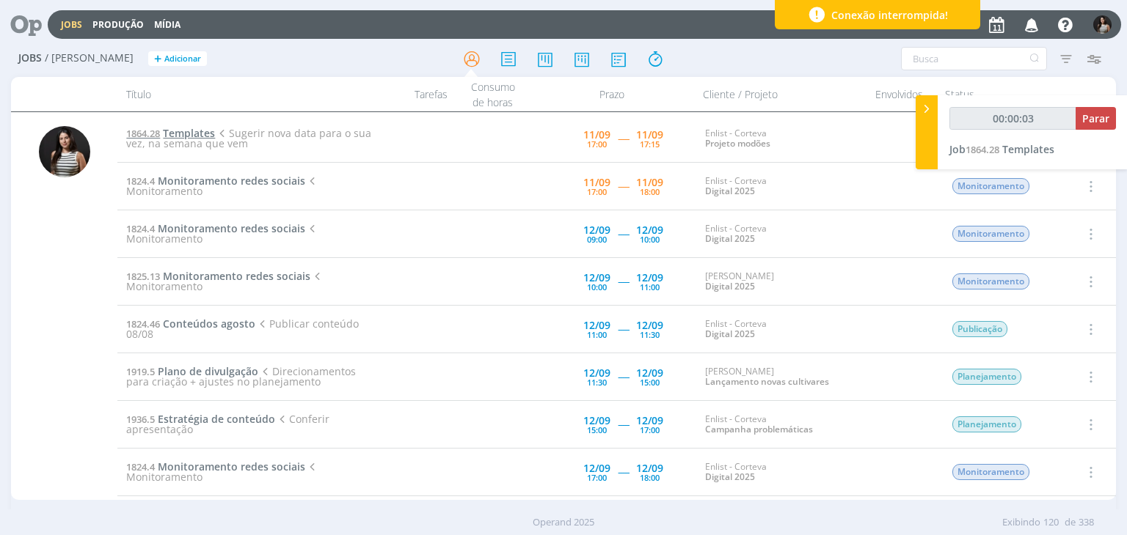
click at [190, 131] on span "Templates" at bounding box center [189, 133] width 52 height 14
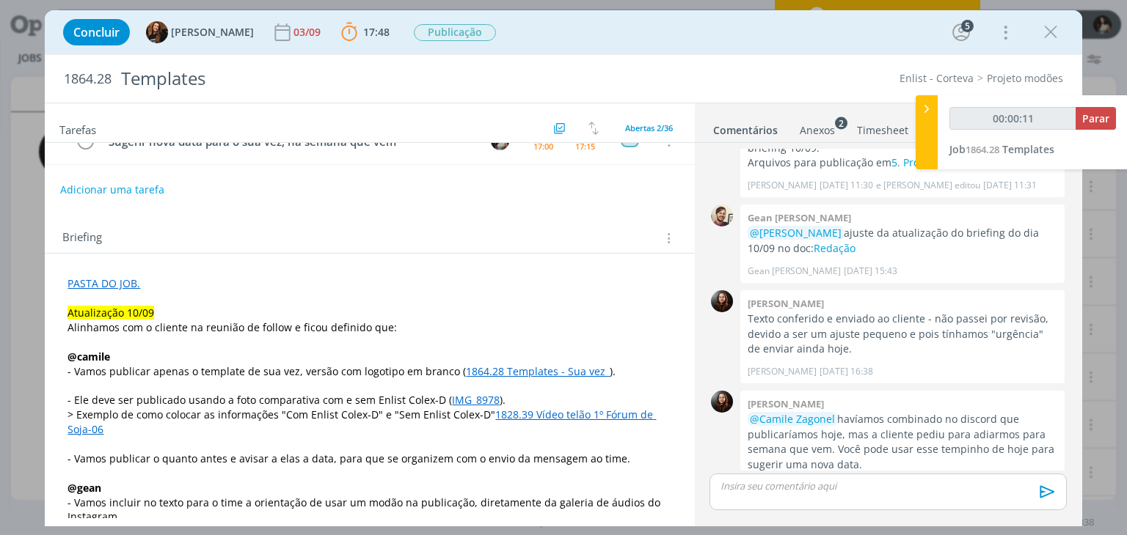
scroll to position [73, 0]
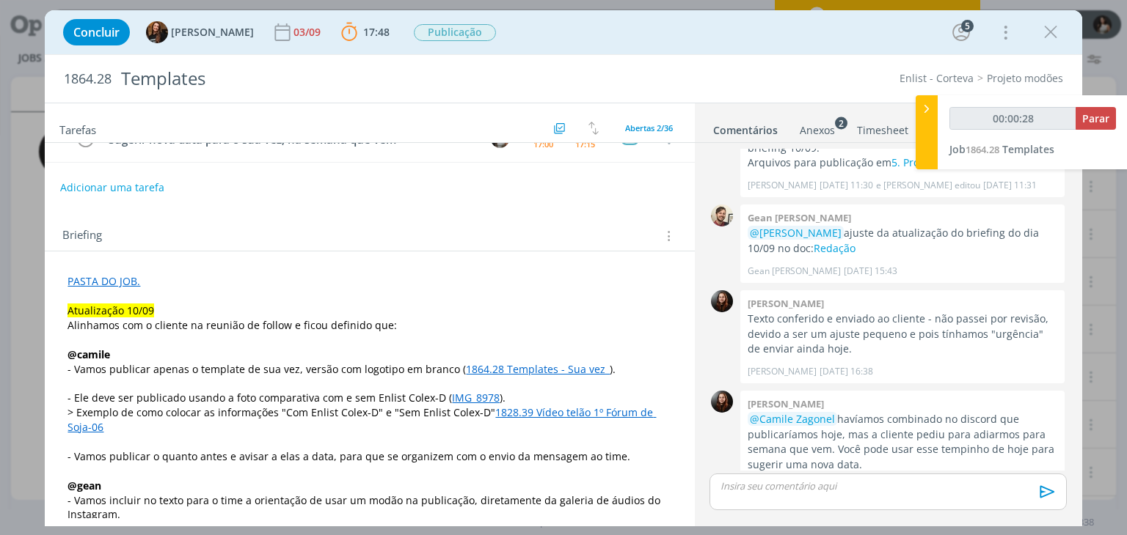
click at [536, 366] on link "1864.28 Templates - Sua vez_" at bounding box center [538, 369] width 144 height 14
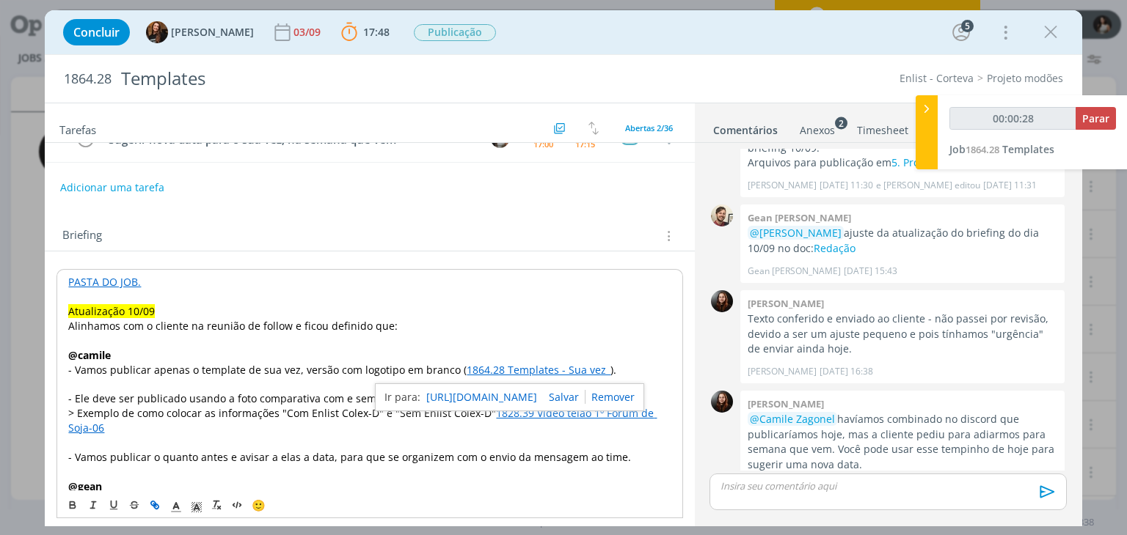
click at [525, 395] on link "https://sobeae.sharepoint.com/:i:/s/SOBEAE/ET2Q5EurG1BKlmg4DBBGcNwB_7hqJhcp3mws…" at bounding box center [481, 397] width 111 height 19
click at [470, 315] on p "Atualização 10/09" at bounding box center [369, 311] width 602 height 15
click at [543, 413] on link "1828.39 Vídeo telão 1º Fórum de Soja-06" at bounding box center [362, 420] width 588 height 29
click at [474, 401] on link "IMG_8978" at bounding box center [477, 399] width 48 height 14
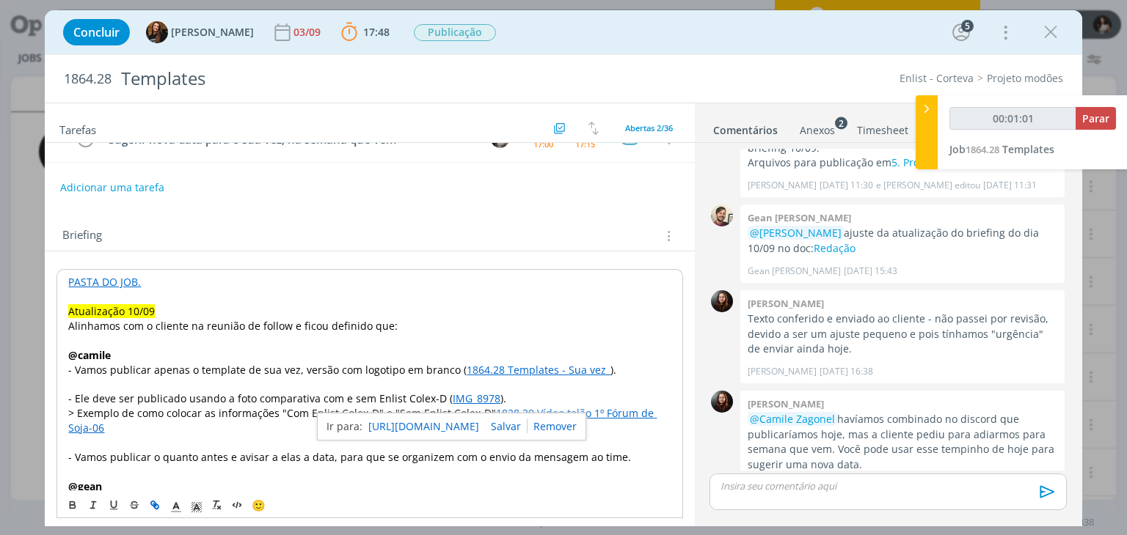
click at [469, 424] on link "https://sobeae.sharepoint.com/:i:/s/SOBEAE/Edz7RIZNVZhOrH7tHKqvOdsBKjkcBBJg2ckR…" at bounding box center [423, 426] width 111 height 19
click at [549, 392] on p "- Ele deve ser publicado usando a foto comparativa com e sem Enlist Colex-D ( I…" at bounding box center [369, 399] width 602 height 15
click at [551, 413] on link "1828.39 Vídeo telão 1º Fórum de Soja-06" at bounding box center [362, 420] width 588 height 29
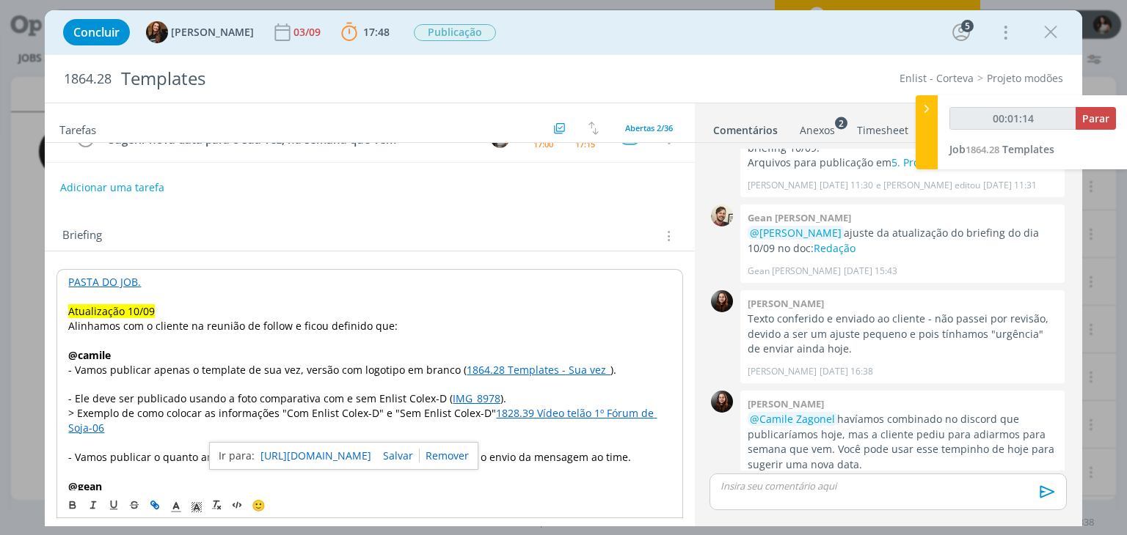
click at [355, 455] on link "https://sobeae.sharepoint.com/:i:/s/SOBEAE/EfM8BSrW279MrfMnLMPcegMByNtfjCThSRZW…" at bounding box center [315, 456] width 111 height 19
click at [482, 326] on p "Alinhamos com o cliente na reunião de follow e ficou definido que:" at bounding box center [369, 326] width 602 height 15
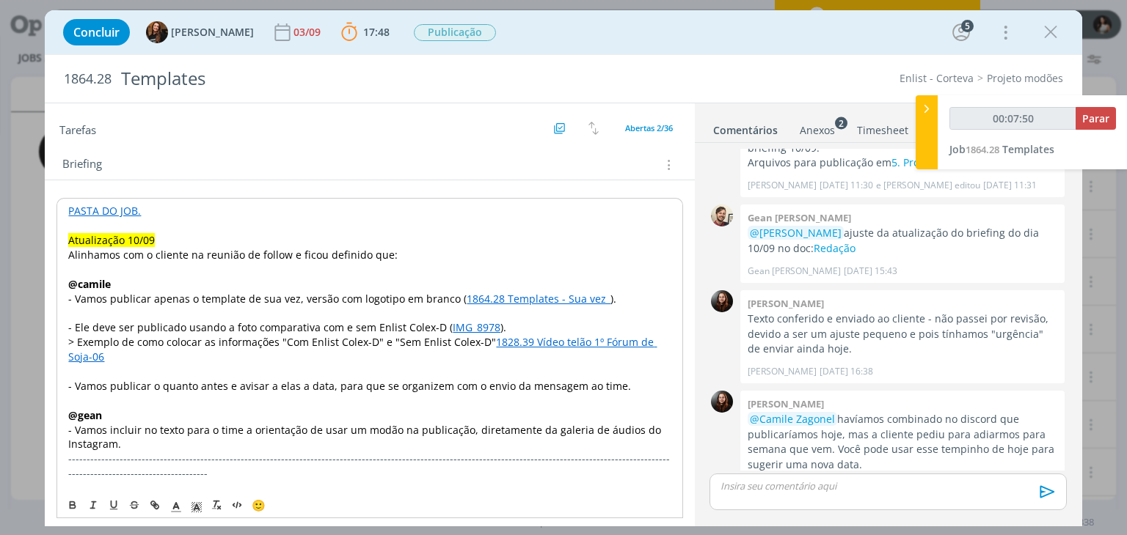
scroll to position [147, 0]
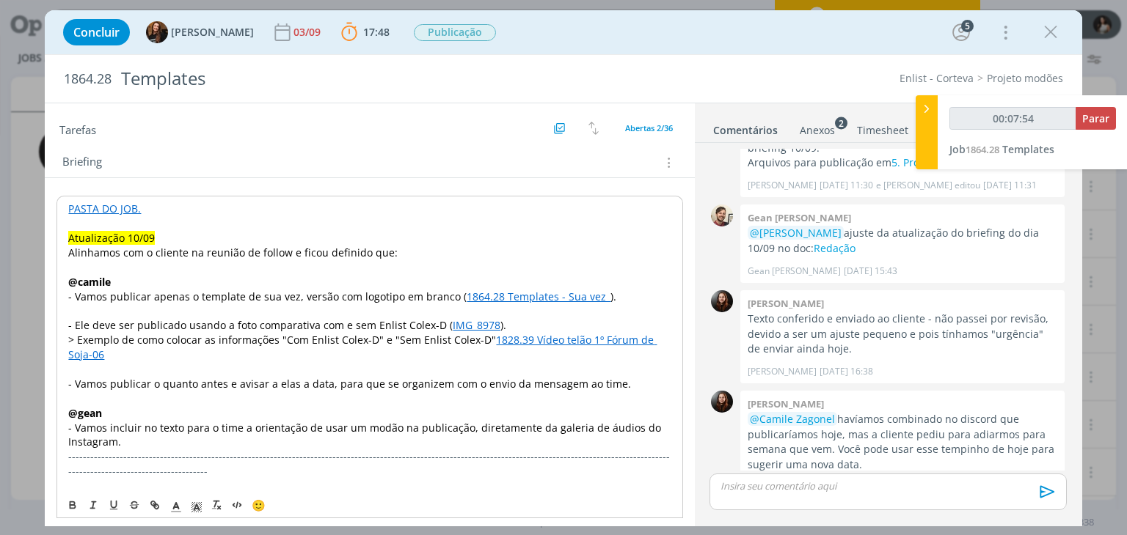
click at [509, 294] on link "1864.28 Templates - Sua vez_" at bounding box center [538, 297] width 144 height 14
click at [523, 321] on link "https://sobeae.sharepoint.com/:i:/s/SOBEAE/ET2Q5EurG1BKlmg4DBBGcNwB_7hqJhcp3mws…" at bounding box center [481, 324] width 111 height 19
click at [188, 310] on p "dialog" at bounding box center [369, 311] width 602 height 15
click at [466, 323] on link "IMG_8978" at bounding box center [477, 325] width 48 height 14
click at [467, 348] on link "https://sobeae.sharepoint.com/:i:/s/SOBEAE/Edz7RIZNVZhOrH7tHKqvOdsBKjkcBBJg2ckR…" at bounding box center [423, 353] width 111 height 19
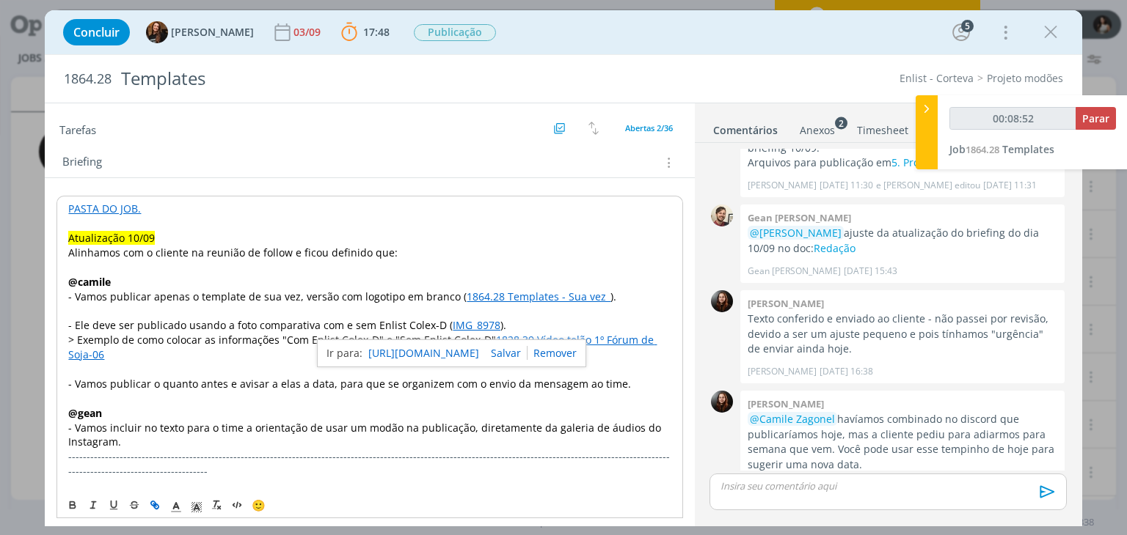
click at [491, 263] on p "dialog" at bounding box center [369, 267] width 602 height 15
click at [546, 343] on link "1828.39 Vídeo telão 1º Fórum de Soja-06" at bounding box center [362, 347] width 588 height 29
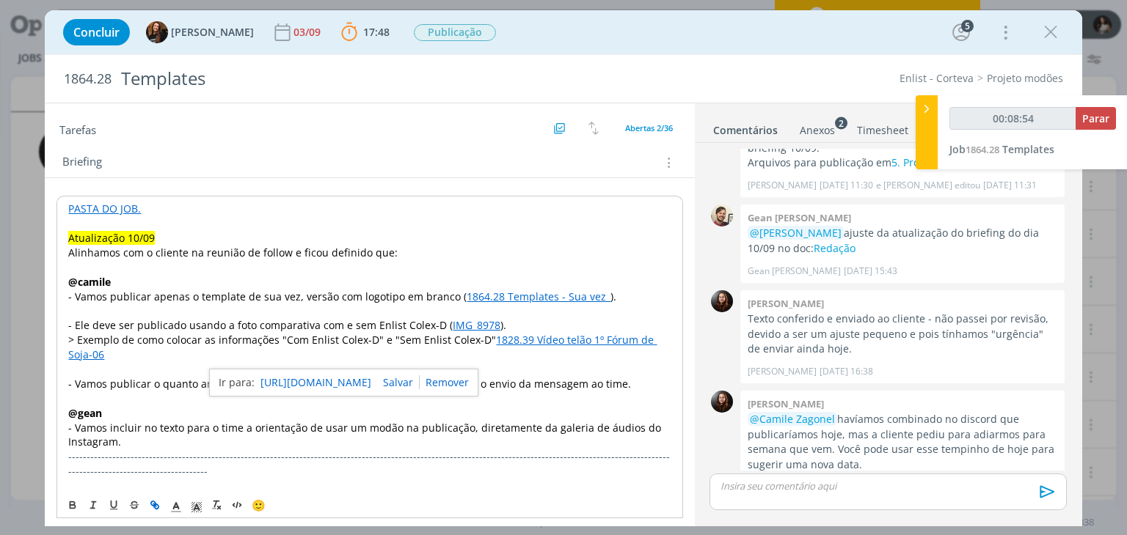
click at [368, 383] on link "https://sobeae.sharepoint.com/:i:/s/SOBEAE/EfM8BSrW279MrfMnLMPcegMByNtfjCThSRZW…" at bounding box center [315, 382] width 111 height 19
click at [538, 238] on p "Atualização 10/09" at bounding box center [369, 238] width 602 height 15
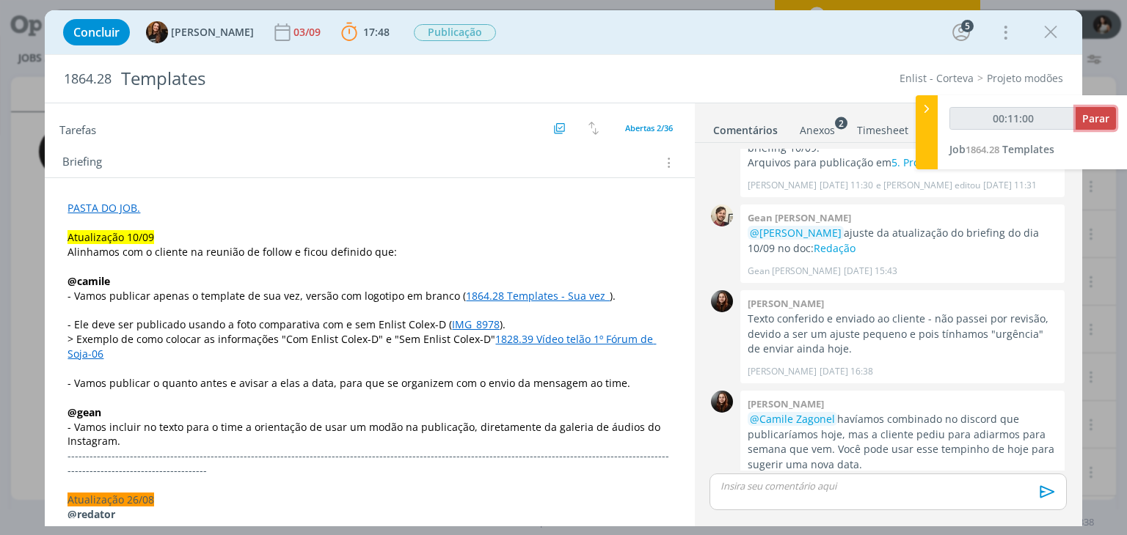
click at [1099, 115] on span "Parar" at bounding box center [1095, 118] width 27 height 14
type input "00:11:00"
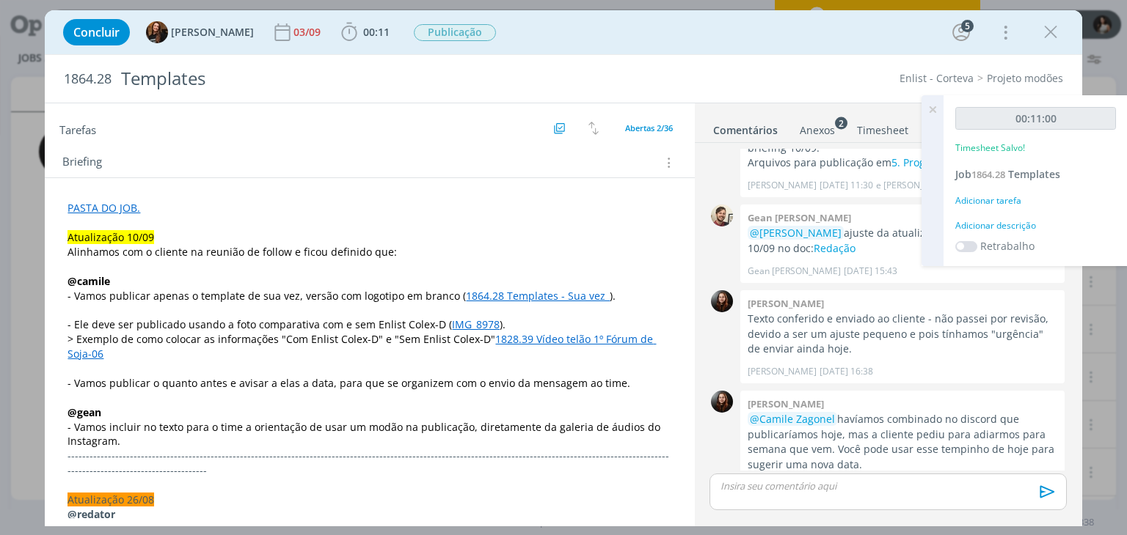
click at [933, 111] on icon at bounding box center [932, 109] width 26 height 29
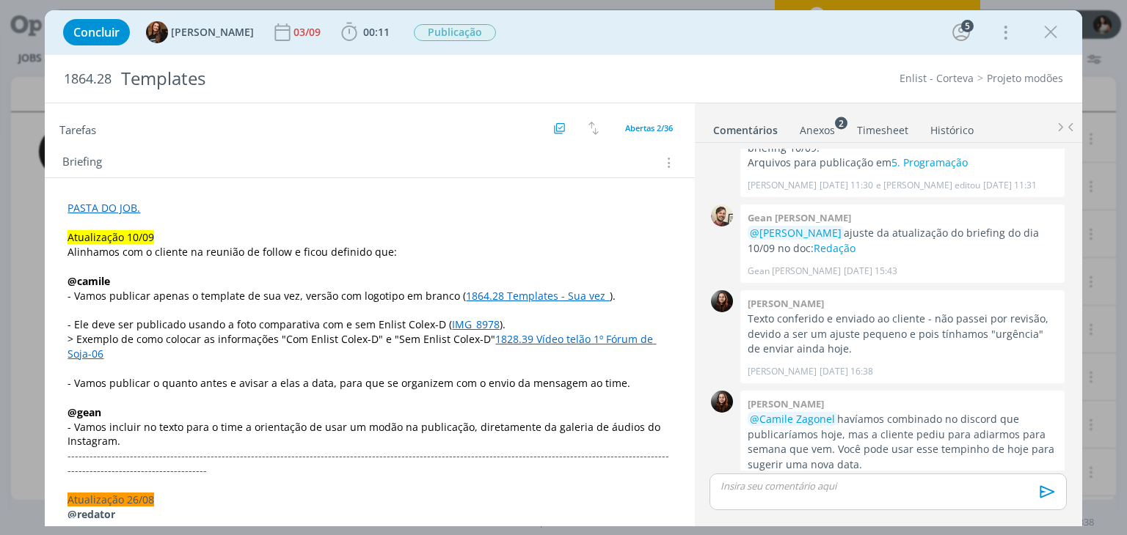
click at [872, 130] on link "Timesheet" at bounding box center [882, 127] width 53 height 21
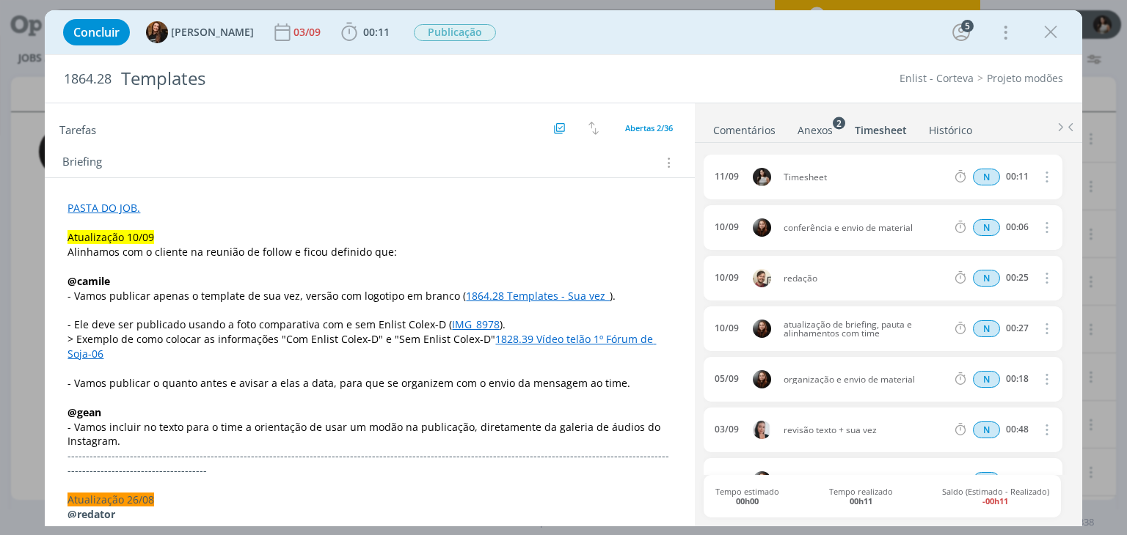
click at [1039, 173] on icon "dialog" at bounding box center [1045, 177] width 16 height 18
click at [994, 220] on link "Editar" at bounding box center [1004, 224] width 116 height 23
drag, startPoint x: 834, startPoint y: 176, endPoint x: 780, endPoint y: 179, distance: 53.6
click at [780, 179] on span "Timesheet" at bounding box center [819, 177] width 85 height 16
click at [777, 149] on div "11/09 17:04 Encaixe template ao planejamento Selecione a tarefa N 00:11 10/09 c…" at bounding box center [887, 333] width 368 height 381
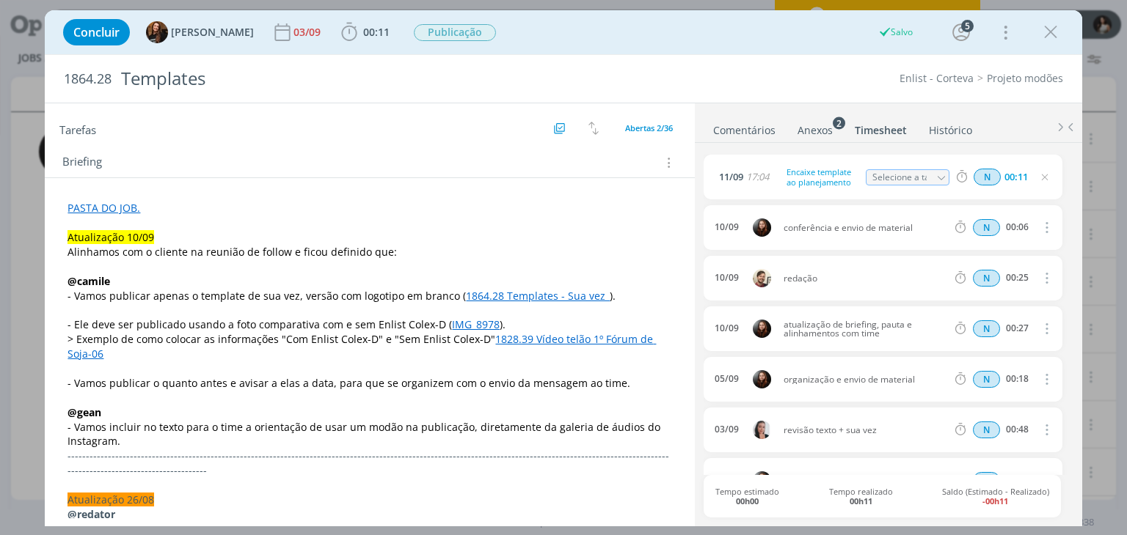
click at [731, 128] on link "Comentários" at bounding box center [744, 127] width 64 height 21
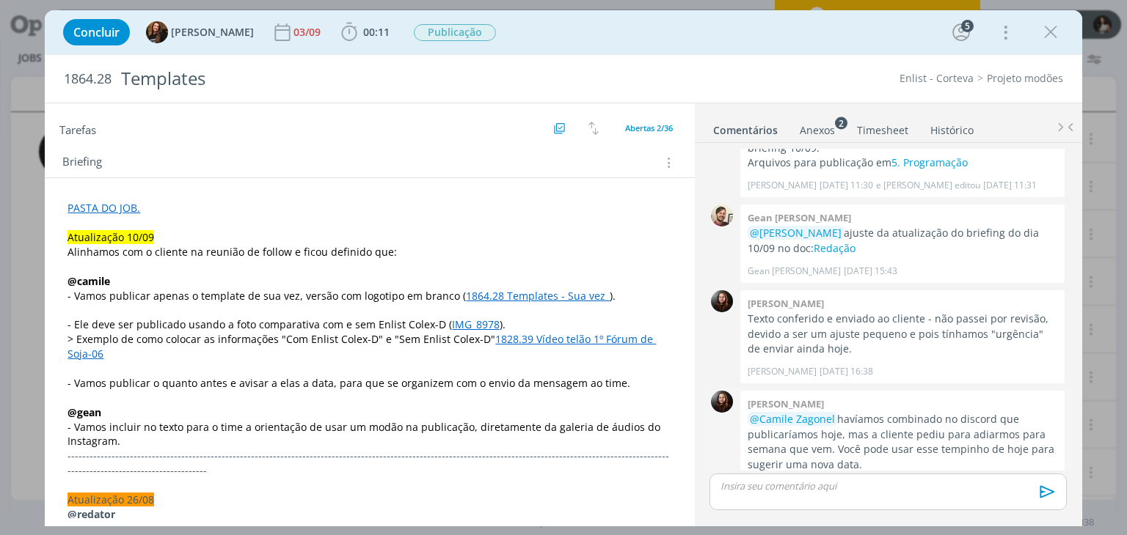
click at [1041, 479] on div "👍" at bounding box center [1048, 488] width 15 height 18
click at [1009, 477] on img "dialog" at bounding box center [1020, 488] width 22 height 22
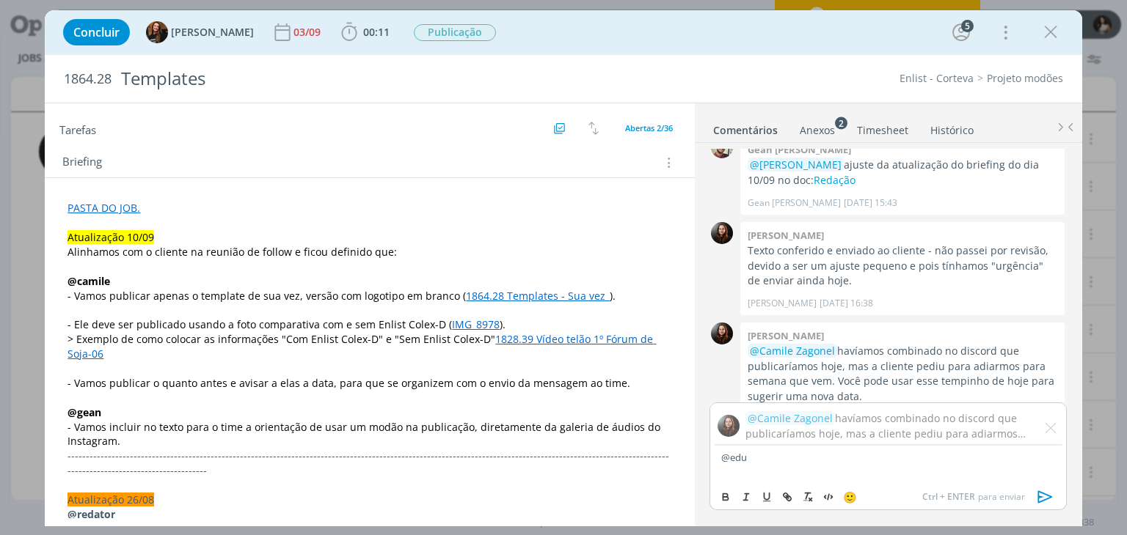
click at [828, 475] on body "Jobs Produção Mídia Notificações Isabelle Silva editou um comentário no Job 182…" at bounding box center [563, 267] width 1127 height 535
click at [827, 467] on div "@edu" at bounding box center [887, 464] width 356 height 37
click at [821, 482] on span "[PERSON_NAME]" at bounding box center [800, 479] width 91 height 16
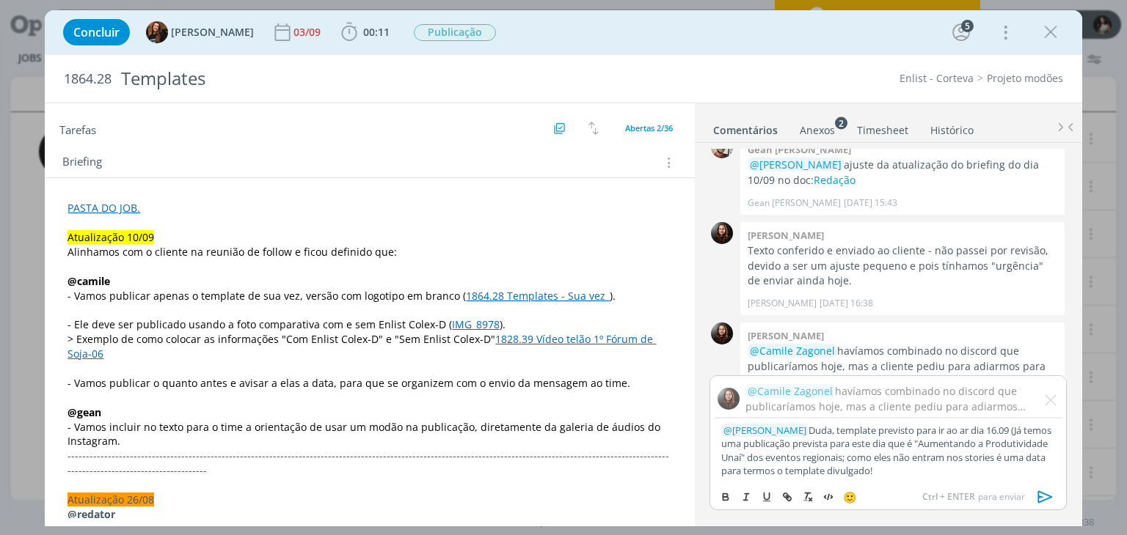
click at [1044, 497] on icon "dialog" at bounding box center [1045, 497] width 22 height 22
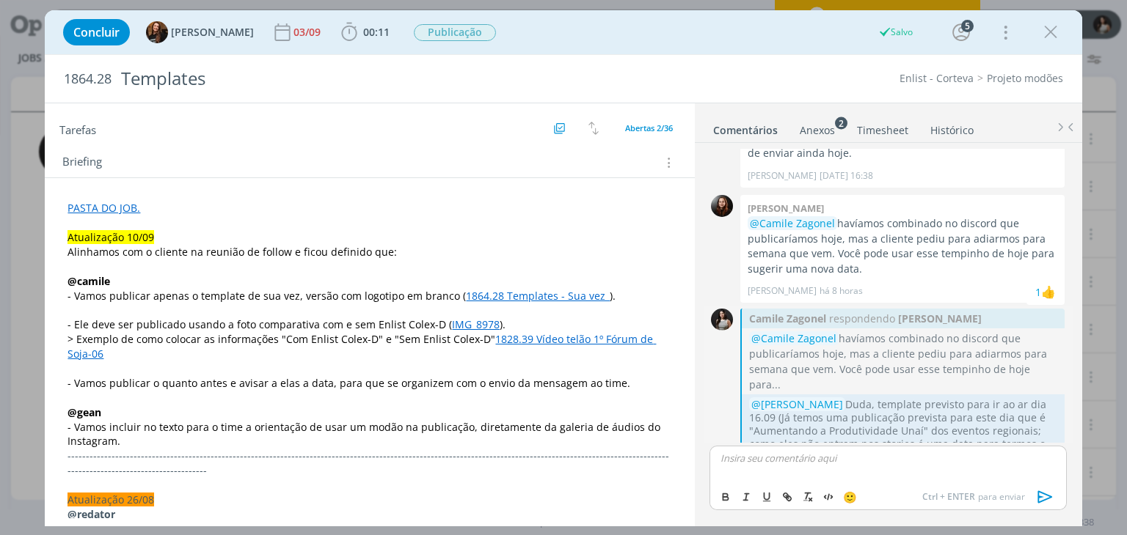
scroll to position [2473, 0]
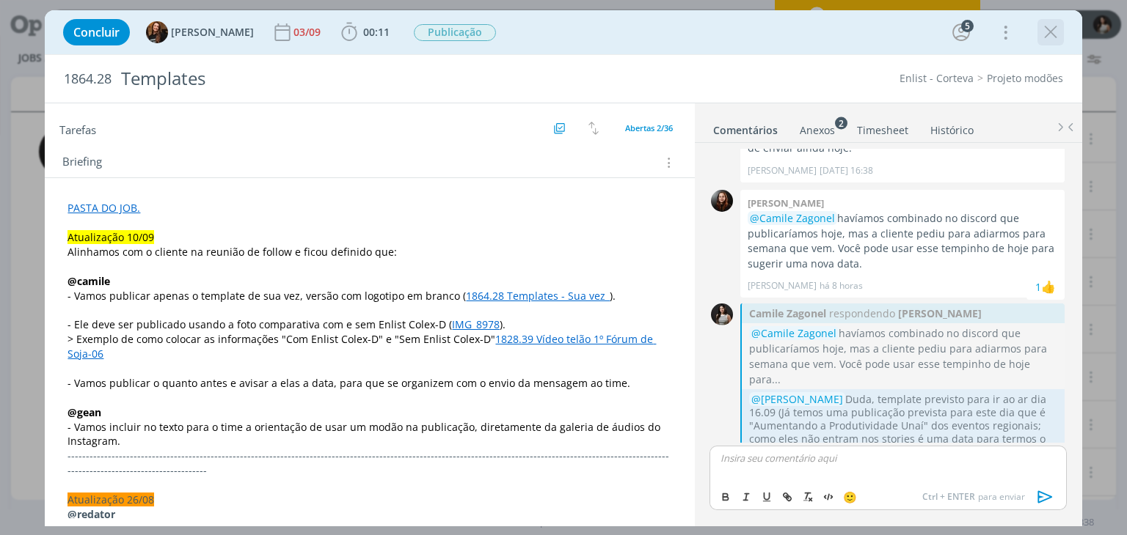
click at [1051, 38] on icon "dialog" at bounding box center [1050, 32] width 22 height 22
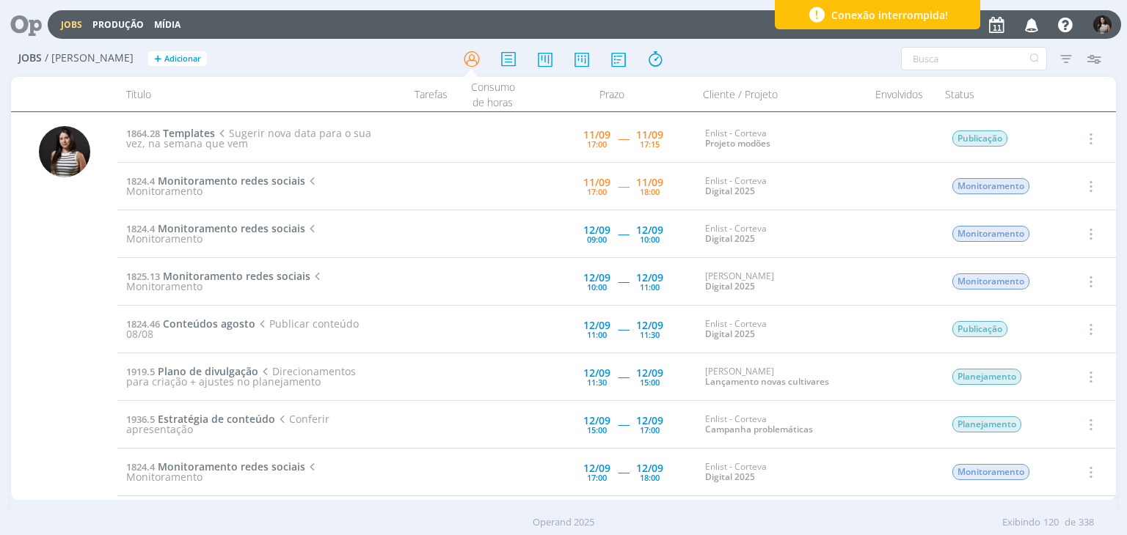
click at [1088, 138] on icon "button" at bounding box center [1089, 139] width 16 height 18
click at [1065, 191] on link "Concluir" at bounding box center [1048, 186] width 116 height 23
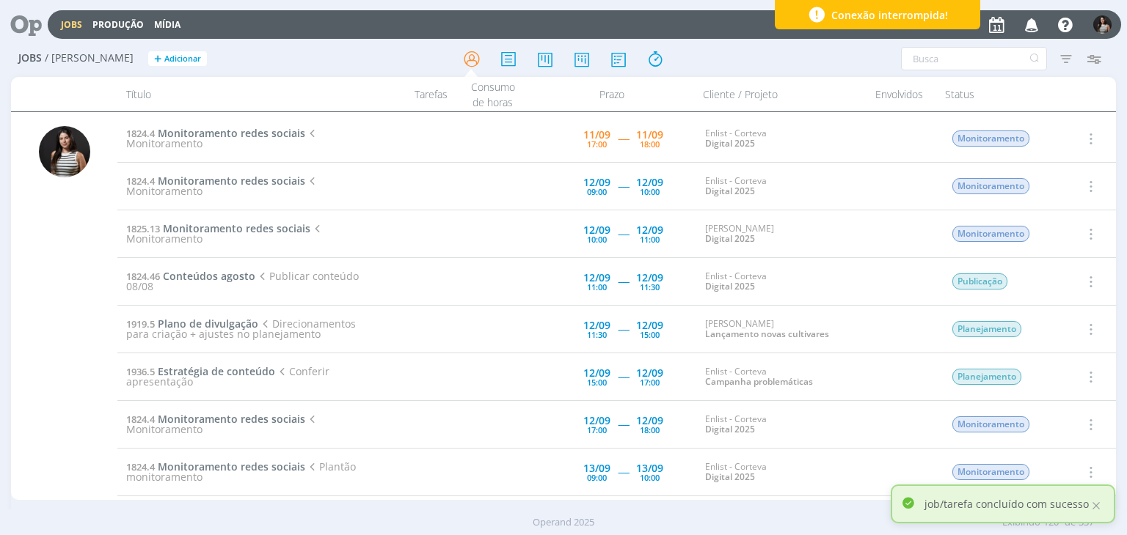
click at [1086, 136] on icon "button" at bounding box center [1089, 139] width 16 height 18
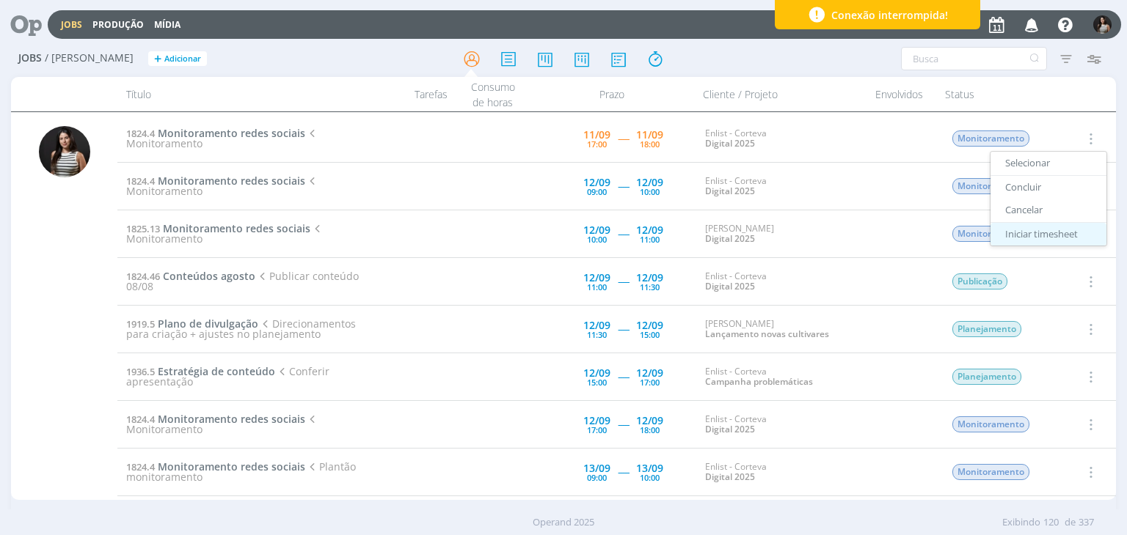
click at [1058, 231] on link "Iniciar timesheet" at bounding box center [1048, 233] width 116 height 23
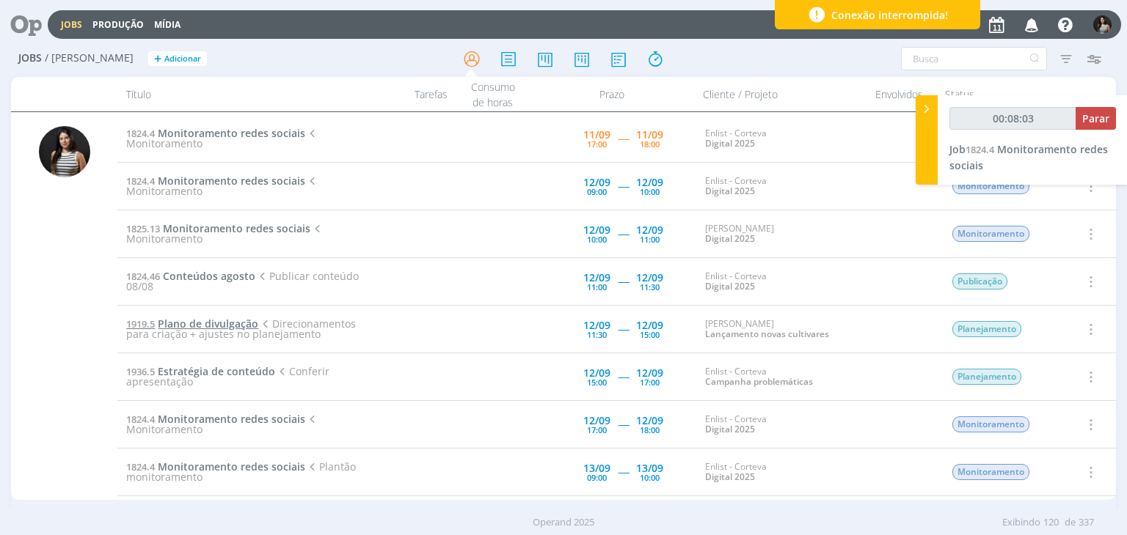
click at [210, 321] on span "Plano de divulgação" at bounding box center [208, 324] width 100 height 14
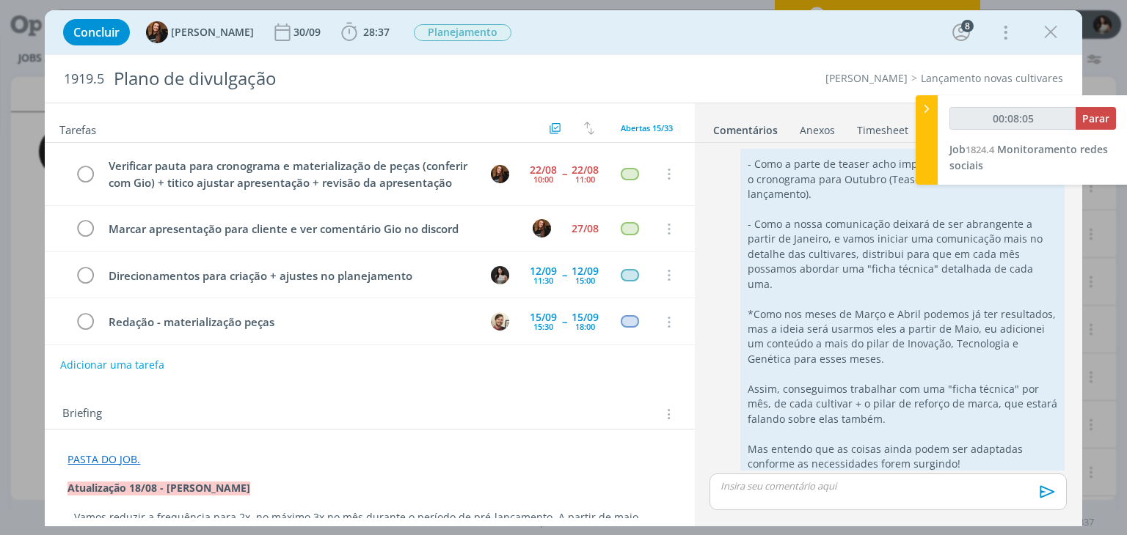
scroll to position [78, 0]
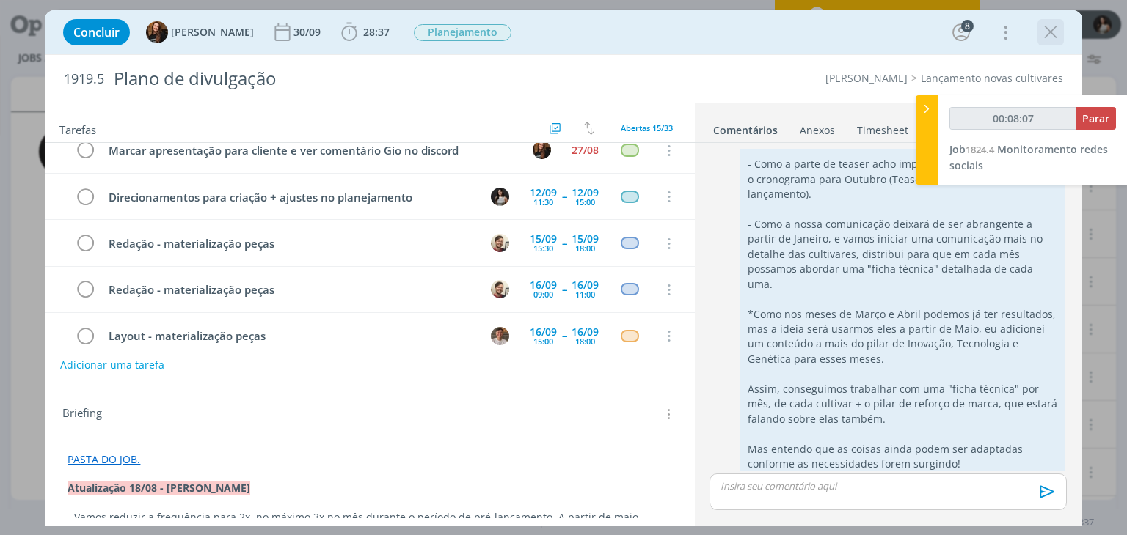
click at [1058, 38] on icon "dialog" at bounding box center [1050, 32] width 22 height 22
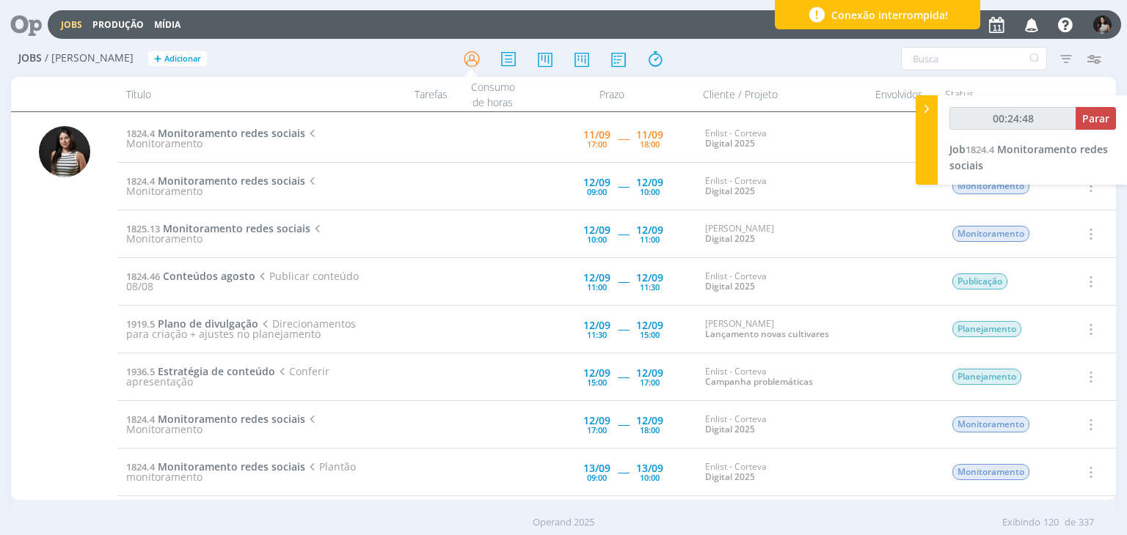
type input "00:30:05"
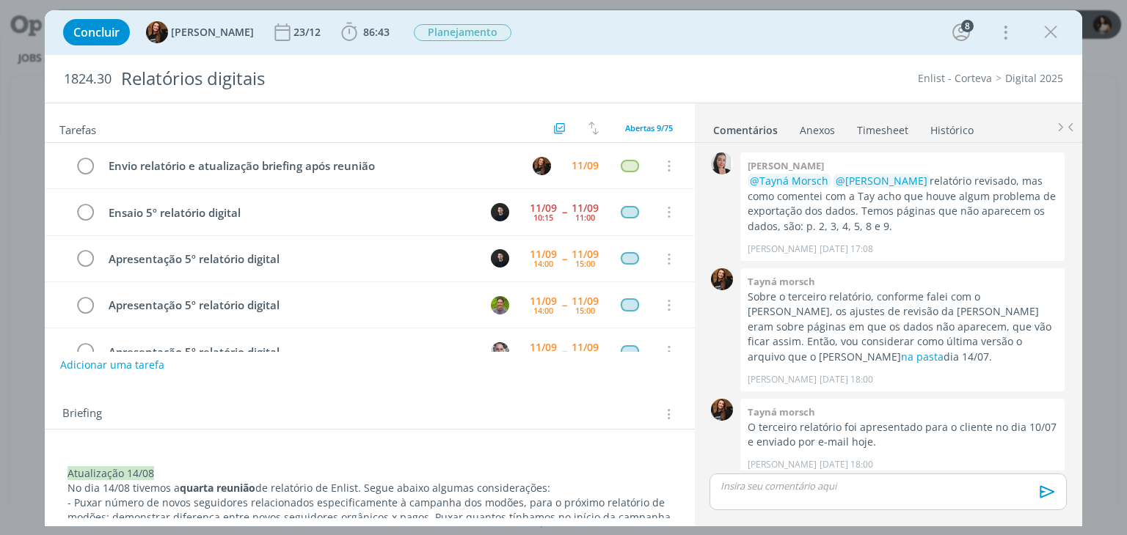
scroll to position [1581, 0]
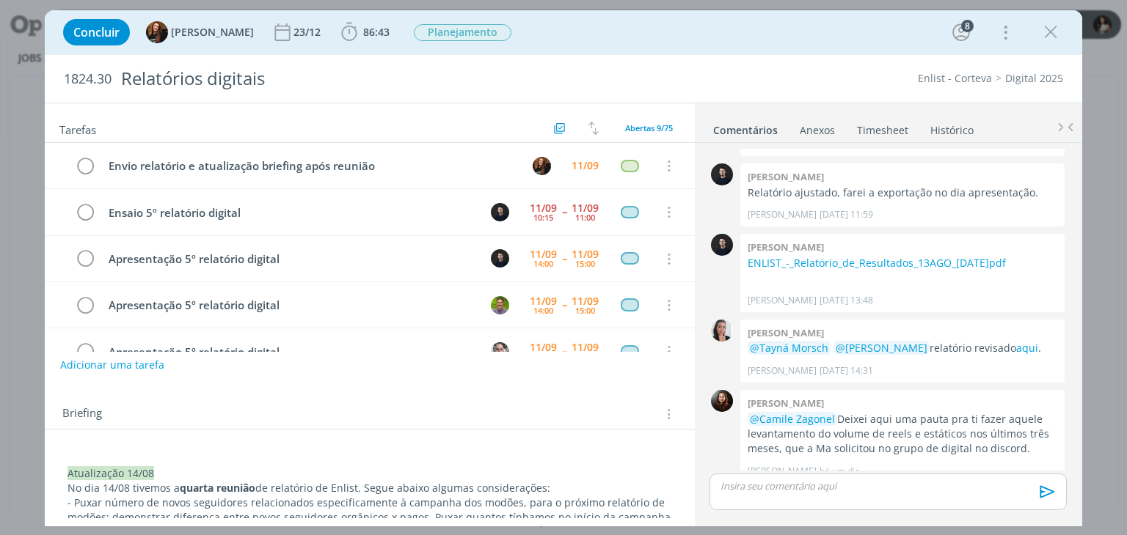
click at [873, 127] on link "Timesheet" at bounding box center [882, 127] width 53 height 21
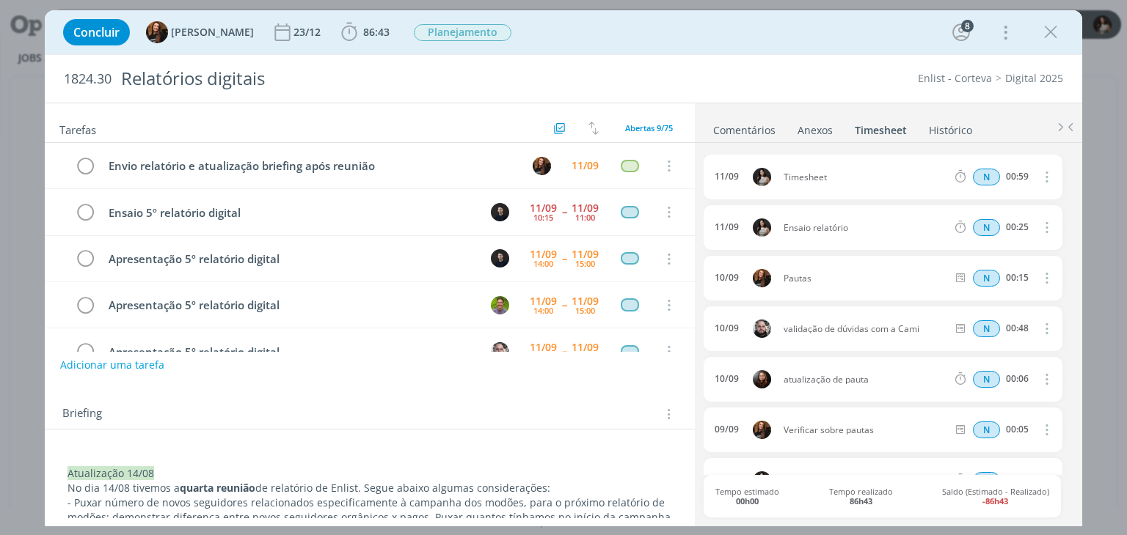
click at [1038, 176] on icon "dialog" at bounding box center [1045, 177] width 16 height 18
drag, startPoint x: 987, startPoint y: 224, endPoint x: 981, endPoint y: 218, distance: 8.8
click at [987, 224] on link "Editar" at bounding box center [1004, 224] width 116 height 23
drag, startPoint x: 840, startPoint y: 172, endPoint x: 744, endPoint y: 180, distance: 95.6
click at [744, 180] on div "11/09 14:56 Timesheet Selecione a tarefa N 00:59" at bounding box center [882, 177] width 358 height 45
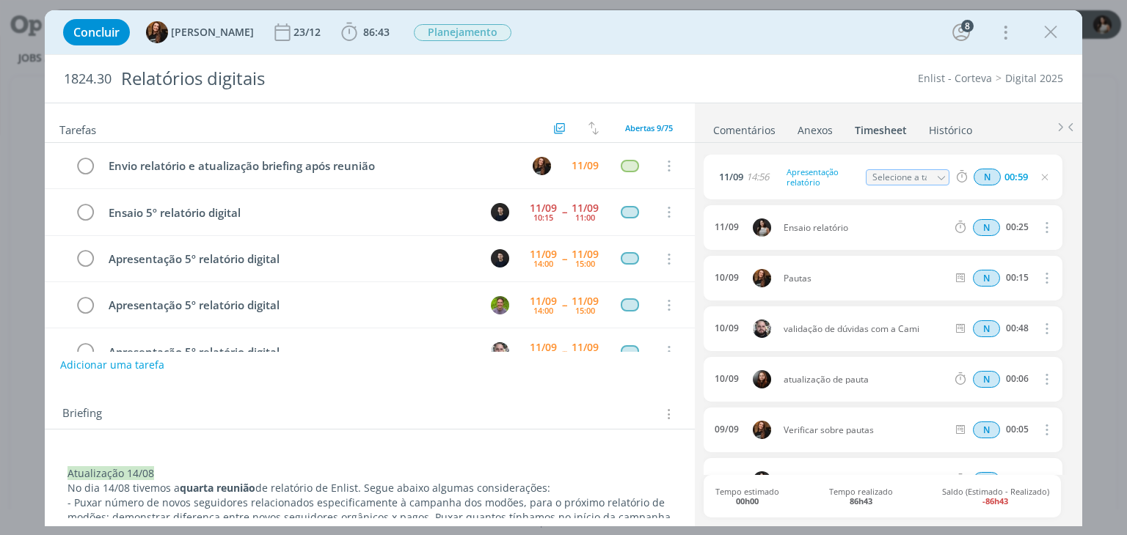
click at [849, 121] on li "Anexos 0" at bounding box center [825, 127] width 57 height 21
drag, startPoint x: 1053, startPoint y: 31, endPoint x: 643, endPoint y: 33, distance: 410.7
click at [1053, 31] on icon "dialog" at bounding box center [1050, 32] width 22 height 22
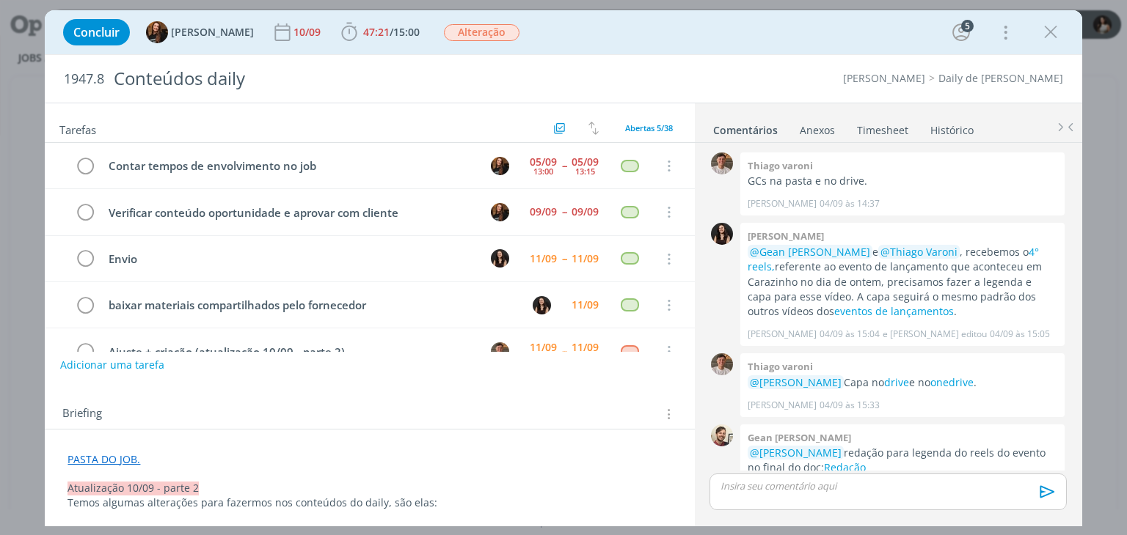
scroll to position [1358, 0]
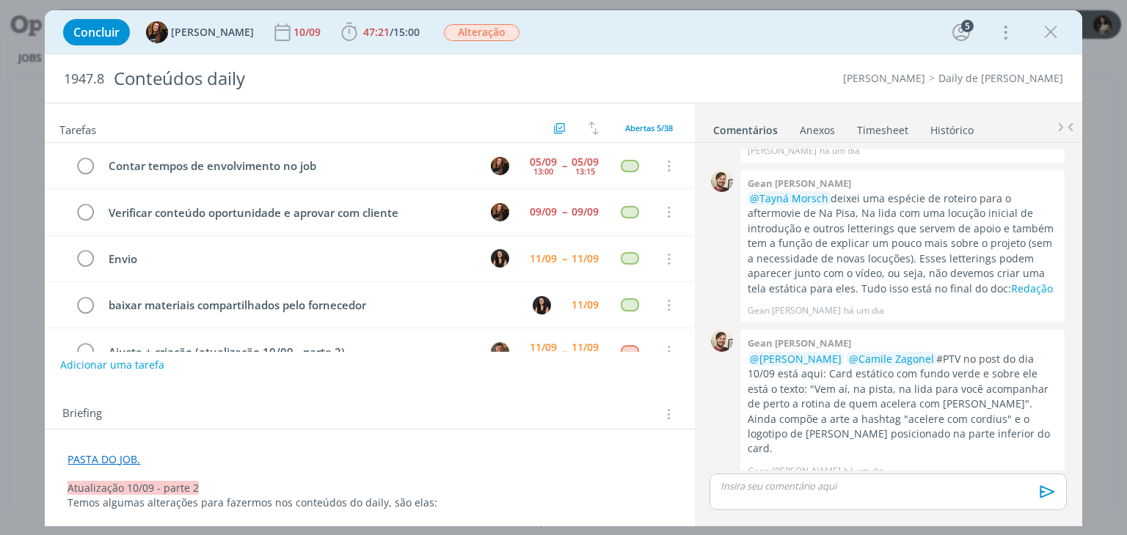
click at [883, 133] on link "Timesheet" at bounding box center [882, 127] width 53 height 21
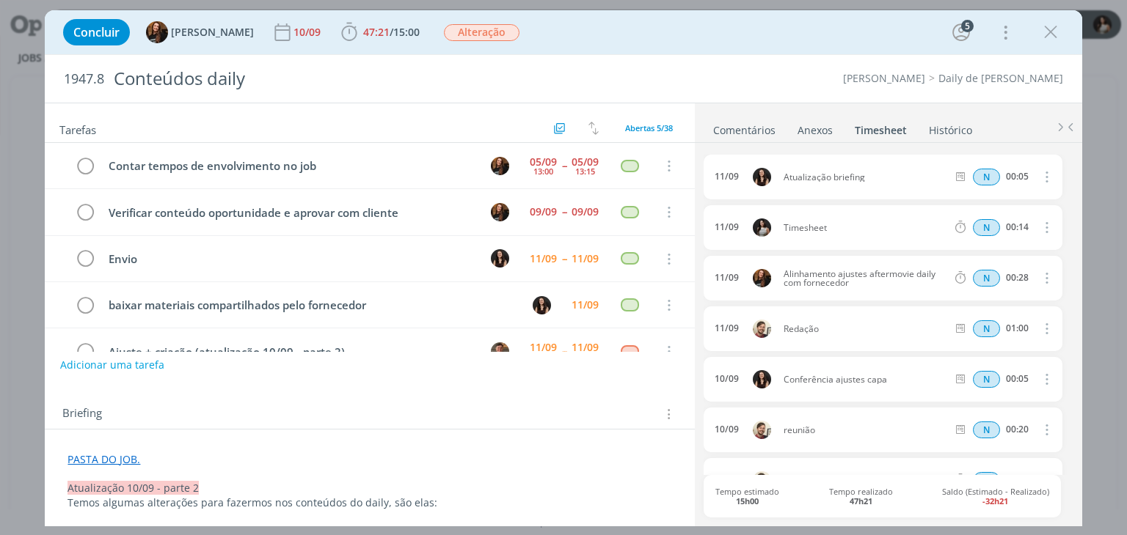
click at [731, 122] on link "Comentários" at bounding box center [744, 127] width 64 height 21
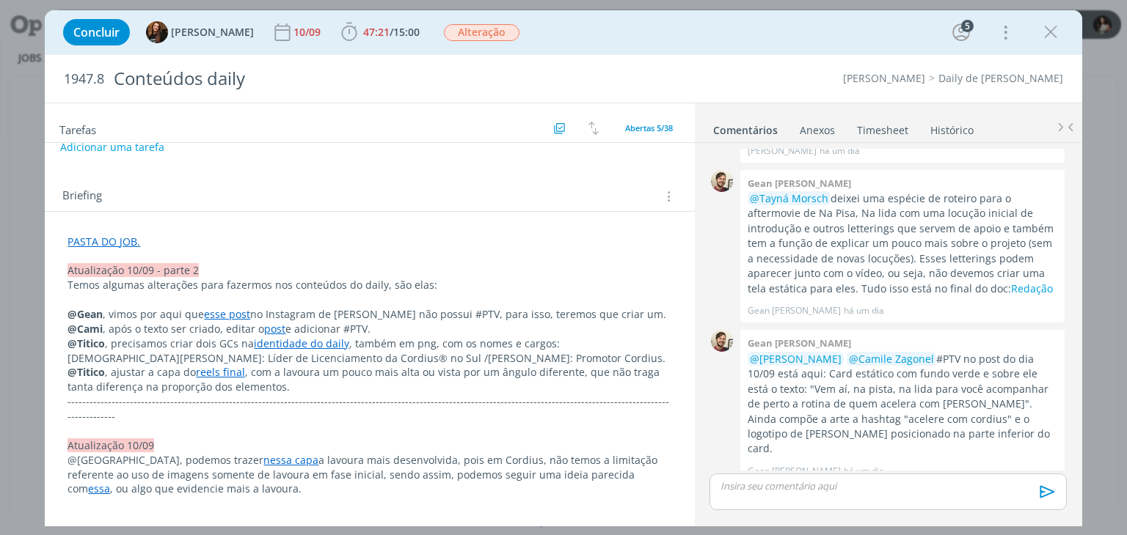
scroll to position [220, 0]
click at [774, 483] on p "dialog" at bounding box center [887, 486] width 333 height 13
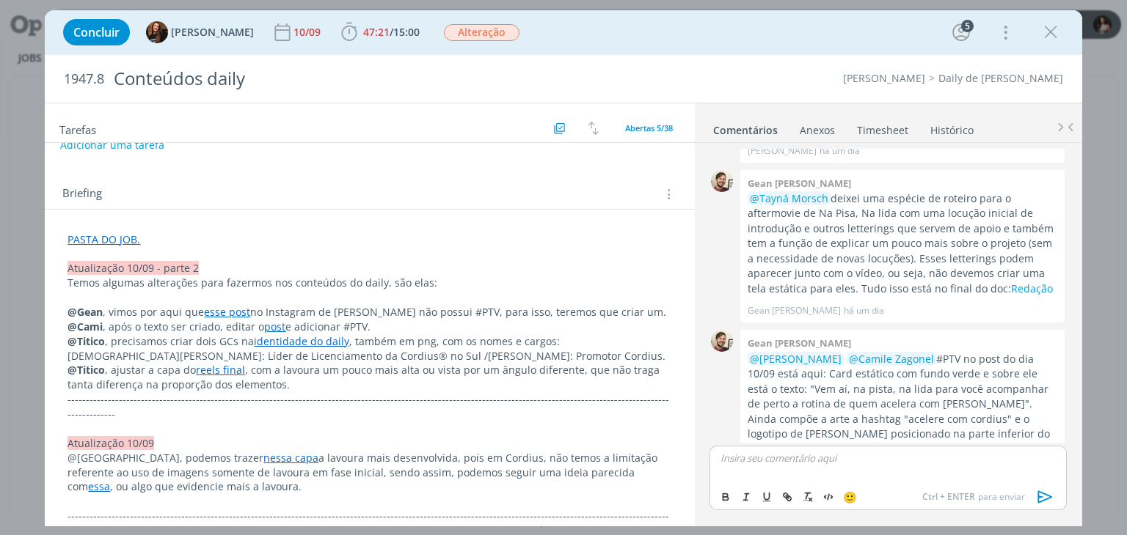
scroll to position [1385, 0]
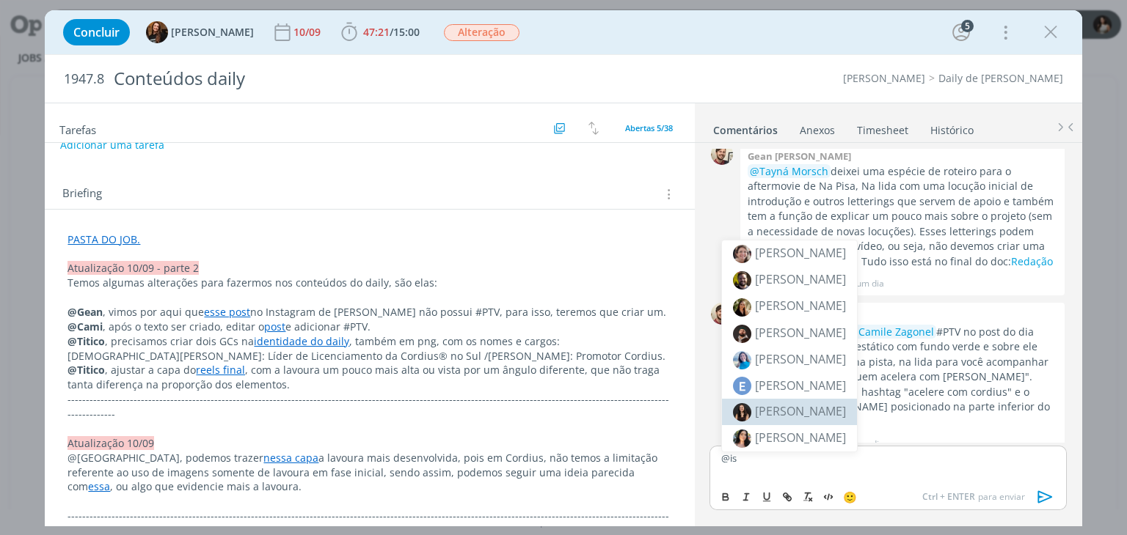
click at [805, 409] on span "[PERSON_NAME]" at bounding box center [800, 411] width 91 height 16
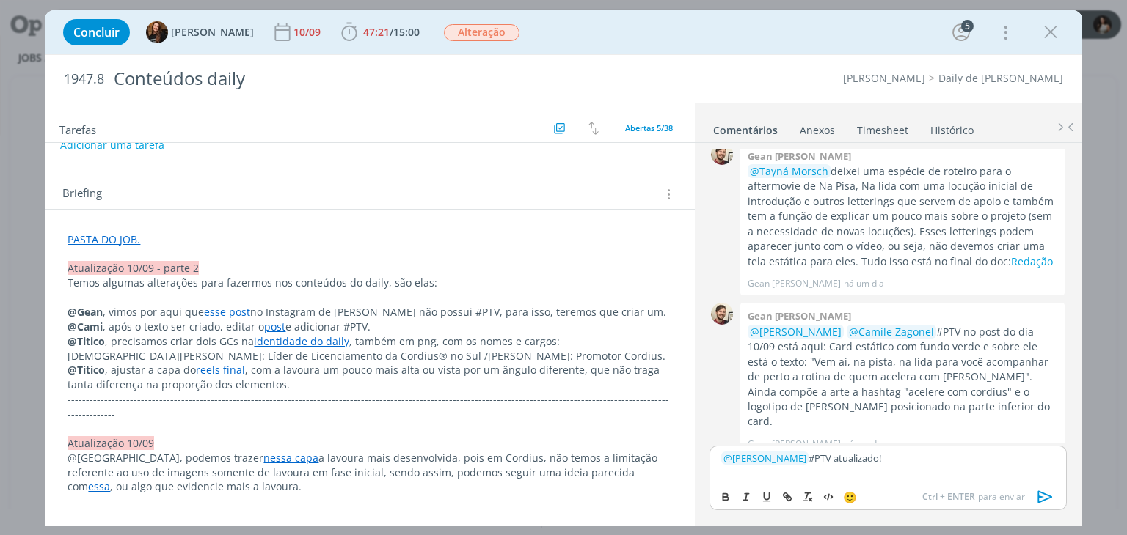
click at [1051, 497] on icon "dialog" at bounding box center [1044, 497] width 15 height 12
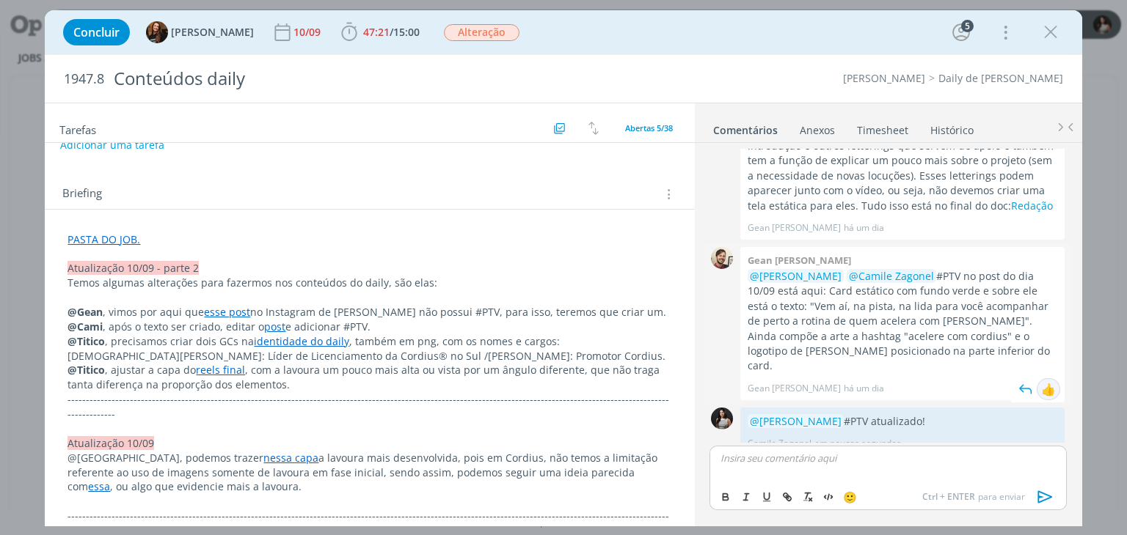
click at [1042, 381] on div "👍" at bounding box center [1048, 390] width 15 height 18
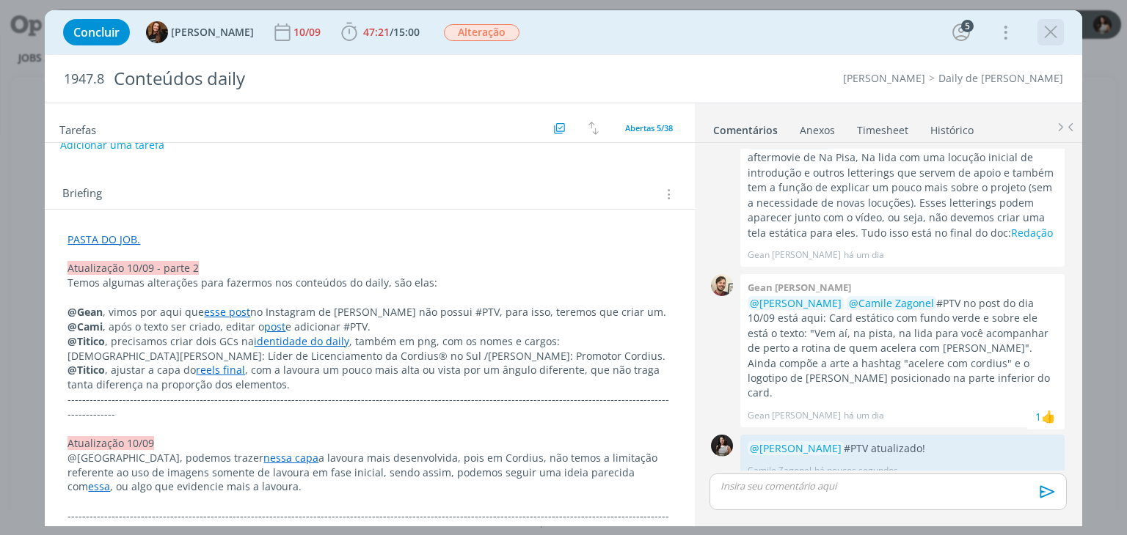
click at [1051, 37] on icon "dialog" at bounding box center [1050, 32] width 22 height 22
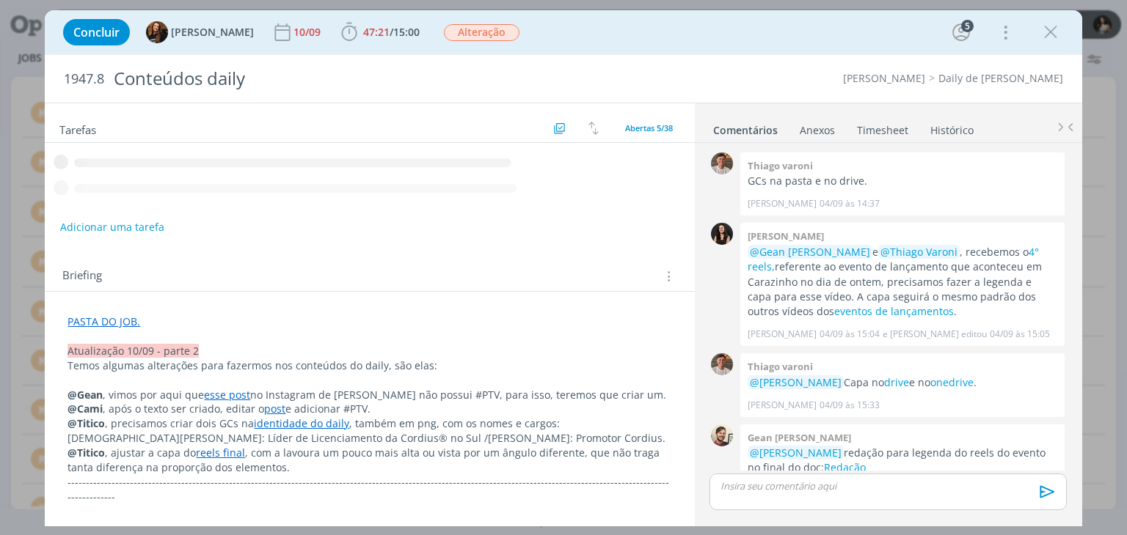
scroll to position [1413, 0]
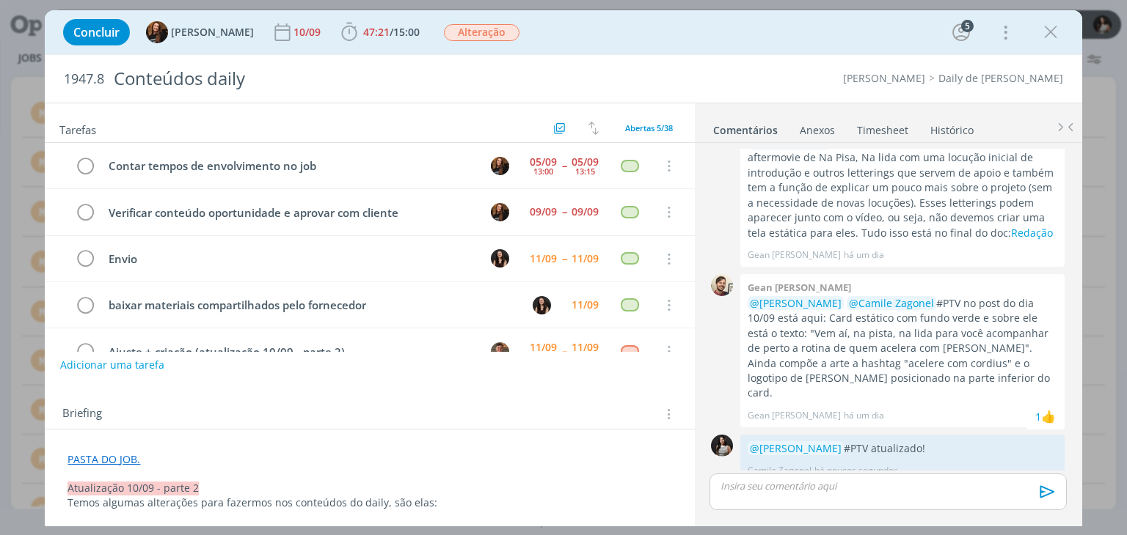
click at [897, 130] on link "Timesheet" at bounding box center [882, 127] width 53 height 21
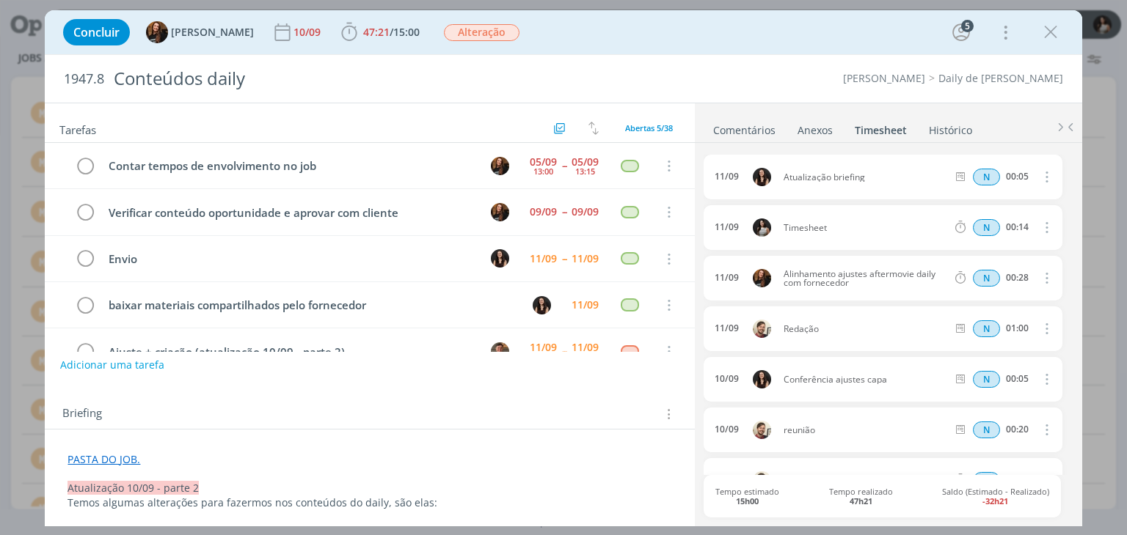
click at [1042, 219] on icon "dialog" at bounding box center [1045, 228] width 16 height 18
click at [987, 273] on link "Editar" at bounding box center [1004, 275] width 116 height 23
drag, startPoint x: 836, startPoint y: 227, endPoint x: 758, endPoint y: 235, distance: 78.2
click at [758, 235] on div "[DATE] 15:12 Timesheet Selecione a tarefa N 00:14" at bounding box center [882, 227] width 358 height 45
click at [895, 147] on div "11/09 Atualização briefing N 00:05 Excluir [DATE] 15:12 Atualização #PTV Seleci…" at bounding box center [887, 333] width 368 height 381
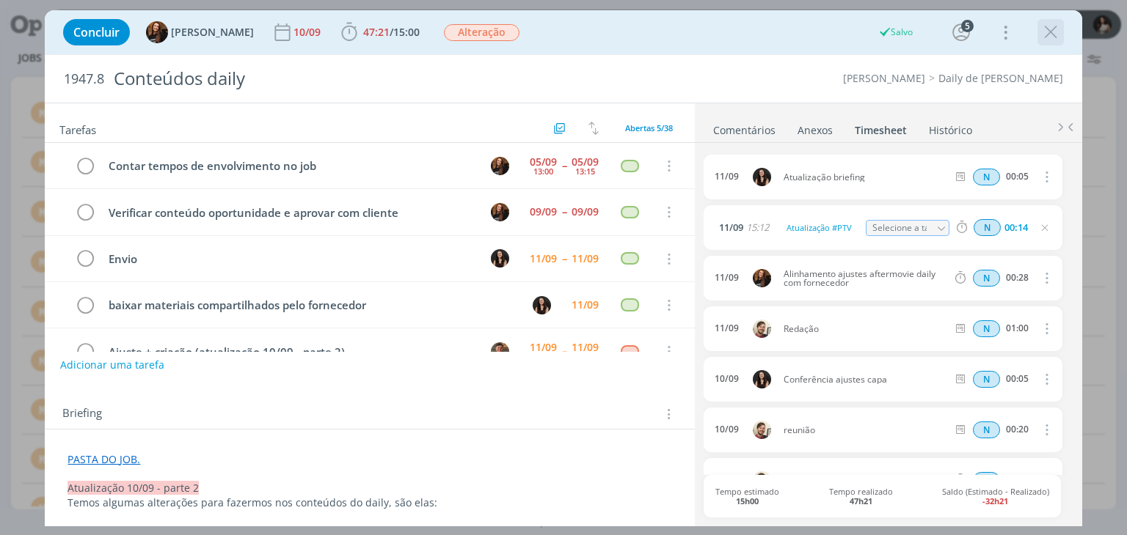
click at [1053, 36] on icon "dialog" at bounding box center [1050, 32] width 22 height 22
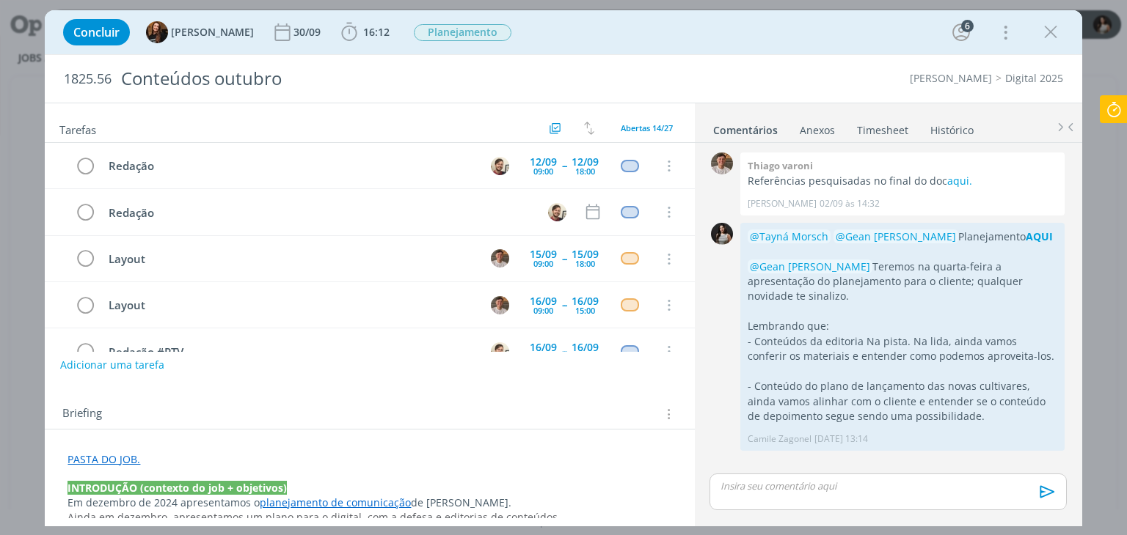
click at [849, 491] on p "dialog" at bounding box center [887, 486] width 333 height 13
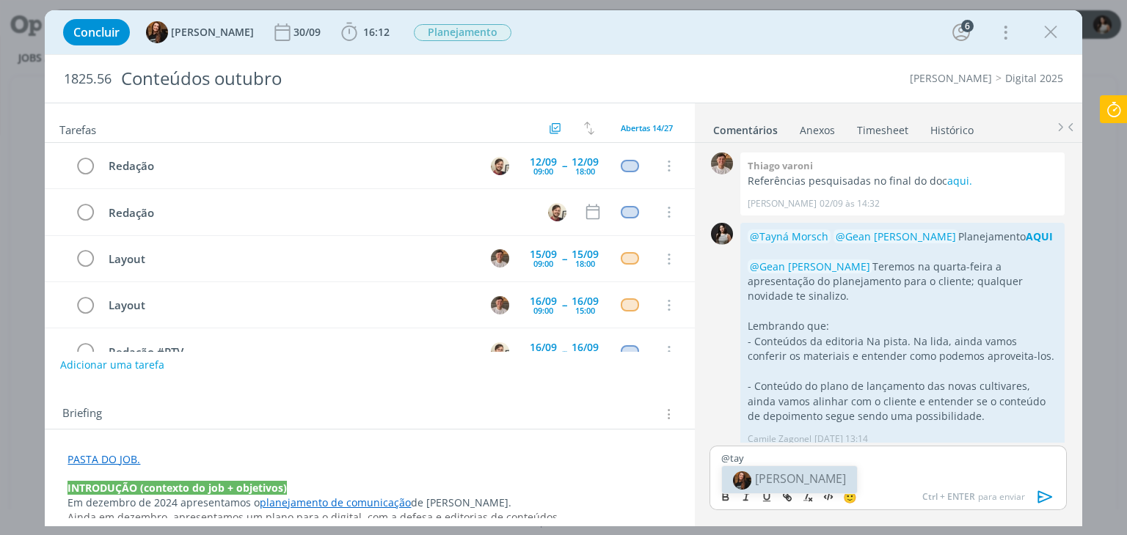
click at [827, 472] on span "[PERSON_NAME]" at bounding box center [800, 479] width 91 height 16
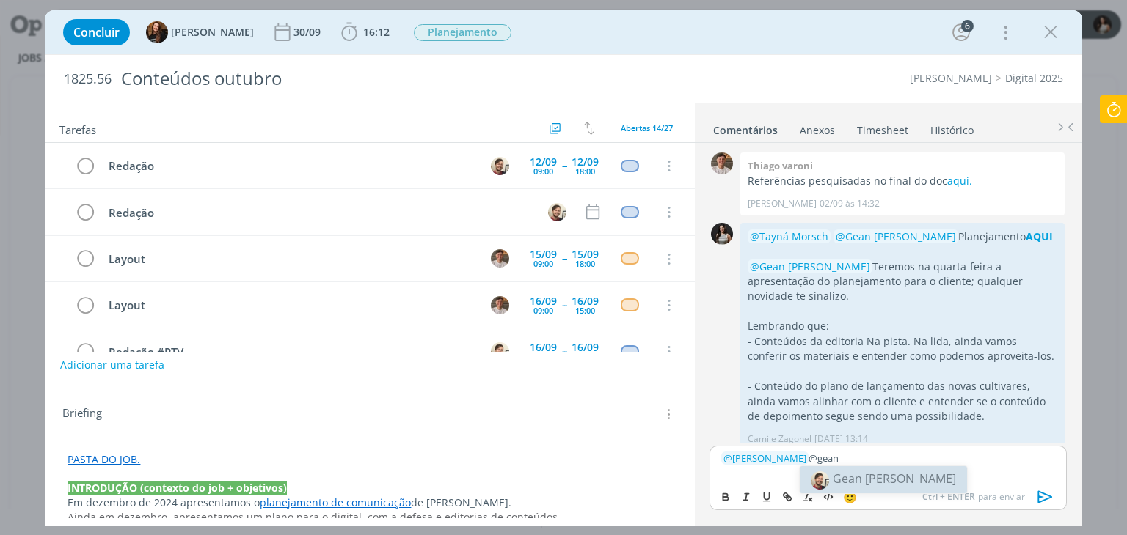
click at [841, 473] on body "Jobs Produção Mídia Notificações Central de Ajuda Área de Membros Implantação o…" at bounding box center [563, 267] width 1127 height 535
click at [878, 469] on div "﻿ @ Tayná Morsch ﻿ @gean" at bounding box center [887, 464] width 356 height 37
click at [879, 476] on span "Gean [PERSON_NAME]" at bounding box center [893, 479] width 123 height 16
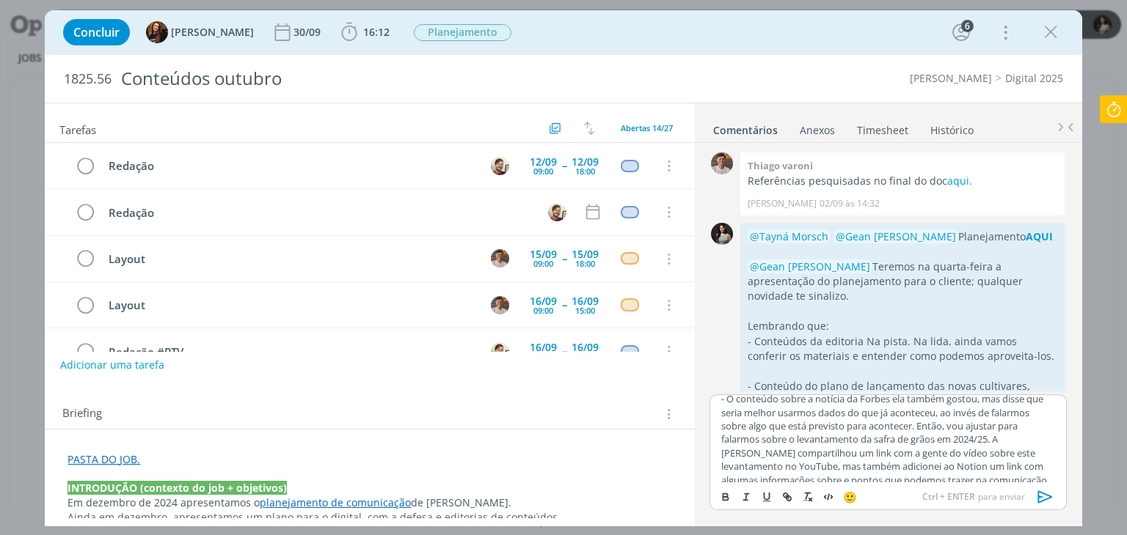
scroll to position [120, 0]
drag, startPoint x: 973, startPoint y: 421, endPoint x: 1043, endPoint y: 424, distance: 70.5
click at [1047, 424] on p "- O conteúdo sobre a notícia da Forbes ela também gostou, mas disse que seria m…" at bounding box center [887, 436] width 333 height 95
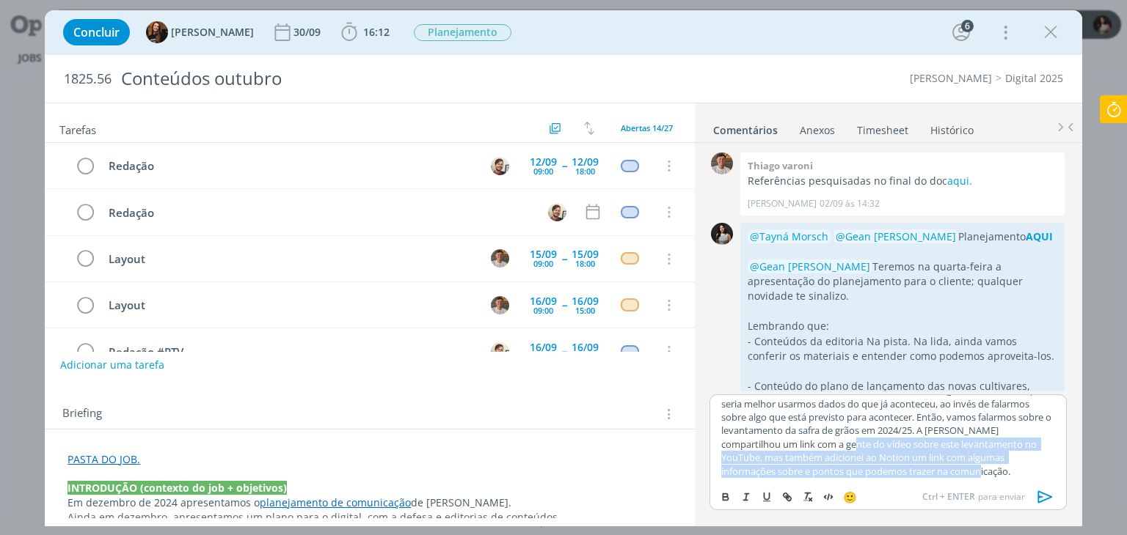
drag, startPoint x: 852, startPoint y: 447, endPoint x: 958, endPoint y: 474, distance: 109.6
click at [958, 474] on p "- O conteúdo sobre a notícia da Forbes ela também gostou, mas disse que seria m…" at bounding box center [887, 431] width 333 height 95
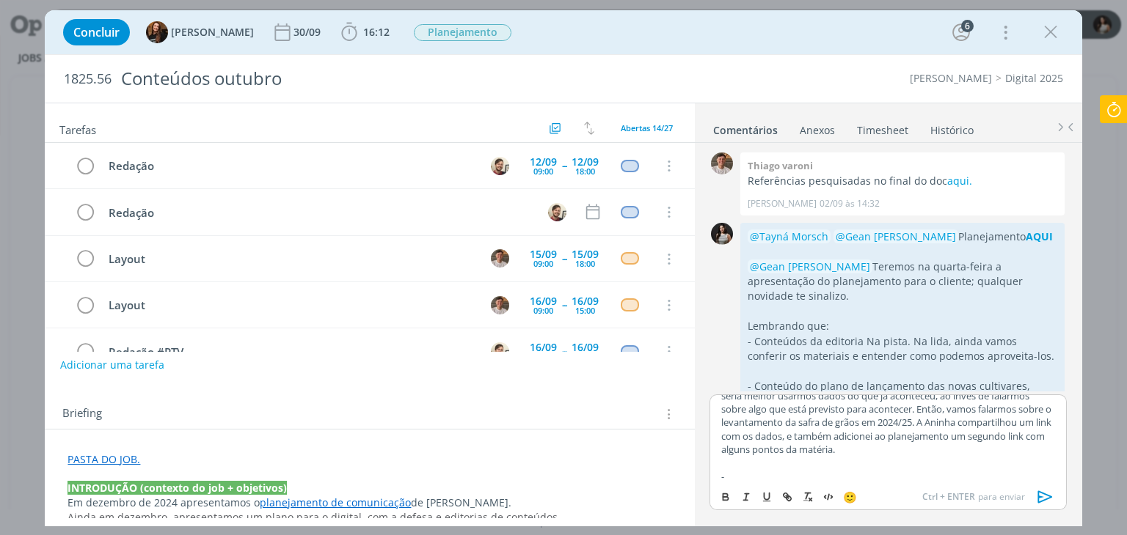
scroll to position [188, 0]
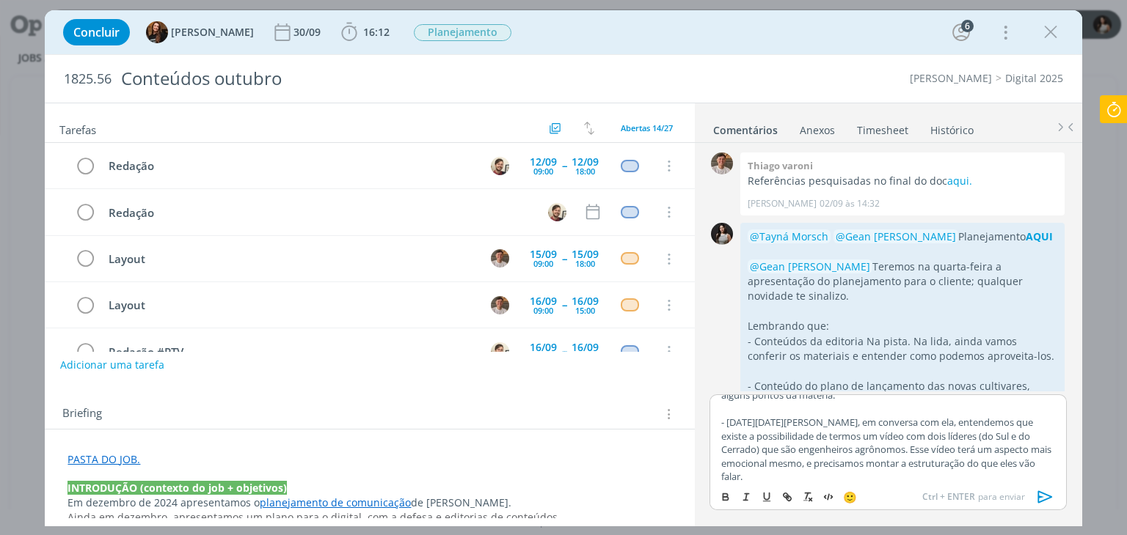
click at [864, 421] on p "- Dia do Engenheiro Agrônomo, em conversa com ela, entendemos que existe a poss…" at bounding box center [887, 449] width 333 height 67
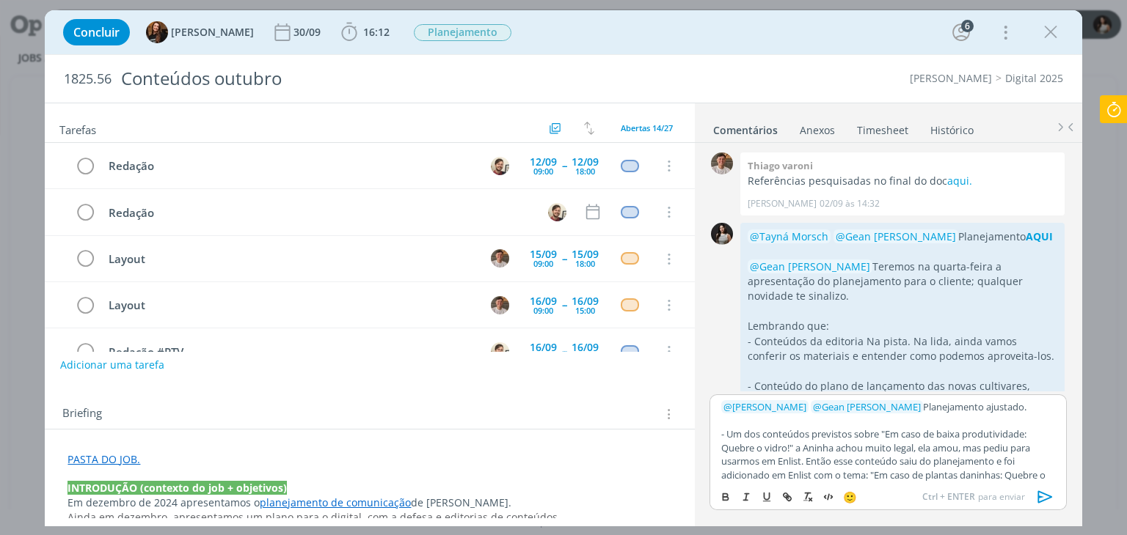
scroll to position [193, 0]
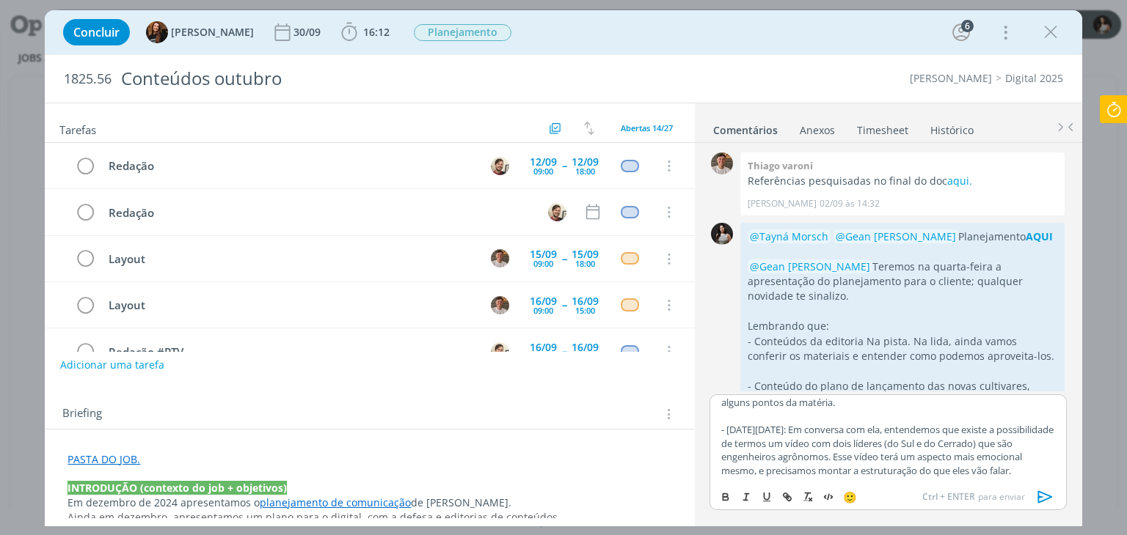
click at [788, 470] on p "- Dia do Engenheiro Agrônomo: Em conversa com ela, entendemos que existe a poss…" at bounding box center [887, 450] width 333 height 54
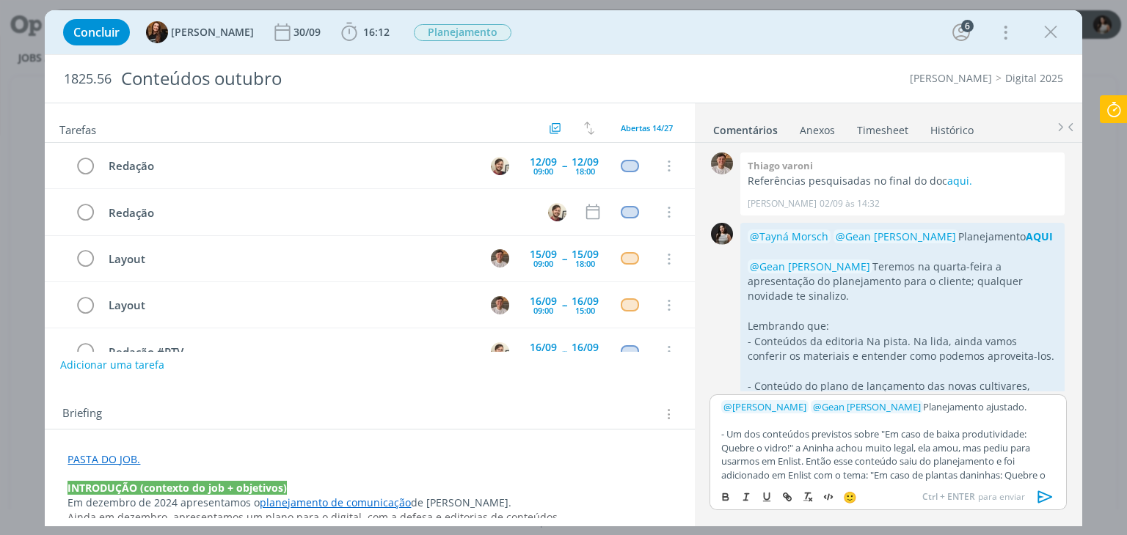
click at [1024, 409] on p "﻿ @ Tayná Morsch ﻿ ﻿ @ Gean Paulo Naue ﻿ Planejamento ajustado." at bounding box center [887, 406] width 333 height 13
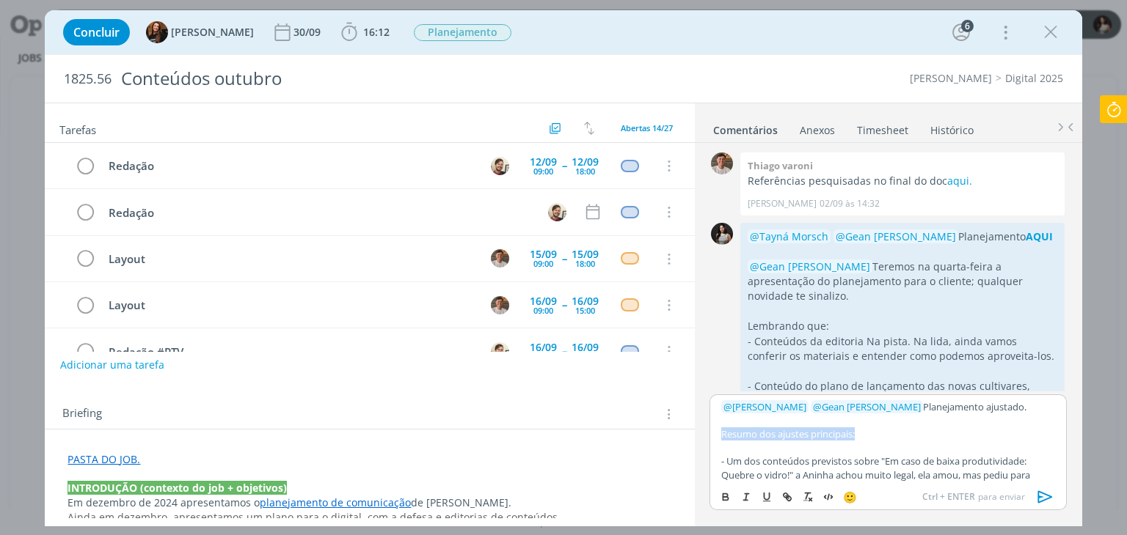
drag, startPoint x: 857, startPoint y: 439, endPoint x: 709, endPoint y: 435, distance: 147.5
click at [709, 435] on div "﻿ @ Tayná Morsch ﻿ ﻿ @ Gean Paulo Naue ﻿ Planejamento ajustado. Resumo dos ajus…" at bounding box center [887, 439] width 356 height 88
click at [729, 497] on icon "dialog" at bounding box center [726, 497] width 12 height 12
click at [907, 433] on p "Resumo dos ajustes principais:" at bounding box center [887, 434] width 333 height 13
click at [1050, 499] on icon "dialog" at bounding box center [1045, 497] width 22 height 22
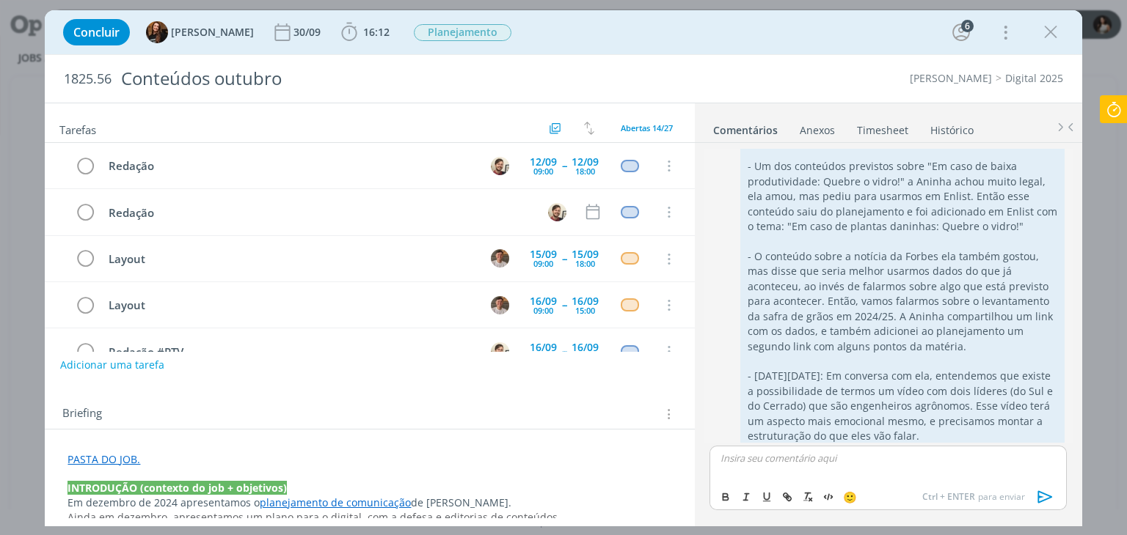
scroll to position [352, 0]
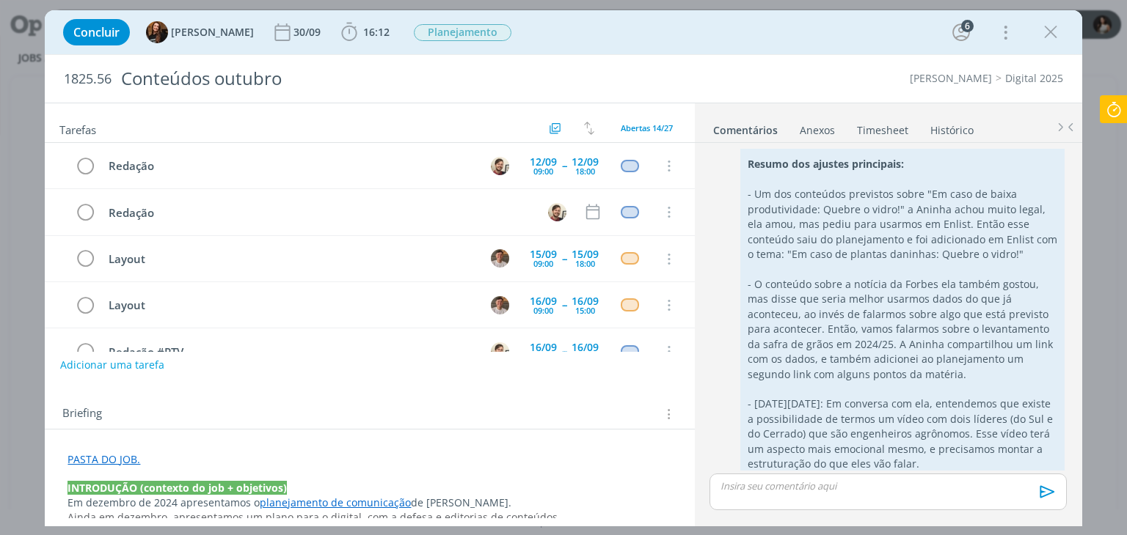
click at [877, 128] on link "Timesheet" at bounding box center [882, 127] width 53 height 21
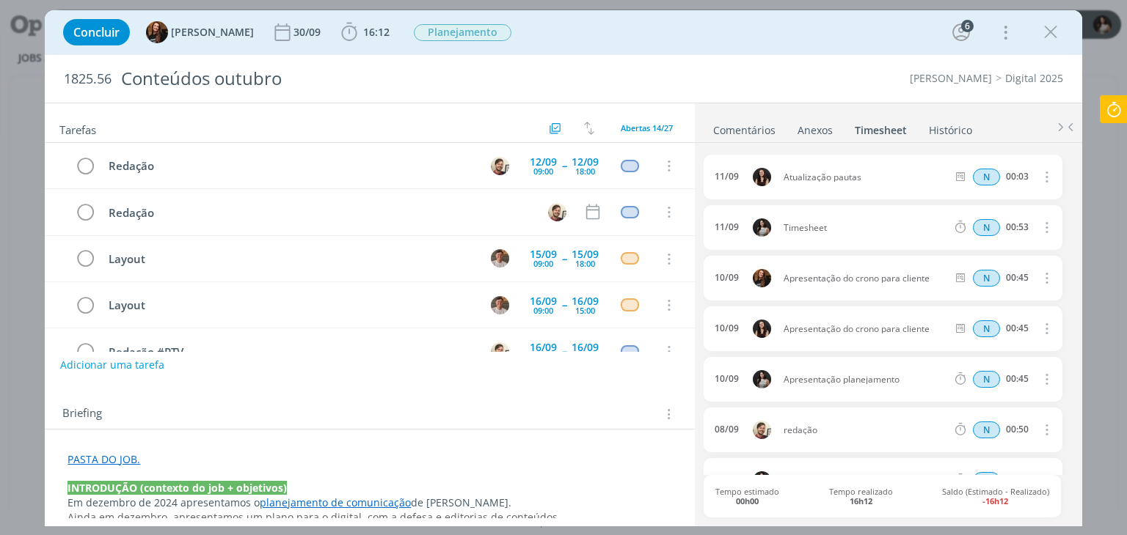
click at [1044, 230] on icon "dialog" at bounding box center [1045, 228] width 16 height 18
click at [1009, 274] on link "Editar" at bounding box center [1004, 275] width 116 height 23
drag, startPoint x: 839, startPoint y: 230, endPoint x: 763, endPoint y: 241, distance: 77.0
click at [763, 241] on div "11/09 16:05 Timesheet Selecione a tarefa N 00:53" at bounding box center [882, 227] width 358 height 45
click at [842, 106] on ul "Comentários Anexos 0 Timesheet Histórico" at bounding box center [888, 123] width 387 height 40
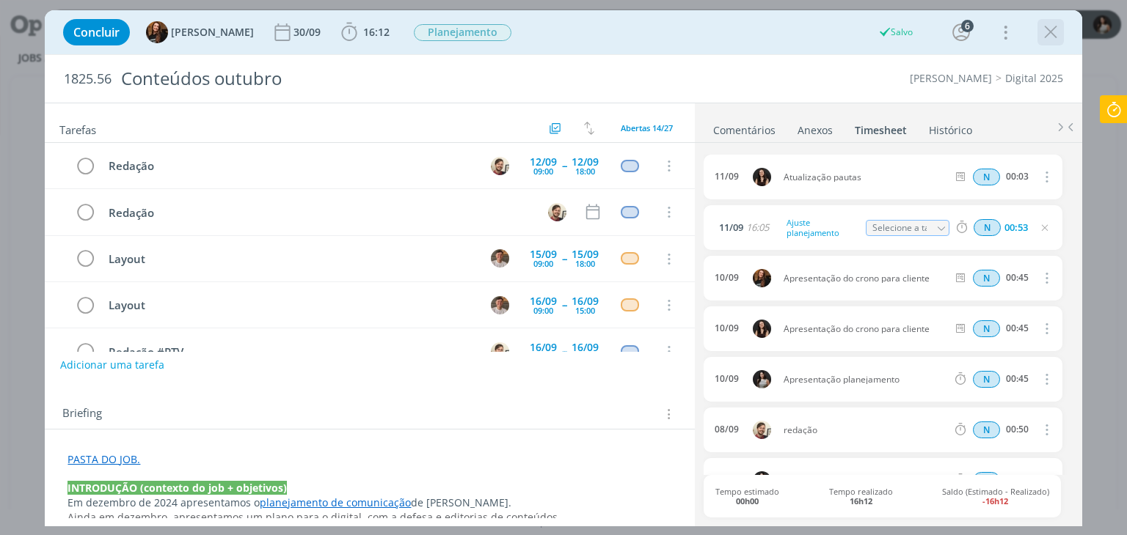
click at [1049, 38] on icon "dialog" at bounding box center [1050, 32] width 22 height 22
